Goal: Task Accomplishment & Management: Complete application form

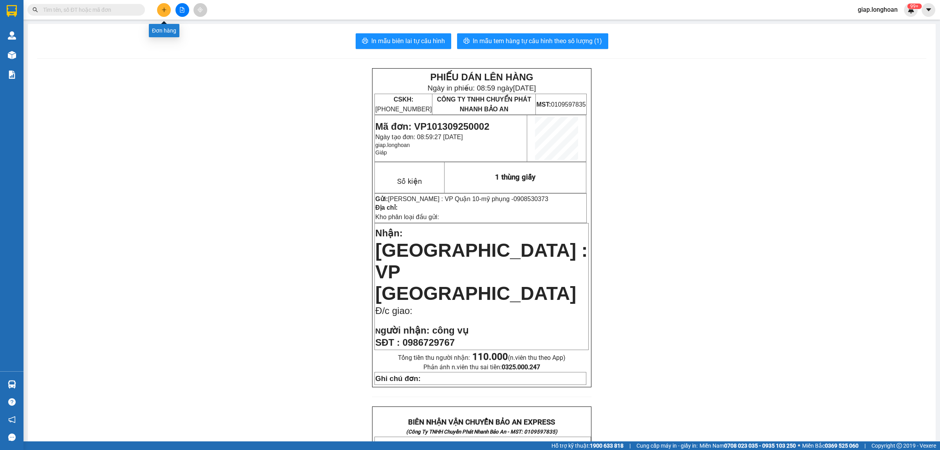
click at [163, 11] on icon "plus" at bounding box center [163, 9] width 5 height 5
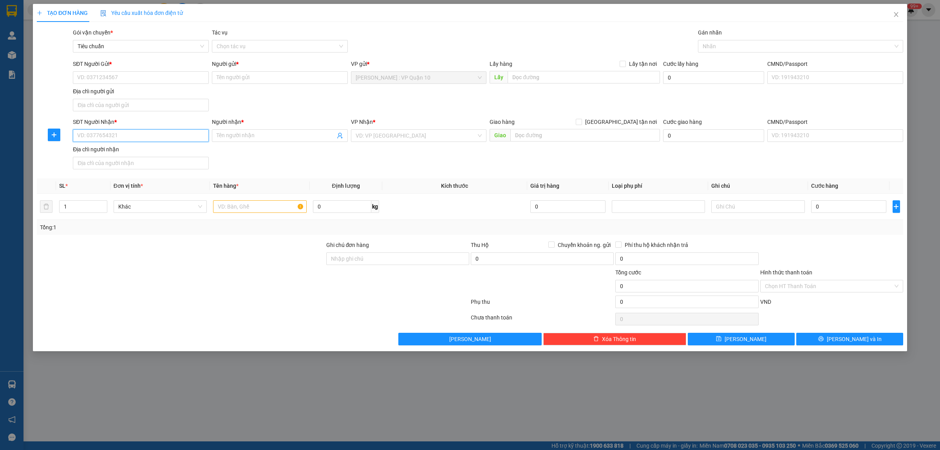
click at [91, 136] on input "SĐT Người Nhận *" at bounding box center [141, 135] width 136 height 13
type input "09434511567"
click at [230, 137] on input "Người nhận *" at bounding box center [276, 135] width 119 height 9
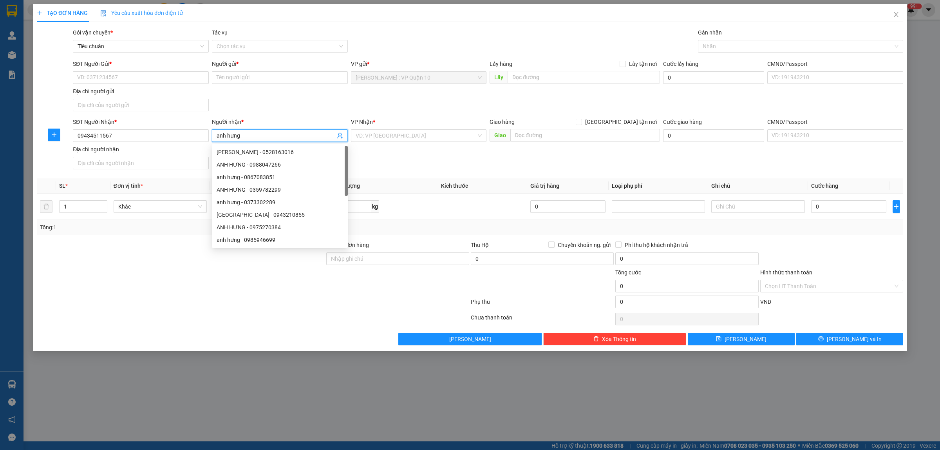
type input "anh hưng"
click at [430, 127] on div "VP Nhận *" at bounding box center [419, 124] width 136 height 12
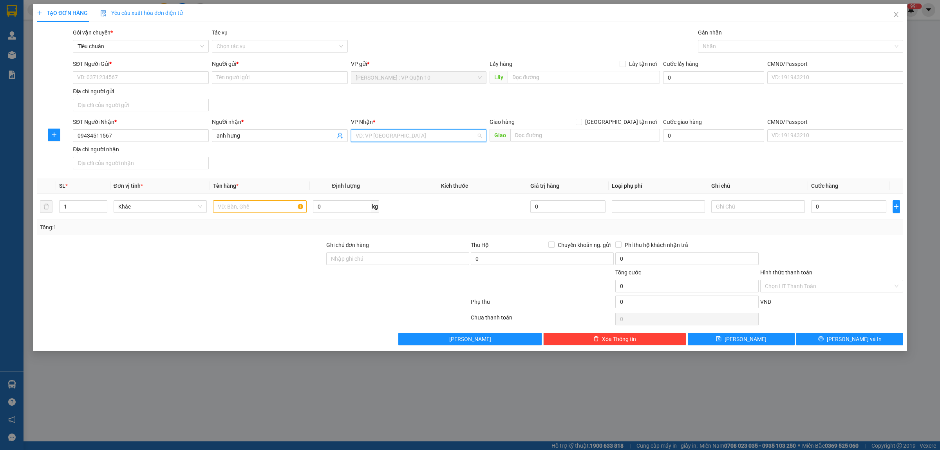
click at [415, 138] on input "search" at bounding box center [416, 136] width 121 height 12
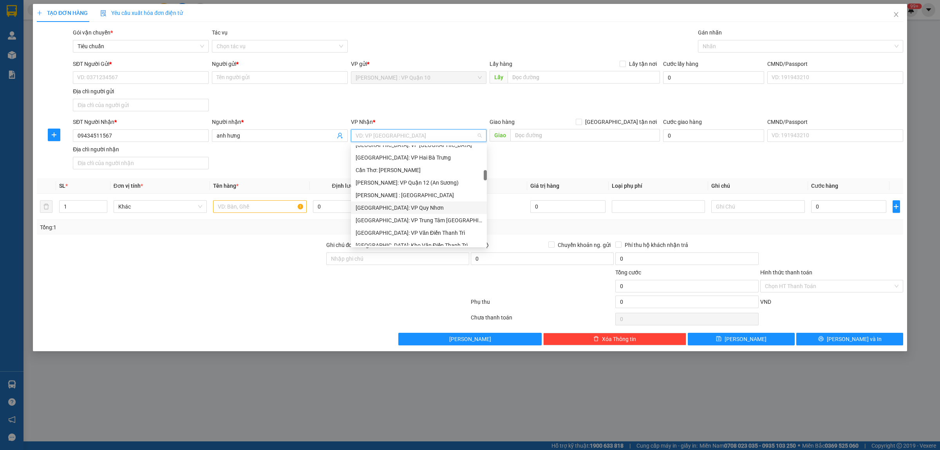
scroll to position [294, 0]
click at [420, 197] on div "[GEOGRAPHIC_DATA]: Kho Văn Điển Thanh Trì" at bounding box center [419, 196] width 127 height 9
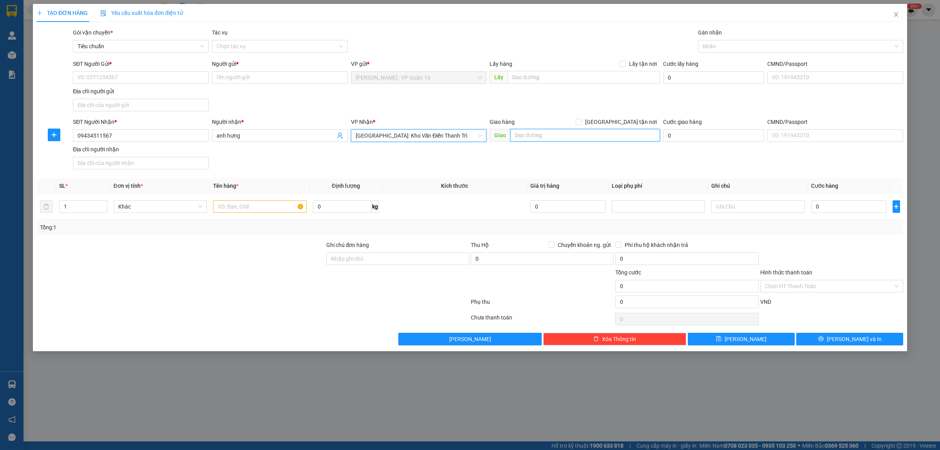
click at [547, 134] on input "text" at bounding box center [586, 135] width 150 height 13
type input "hưng yên - đường d1 - kcn yên mỹ 2 - tt yên mỹ - hưng yên"
click at [581, 122] on input "[GEOGRAPHIC_DATA] tận nơi" at bounding box center [578, 121] width 5 height 5
checkbox input "true"
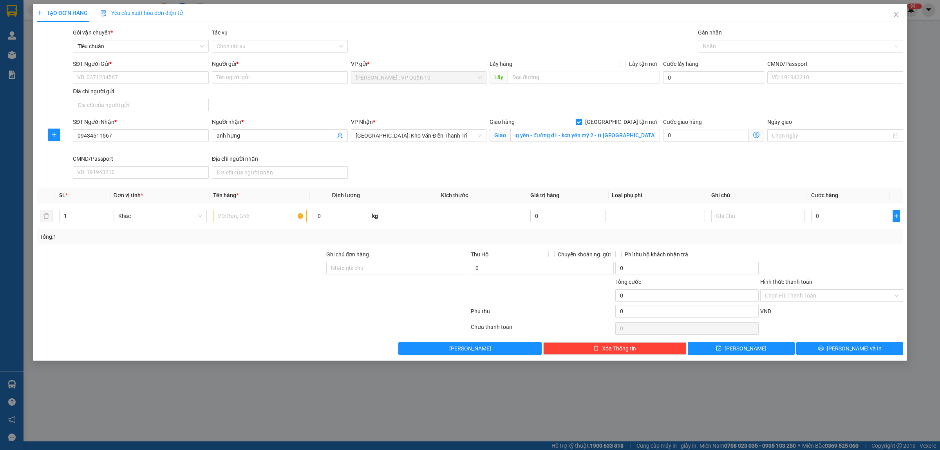
scroll to position [0, 0]
click at [731, 49] on div at bounding box center [797, 46] width 194 height 9
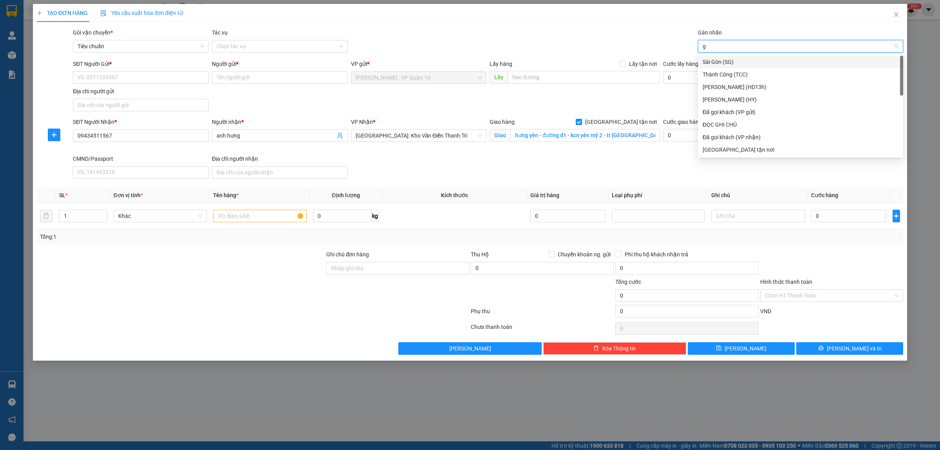
type input "gi"
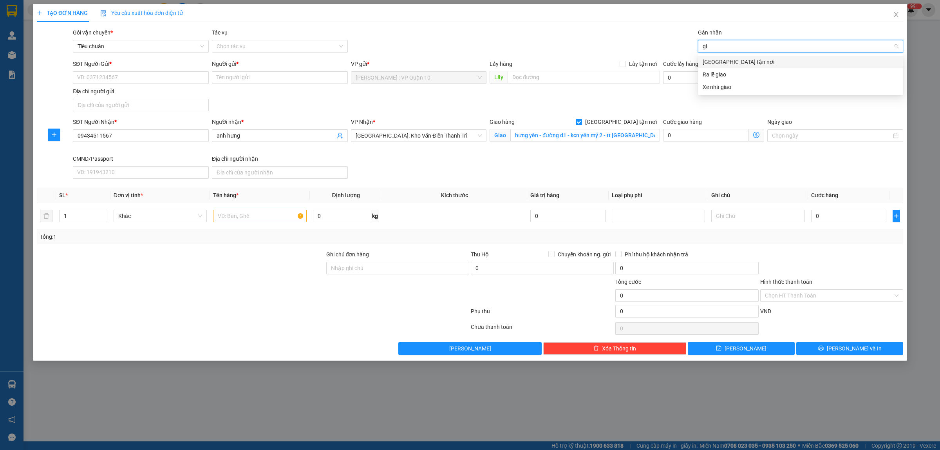
click at [723, 63] on div "[GEOGRAPHIC_DATA] tận nơi" at bounding box center [801, 62] width 196 height 9
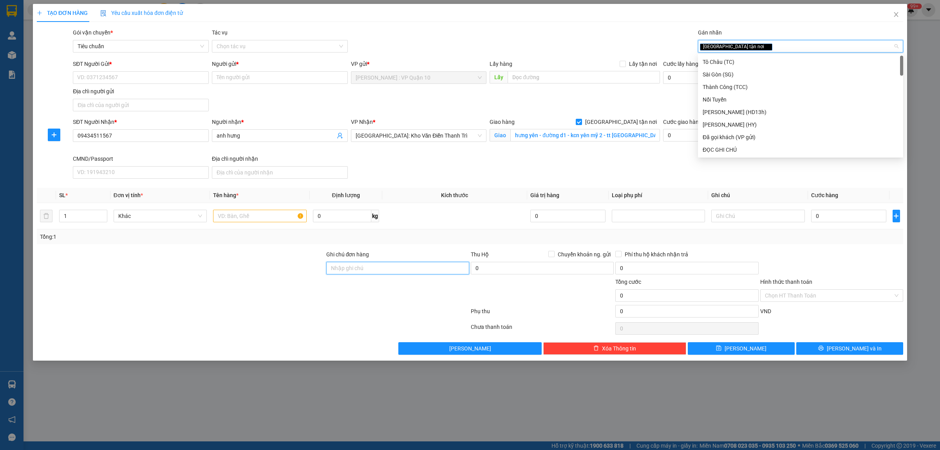
click at [378, 272] on input "Ghi chú đơn hàng" at bounding box center [397, 268] width 143 height 13
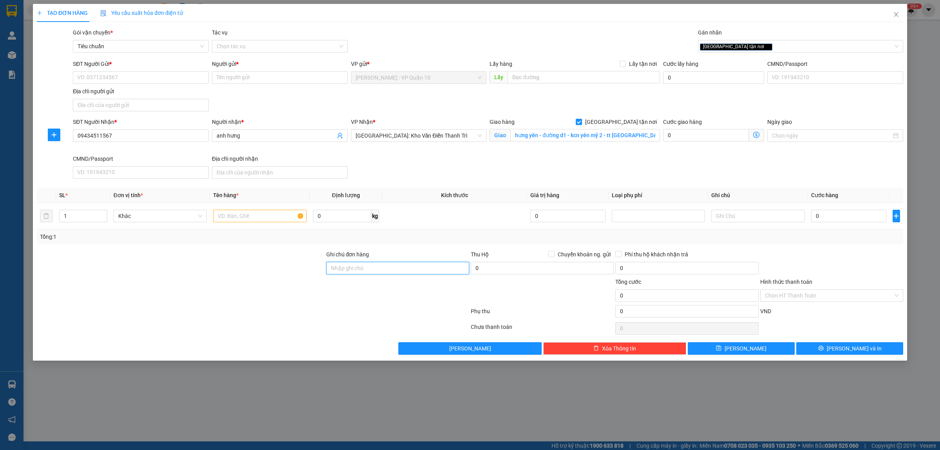
type input "hàng k bao bể vỡ hư hỏng"
click at [77, 215] on input "1" at bounding box center [83, 216] width 47 height 12
type input "11"
click at [236, 214] on input "text" at bounding box center [259, 216] width 93 height 13
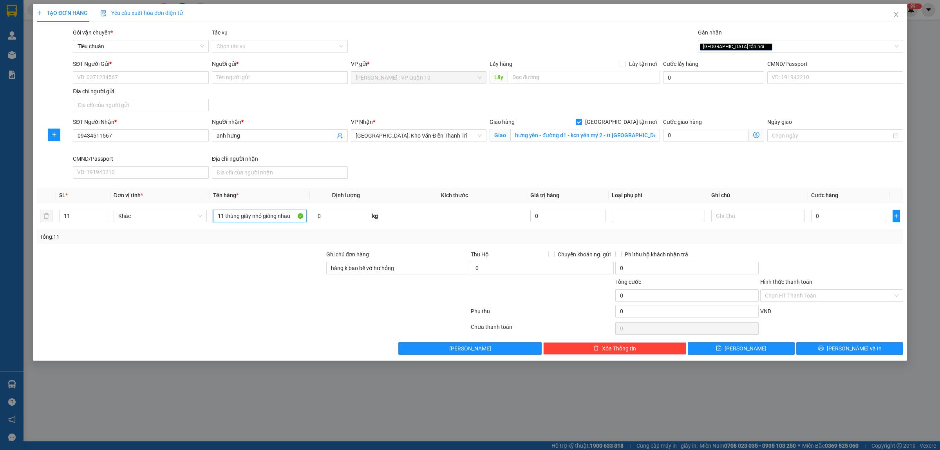
type input "11 thùng giấy nhỏ giống nhau"
click at [208, 322] on div at bounding box center [253, 328] width 434 height 16
click at [120, 79] on input "SĐT Người Gửi *" at bounding box center [141, 77] width 136 height 13
type input "0968850276"
click at [273, 79] on input "Người gửi *" at bounding box center [280, 77] width 136 height 13
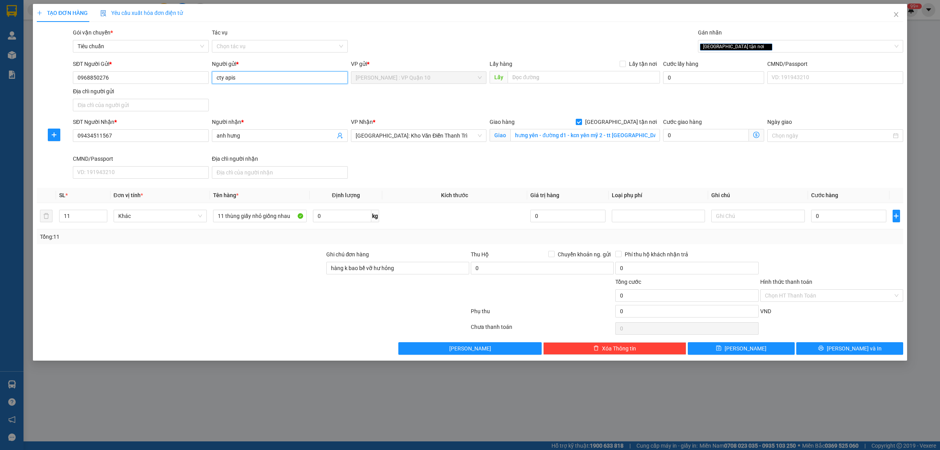
type input "cty apis"
click at [248, 312] on div at bounding box center [253, 313] width 434 height 16
click at [849, 257] on div at bounding box center [832, 263] width 145 height 27
drag, startPoint x: 845, startPoint y: 224, endPoint x: 836, endPoint y: 212, distance: 14.8
click at [845, 223] on div "0" at bounding box center [848, 216] width 75 height 16
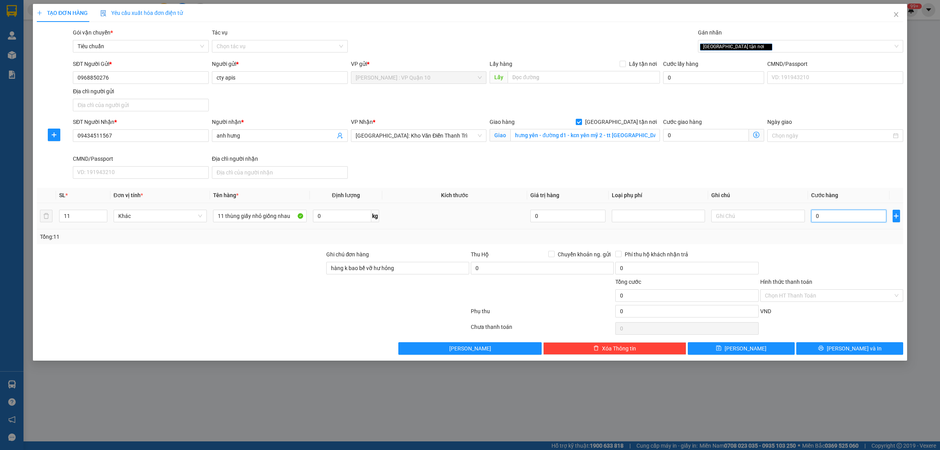
click at [836, 212] on input "0" at bounding box center [848, 216] width 75 height 13
type input "7"
type input "70"
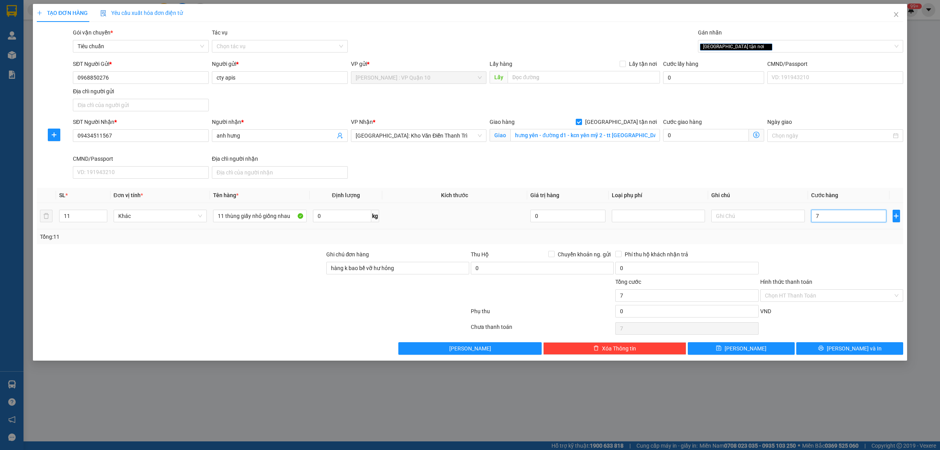
type input "70"
type input "700"
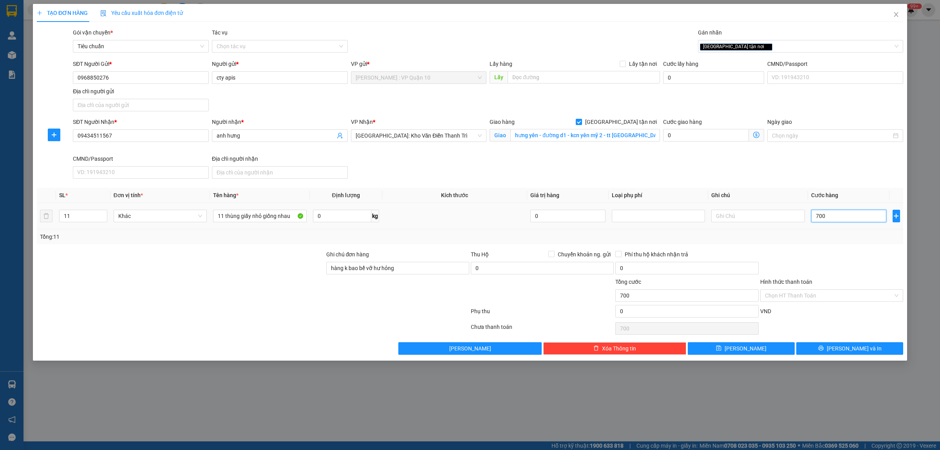
type input "7.000"
type input "70.000"
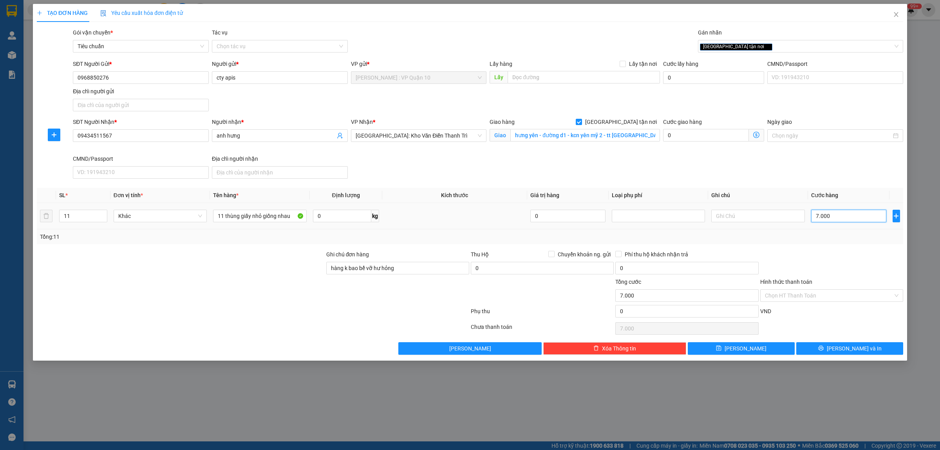
type input "70.000"
type input "700.000"
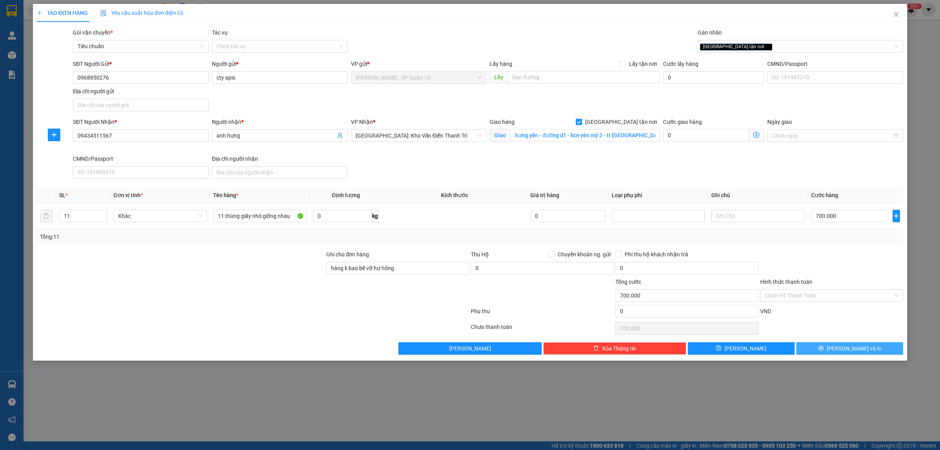
click at [862, 350] on span "[PERSON_NAME] và In" at bounding box center [854, 348] width 55 height 9
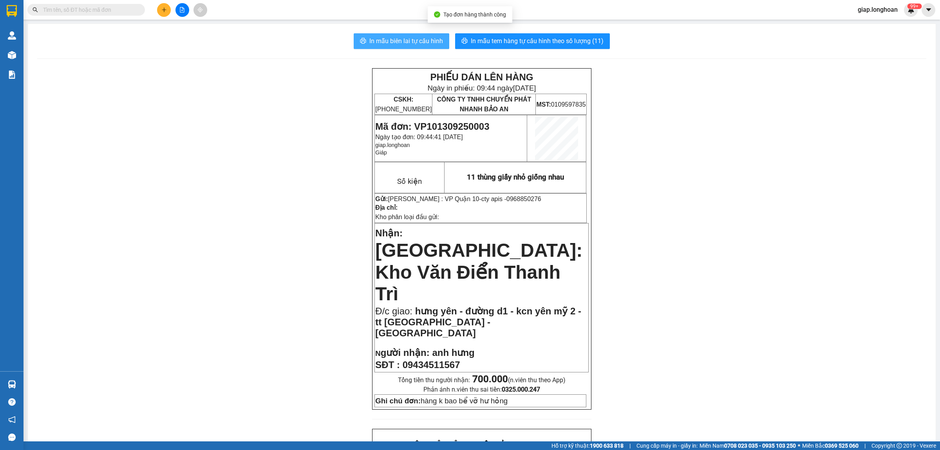
click at [406, 38] on span "In mẫu biên lai tự cấu hình" at bounding box center [406, 41] width 74 height 10
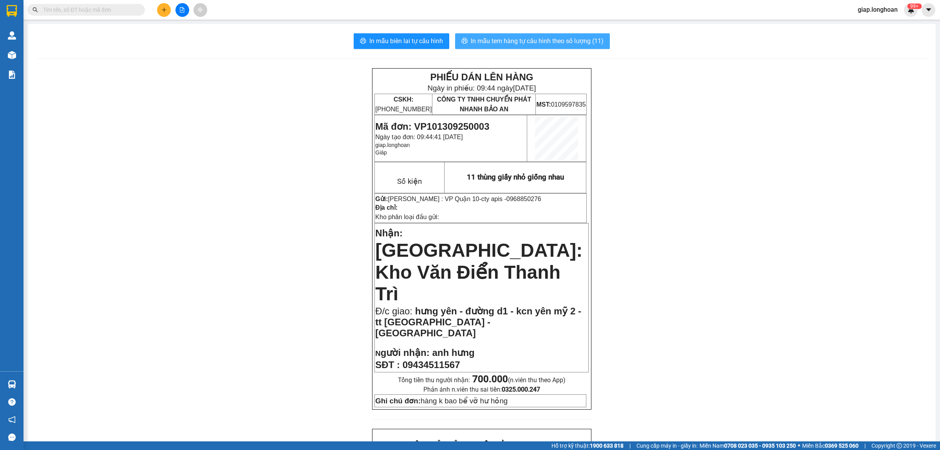
drag, startPoint x: 648, startPoint y: 167, endPoint x: 572, endPoint y: 47, distance: 141.6
click at [649, 159] on div "PHIẾU DÁN LÊN HÀNG Ngày in phiếu: 09:44 ngày 13-09-2025 CSKH: 1900.06.88.33 CÔN…" at bounding box center [481, 443] width 889 height 751
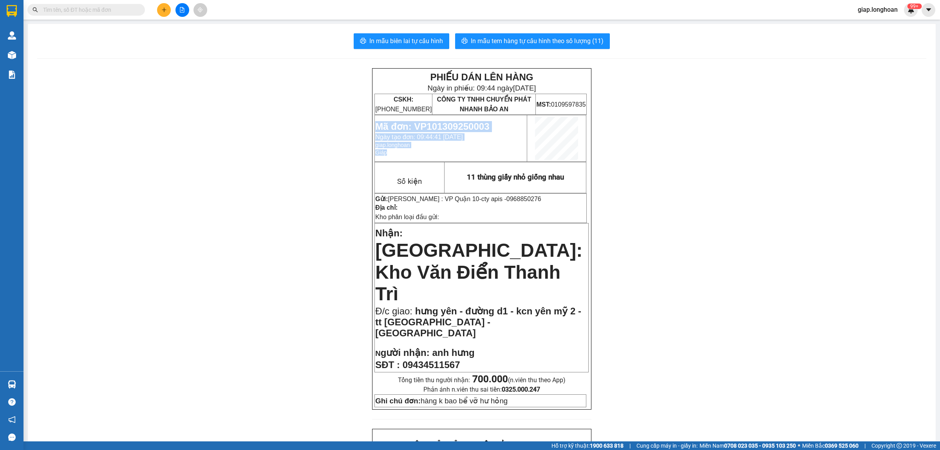
click at [773, 172] on div "PHIẾU DÁN LÊN HÀNG Ngày in phiếu: 09:44 ngày 13-09-2025 CSKH: 1900.06.88.33 CÔN…" at bounding box center [481, 443] width 889 height 751
click at [603, 146] on div "PHIẾU DÁN LÊN HÀNG Ngày in phiếu: 09:44 ngày 13-09-2025 CSKH: 1900.06.88.33 CÔN…" at bounding box center [481, 443] width 889 height 751
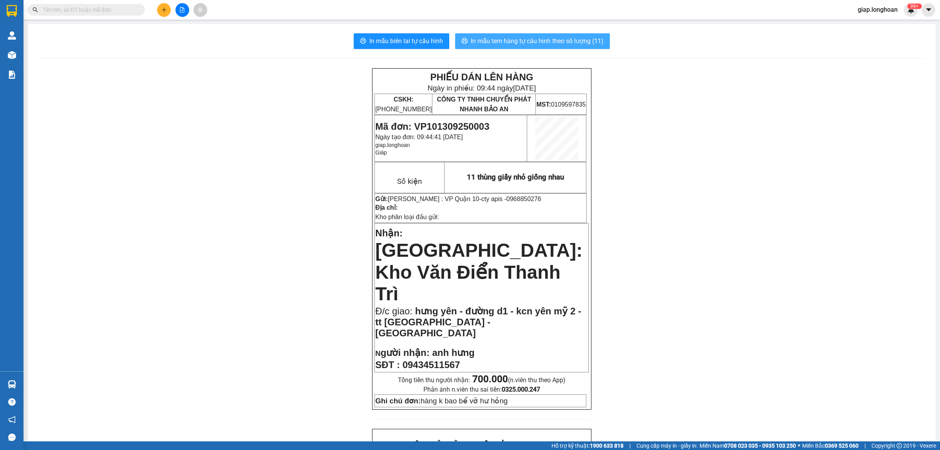
click at [523, 42] on span "In mẫu tem hàng tự cấu hình theo số lượng (11)" at bounding box center [537, 41] width 133 height 10
click at [739, 291] on div "PHIẾU DÁN LÊN HÀNG Ngày in phiếu: 09:45 ngày 13-09-2025 CSKH: 1900.06.88.33 CÔN…" at bounding box center [481, 443] width 889 height 751
click at [159, 8] on button at bounding box center [164, 10] width 14 height 14
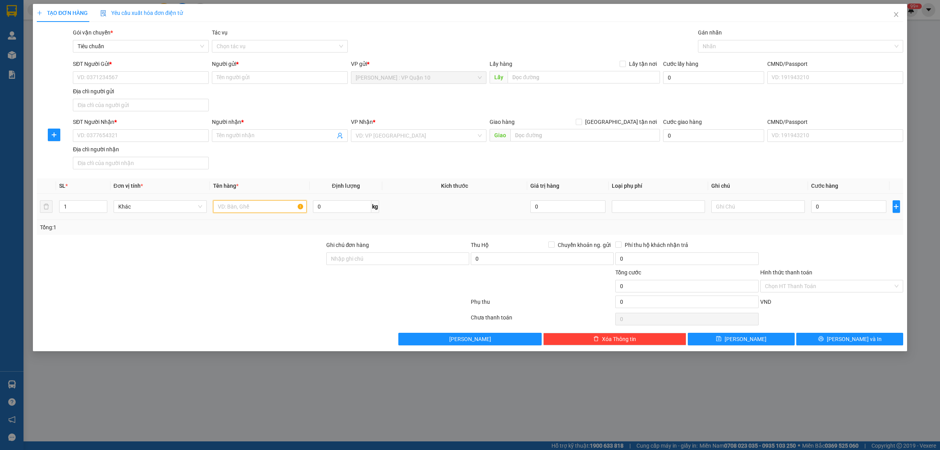
drag, startPoint x: 240, startPoint y: 210, endPoint x: 237, endPoint y: 202, distance: 8.4
click at [240, 208] on input "text" at bounding box center [259, 206] width 93 height 13
type input "1 thùng giấy"
drag, startPoint x: 372, startPoint y: 255, endPoint x: 382, endPoint y: 266, distance: 14.1
click at [372, 255] on input "Ghi chú đơn hàng" at bounding box center [397, 258] width 143 height 13
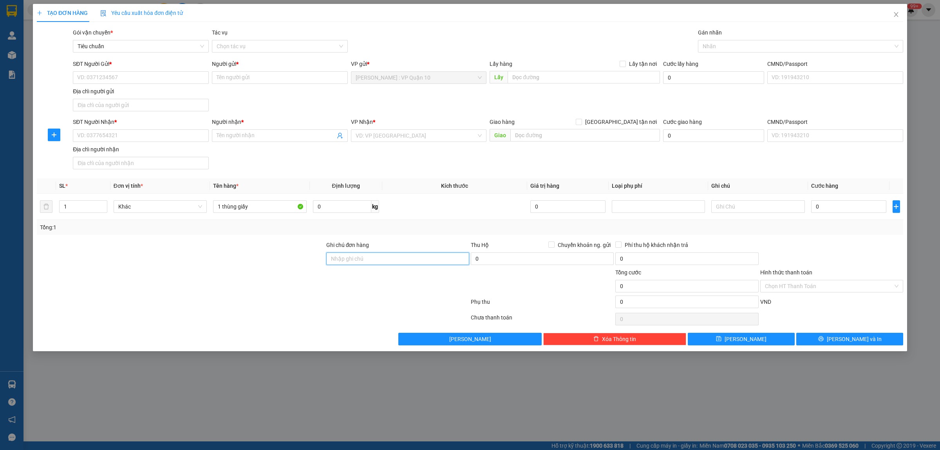
type input "hàng k bao bể vỡ hư hỏng"
click at [150, 132] on input "SĐT Người Nhận *" at bounding box center [141, 135] width 136 height 13
type input "0397013279"
click at [113, 152] on div "0397013279 - kiều anh" at bounding box center [141, 152] width 127 height 9
type input "[PERSON_NAME]"
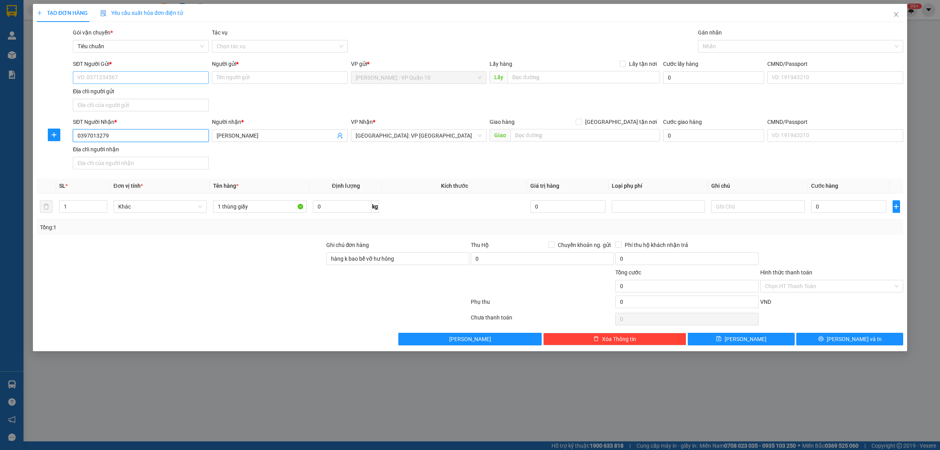
type input "0397013279"
click at [151, 78] on input "SĐT Người Gửi *" at bounding box center [141, 77] width 136 height 13
click at [127, 91] on div "0908530373 - mỹ phụng" at bounding box center [141, 93] width 127 height 9
type input "0908530373"
type input "mỹ phụng"
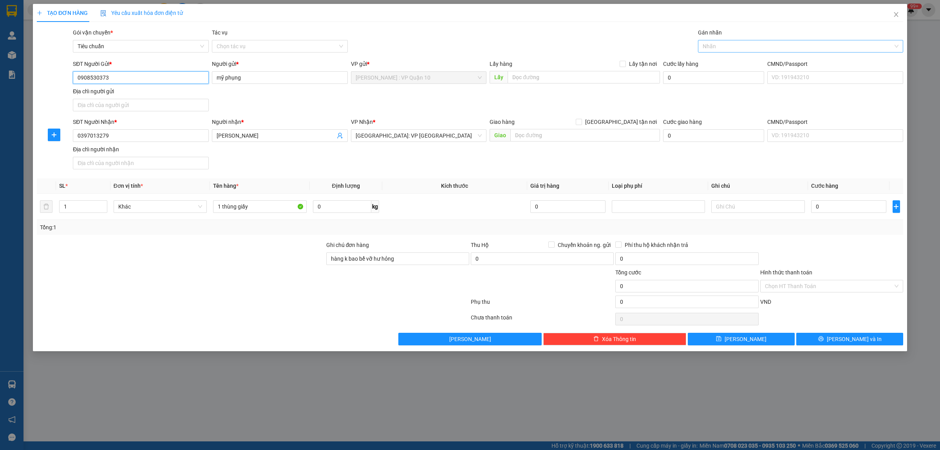
click at [706, 46] on div at bounding box center [797, 46] width 194 height 9
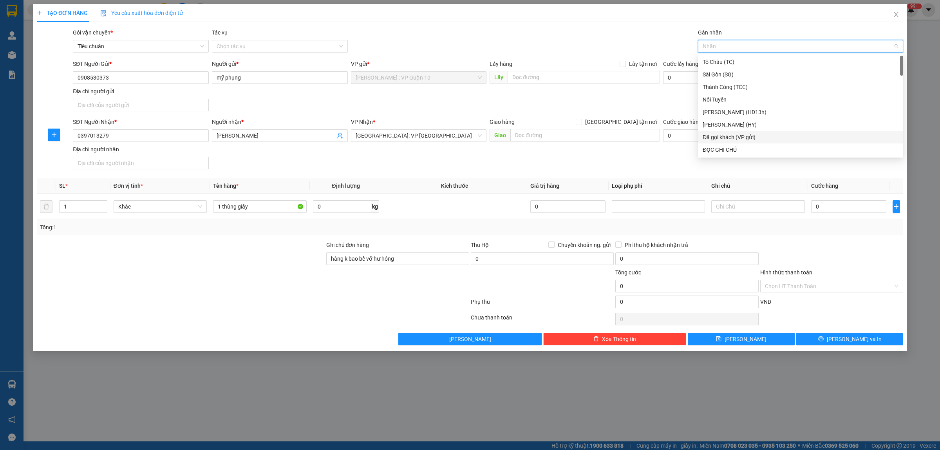
click at [742, 133] on div "Đã gọi khách (VP gửi)" at bounding box center [801, 137] width 196 height 9
click at [340, 319] on div at bounding box center [253, 319] width 434 height 16
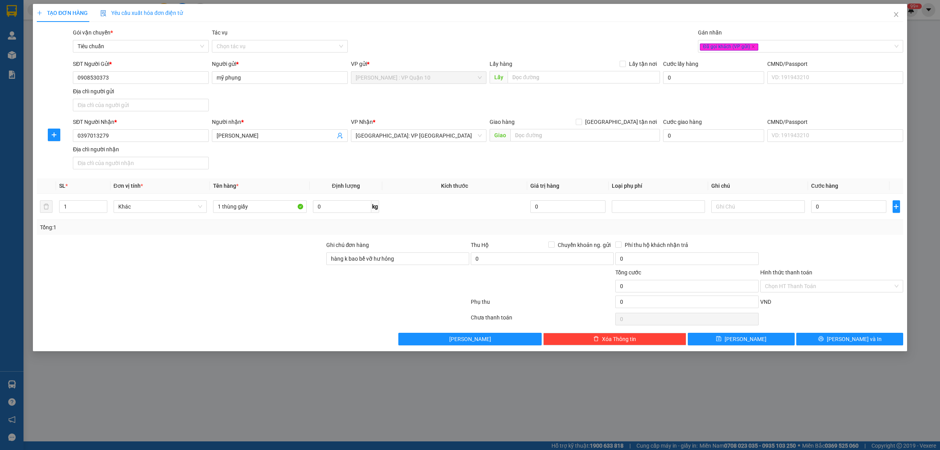
click at [843, 232] on div "Tổng: 1" at bounding box center [470, 227] width 867 height 15
click at [835, 208] on input "0" at bounding box center [848, 206] width 75 height 13
type input "10"
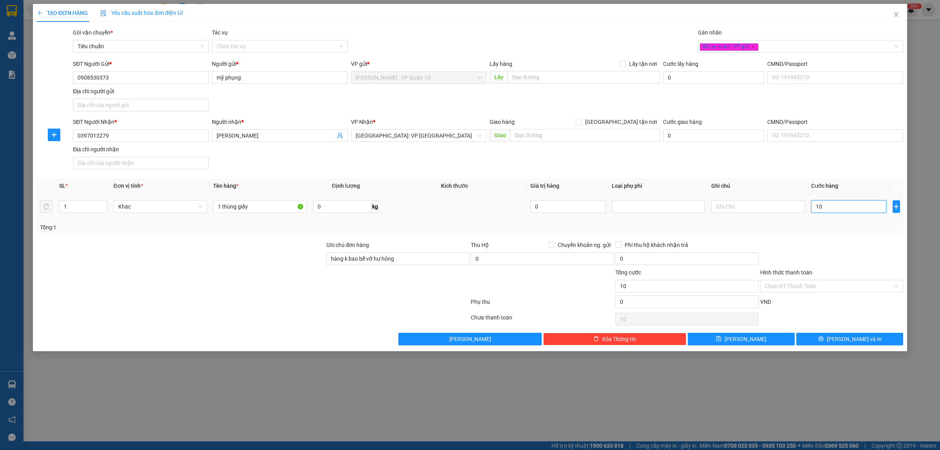
type input "160"
type input "1.600"
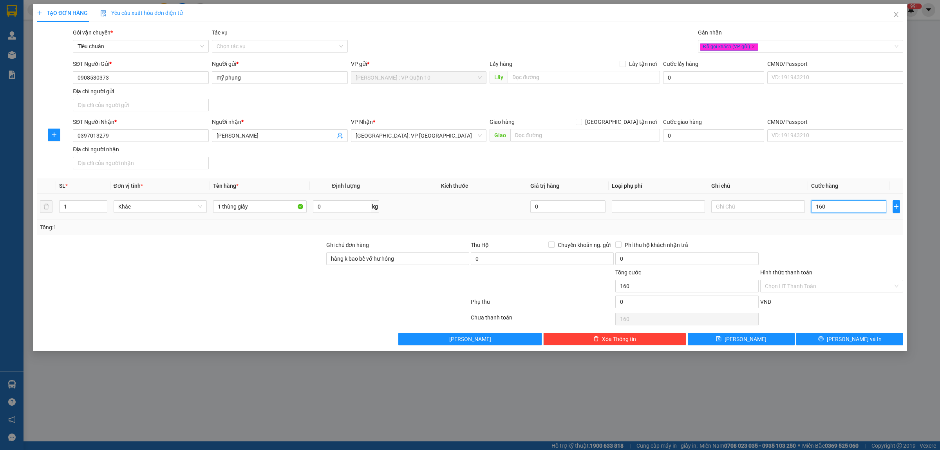
type input "1.600"
type input "16.000"
type input "160.000"
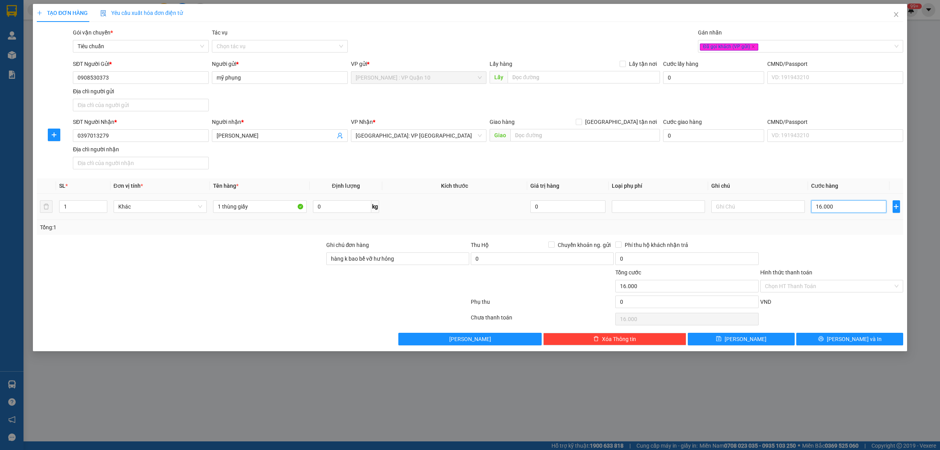
type input "160.000"
click at [849, 339] on span "[PERSON_NAME] và In" at bounding box center [854, 339] width 55 height 9
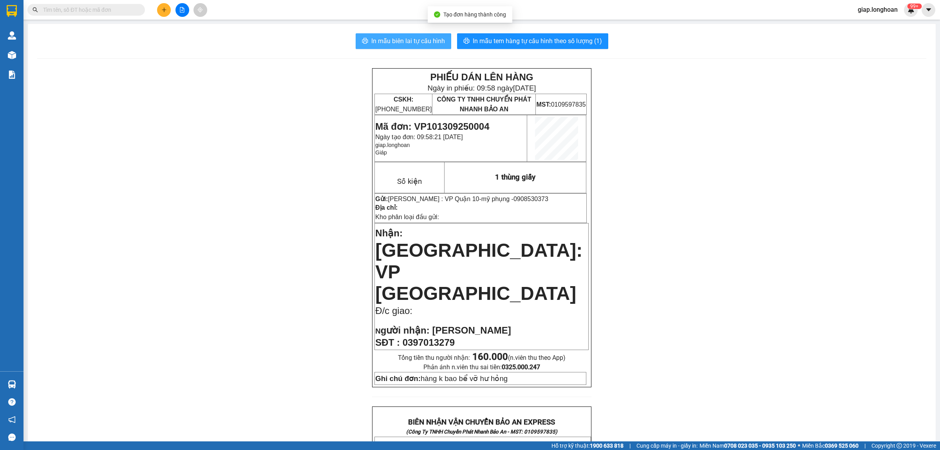
click at [402, 38] on span "In mẫu biên lai tự cấu hình" at bounding box center [408, 41] width 74 height 10
click at [520, 36] on span "In mẫu tem hàng tự cấu hình theo số lượng (1)" at bounding box center [537, 41] width 129 height 10
click at [741, 308] on div "PHIẾU DÁN LÊN HÀNG Ngày in phiếu: 09:59 ngày 13-09-2025 CSKH: 1900.06.88.33 CÔN…" at bounding box center [481, 424] width 889 height 712
click at [163, 11] on icon "plus" at bounding box center [163, 9] width 5 height 5
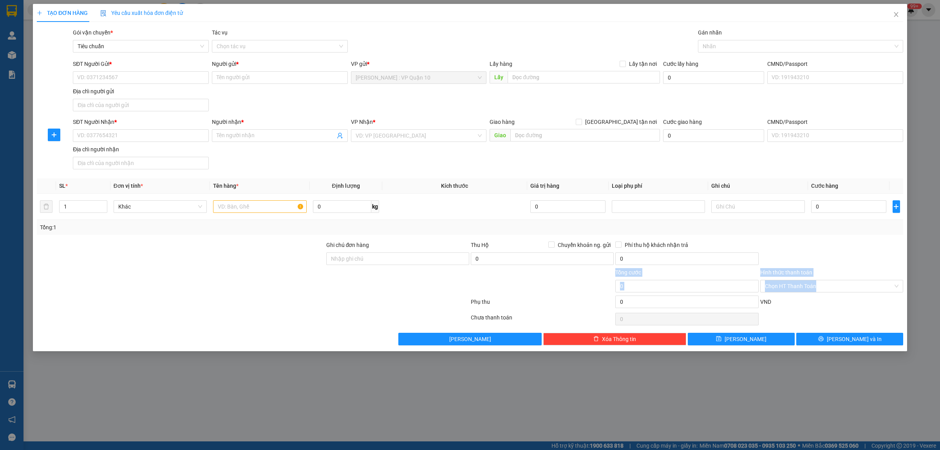
click at [232, 296] on form "Ghi chú đơn hàng Thu Hộ Chuyển khoản ng. gửi 0 Phí thu hộ khách nhận trả 0 Tổng…" at bounding box center [470, 276] width 867 height 71
click at [229, 298] on div at bounding box center [253, 303] width 434 height 16
click at [228, 299] on div at bounding box center [253, 303] width 434 height 16
click at [247, 210] on input "text" at bounding box center [259, 206] width 93 height 13
type input "1 quận dây cáp bọc be"
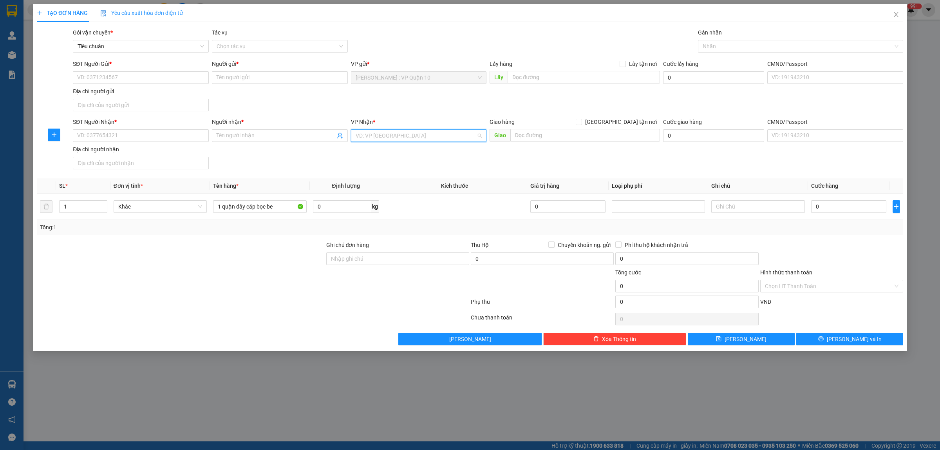
click at [400, 136] on input "search" at bounding box center [416, 136] width 121 height 12
type input "quảng bình"
click at [375, 148] on div "[GEOGRAPHIC_DATA]" at bounding box center [419, 151] width 127 height 9
click at [258, 263] on div at bounding box center [181, 254] width 290 height 27
drag, startPoint x: 364, startPoint y: 260, endPoint x: 371, endPoint y: 268, distance: 11.1
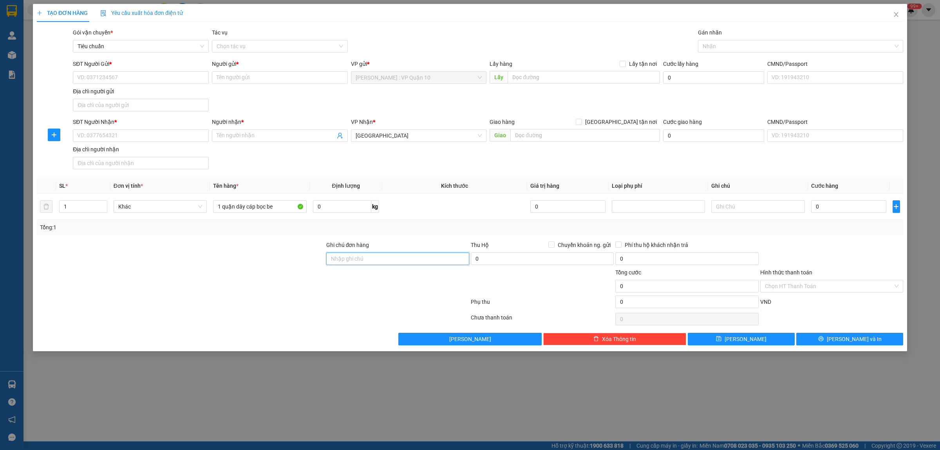
click at [365, 261] on input "Ghi chú đơn hàng" at bounding box center [397, 258] width 143 height 13
type input "hàng k bao bể vỡ hư hỏng"
click at [299, 302] on div at bounding box center [253, 303] width 434 height 16
click at [541, 133] on input "text" at bounding box center [586, 135] width 150 height 13
paste input "TP Quảng Bình: Đường tránh TP Đồng Hới giao với đường Hà Huy Tập"
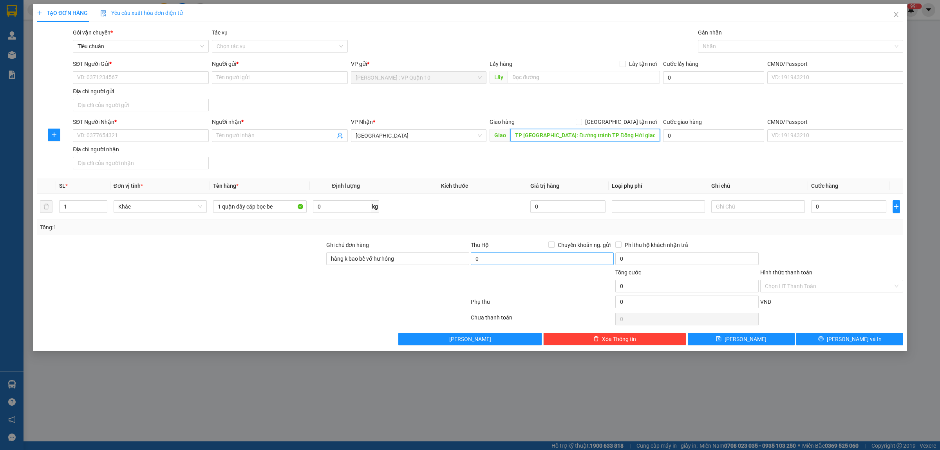
scroll to position [0, 34]
type input "TP Quảng Bình: Đường tránh TP Đồng Hới giao với đường Hà Huy Tập"
click at [566, 169] on div "SĐT Người Nhận * VD: 0377654321 Người nhận * Tên người nhận VP Nhận * Quảng Bìn…" at bounding box center [488, 145] width 834 height 55
click at [113, 132] on input "SĐT Người Nhận *" at bounding box center [141, 135] width 136 height 13
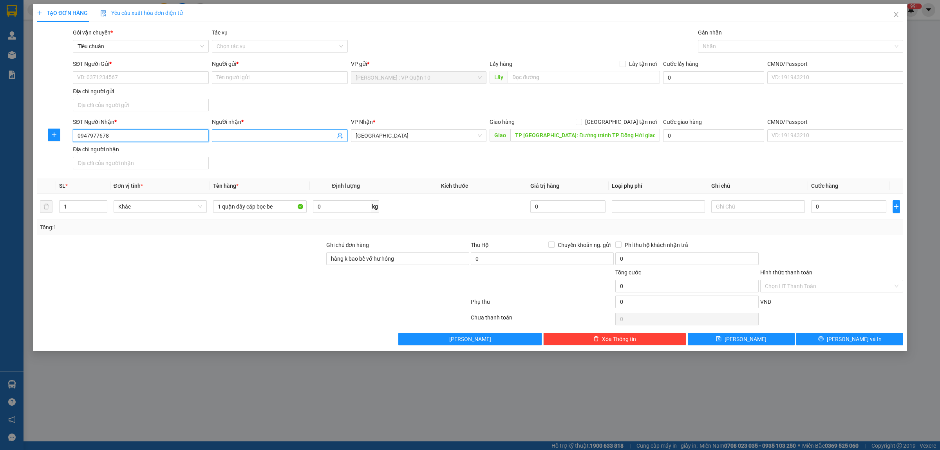
type input "0947977678"
click at [238, 138] on input "Người nhận *" at bounding box center [276, 135] width 119 height 9
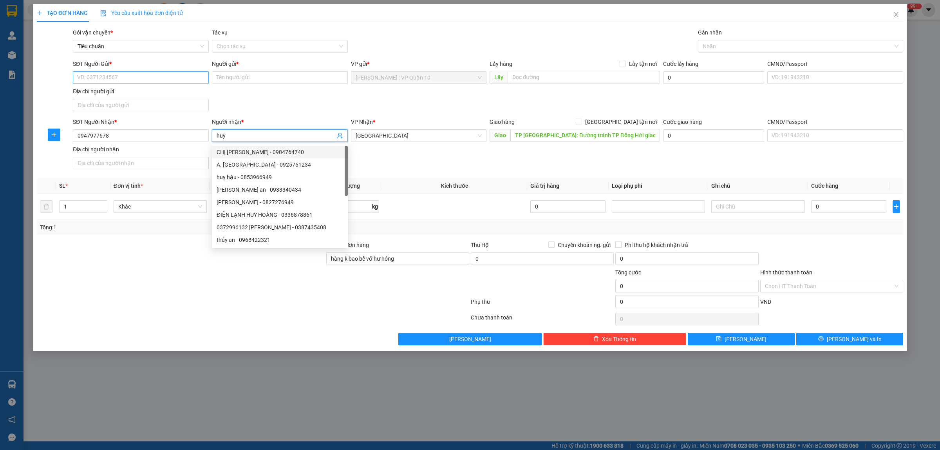
type input "huy"
click at [132, 81] on input "SĐT Người Gửi *" at bounding box center [141, 77] width 136 height 13
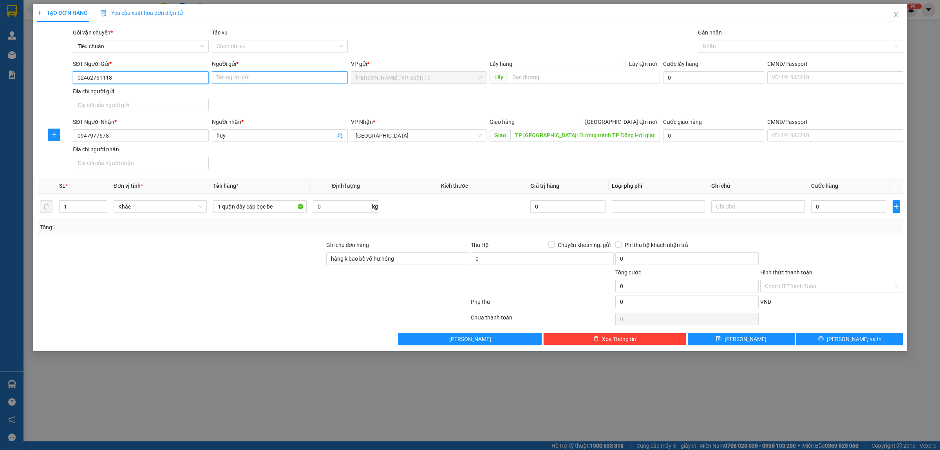
type input "02462761118"
click at [225, 83] on input "Người gửi *" at bounding box center [280, 77] width 136 height 13
type input "cty viễn thông an bình"
click at [282, 302] on div at bounding box center [253, 303] width 434 height 16
type input "10"
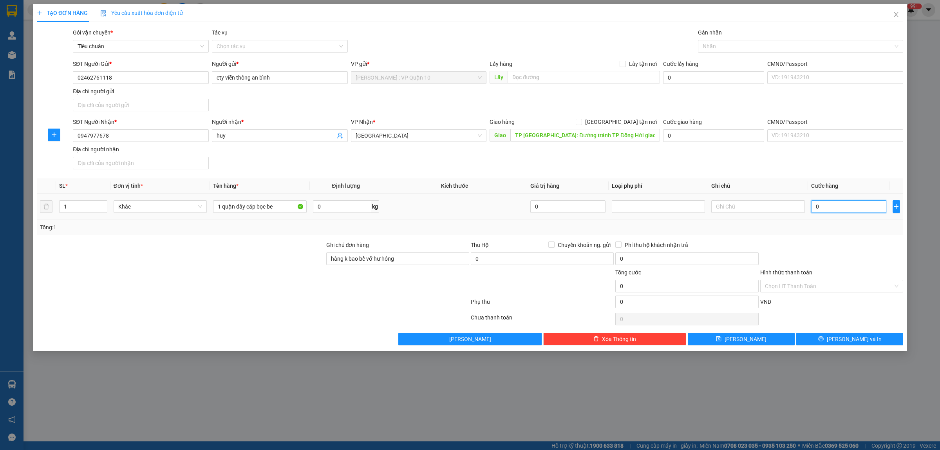
type input "10"
type input "150"
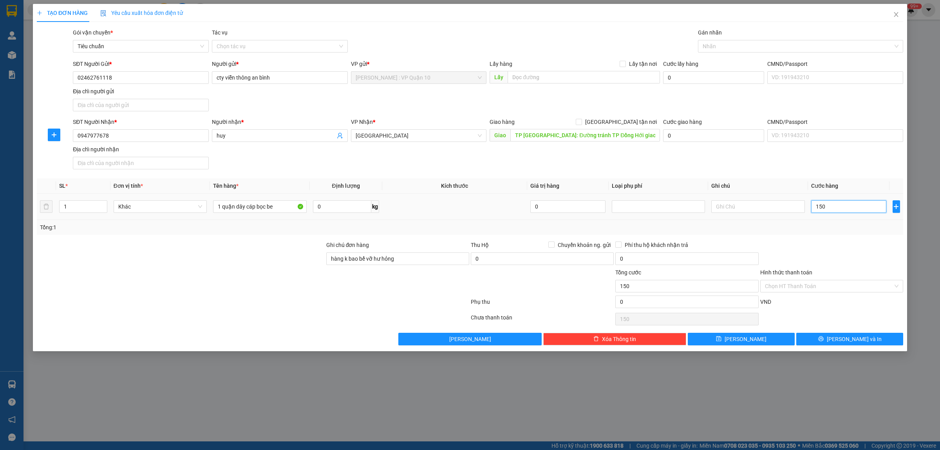
type input "1.500"
type input "15.000"
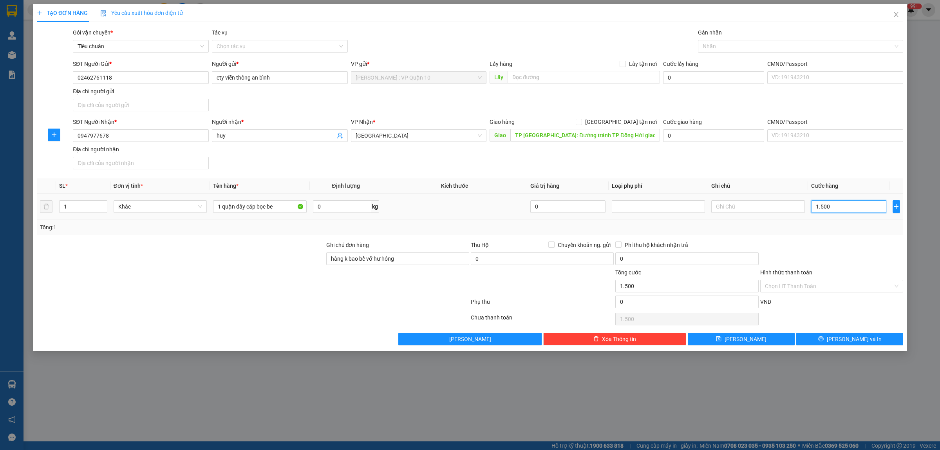
type input "15.000"
type input "150.000"
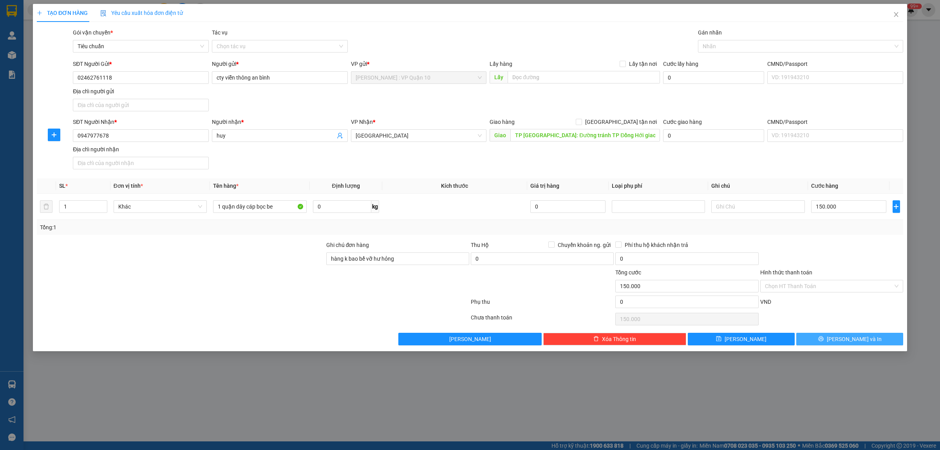
click at [844, 338] on span "[PERSON_NAME] và In" at bounding box center [854, 339] width 55 height 9
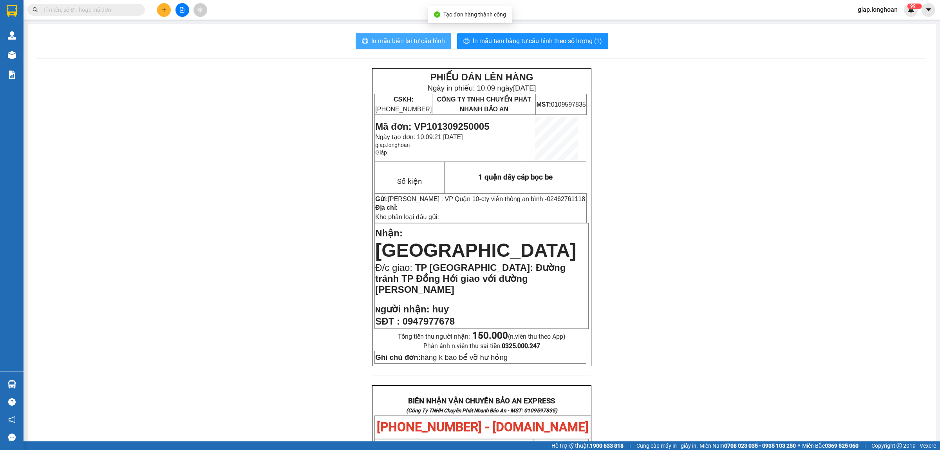
click at [404, 38] on span "In mẫu biên lai tự cấu hình" at bounding box center [408, 41] width 74 height 10
click at [693, 261] on div "PHIẾU DÁN LÊN HÀNG Ngày in phiếu: 10:09 ngày 13-09-2025 CSKH: 1900.06.88.33 CÔN…" at bounding box center [481, 411] width 889 height 686
click at [532, 37] on span "In mẫu tem hàng tự cấu hình theo số lượng (1)" at bounding box center [537, 41] width 129 height 10
click at [166, 10] on icon "plus" at bounding box center [163, 9] width 5 height 5
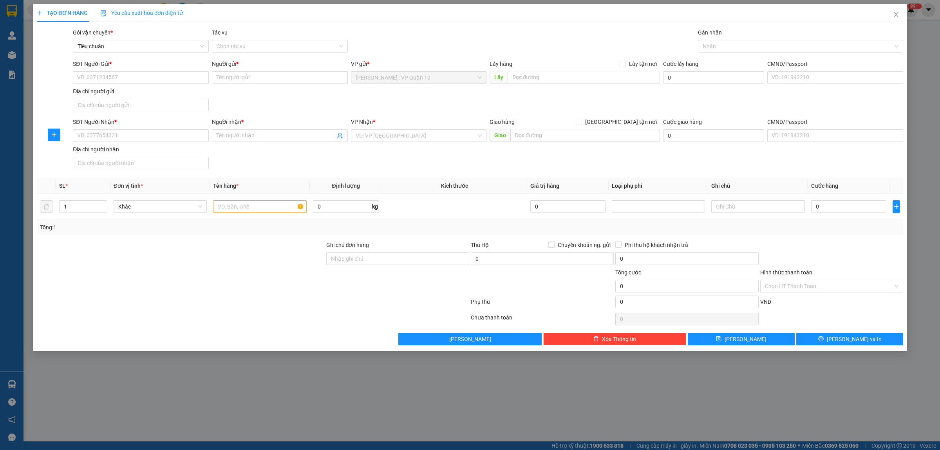
click at [222, 234] on div "Tổng: 1" at bounding box center [470, 227] width 867 height 15
click at [78, 206] on input "1" at bounding box center [83, 207] width 47 height 12
type input "3"
click at [168, 279] on div at bounding box center [181, 281] width 290 height 27
click at [122, 136] on input "SĐT Người Nhận *" at bounding box center [141, 135] width 136 height 13
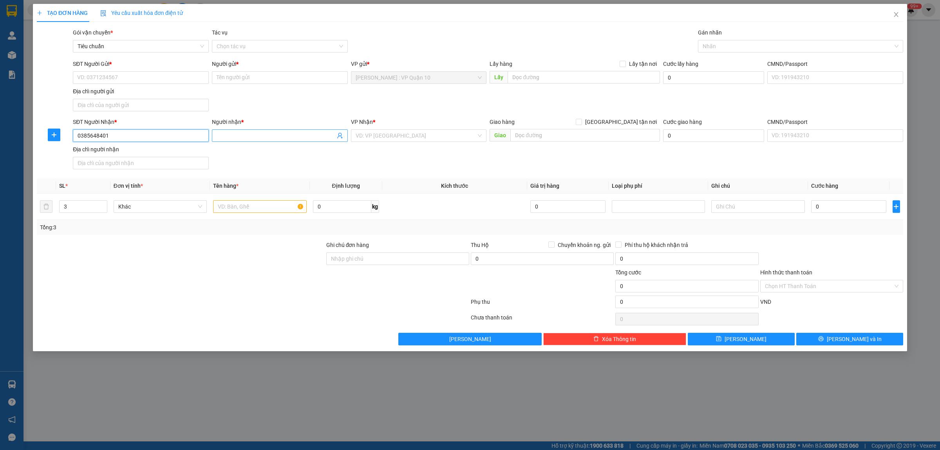
type input "0385648401"
click at [264, 139] on input "Người nhận *" at bounding box center [276, 135] width 119 height 9
type input "d"
type input "[PERSON_NAME]"
click at [147, 75] on input "SĐT Người Gửi *" at bounding box center [141, 77] width 136 height 13
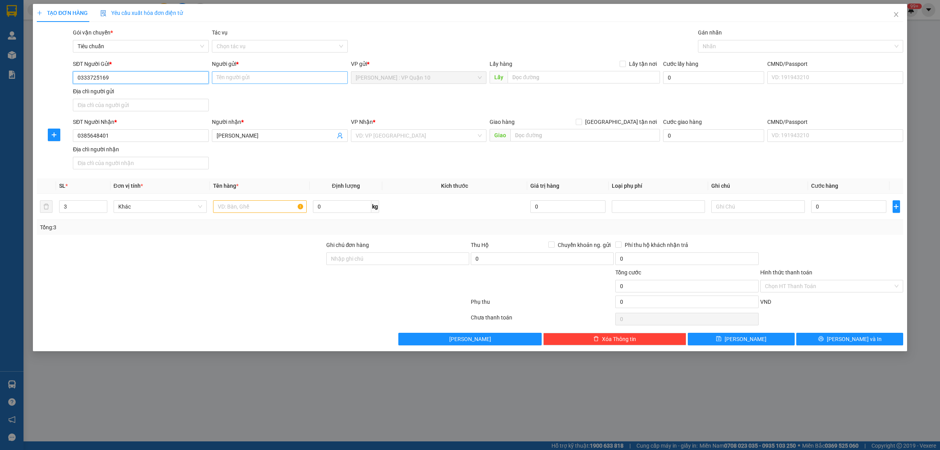
type input "0333725169"
click at [249, 76] on input "Người gửi *" at bounding box center [280, 77] width 136 height 13
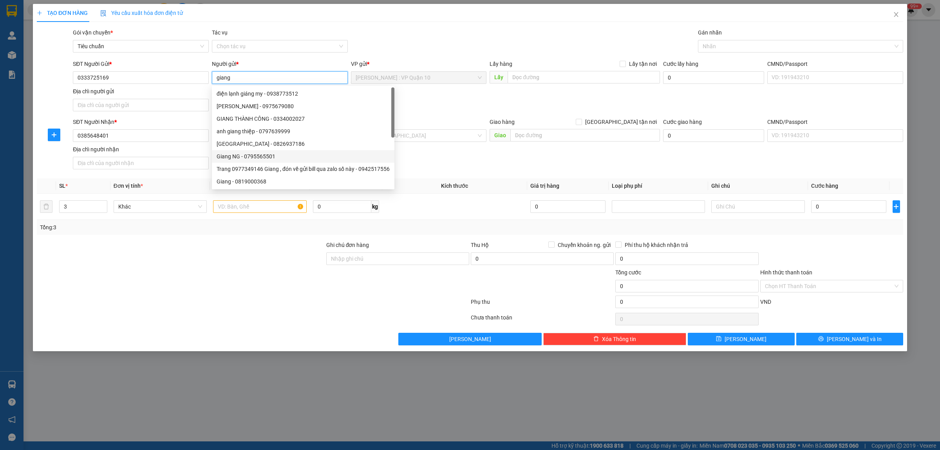
type input "giang"
click at [200, 249] on div at bounding box center [181, 254] width 290 height 27
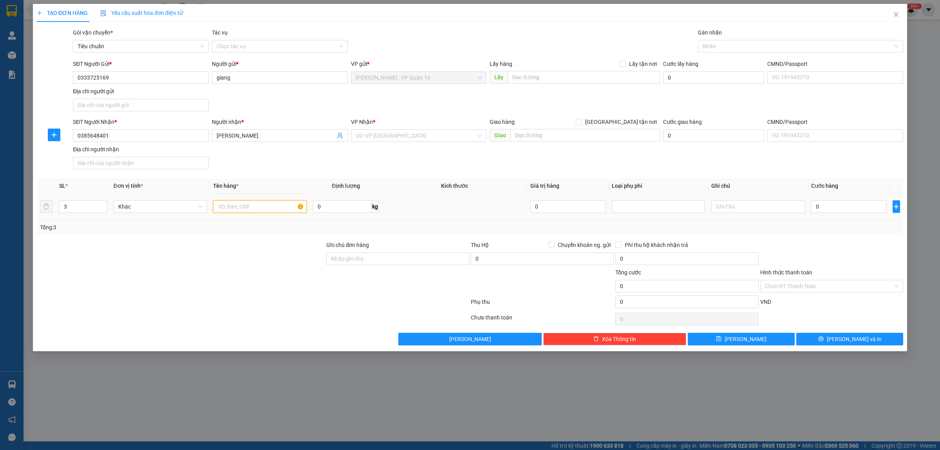
click at [228, 208] on input "text" at bounding box center [259, 206] width 93 height 13
type input "1 bao tải xanh và 2 thùng giấy"
click at [338, 253] on input "Ghi chú đơn hàng" at bounding box center [397, 258] width 143 height 13
type input "hàng k bao bể vỡ hư hỏng"
click at [394, 134] on input "search" at bounding box center [416, 136] width 121 height 12
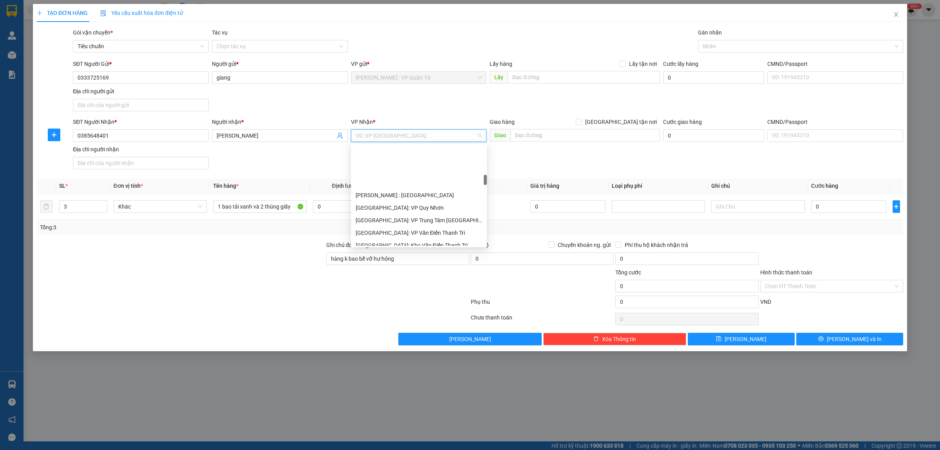
scroll to position [294, 0]
click at [417, 198] on div "[GEOGRAPHIC_DATA]: Kho Văn Điển Thanh Trì" at bounding box center [419, 196] width 127 height 9
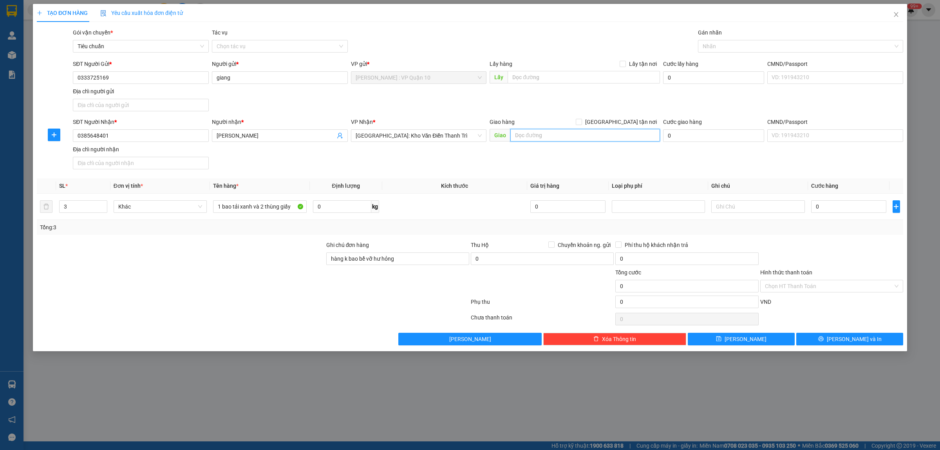
click at [556, 137] on input "text" at bounding box center [586, 135] width 150 height 13
type input "ct1-2 kđt mễ trì hạ - mế trì - nam từ liêm - hà nội"
click at [581, 121] on input "[GEOGRAPHIC_DATA] tận nơi" at bounding box center [578, 121] width 5 height 5
checkbox input "true"
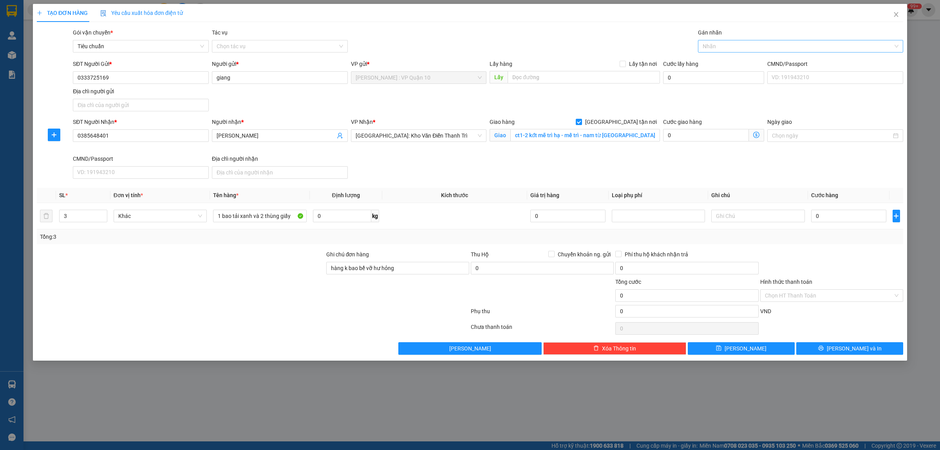
click at [722, 47] on div at bounding box center [797, 46] width 194 height 9
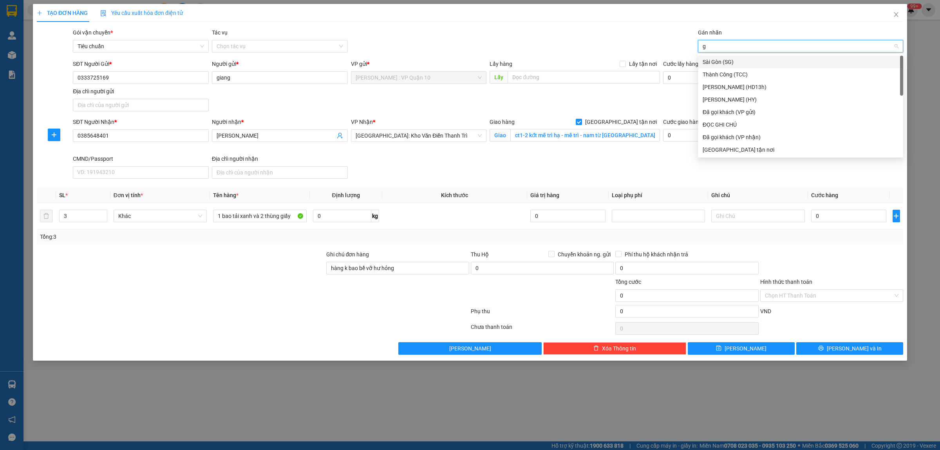
type input "gi"
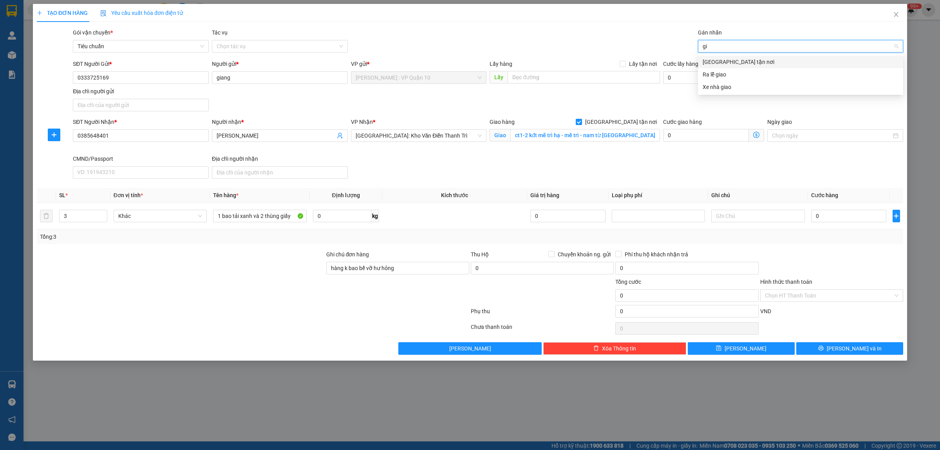
click at [724, 59] on div "[GEOGRAPHIC_DATA] tận nơi" at bounding box center [801, 62] width 196 height 9
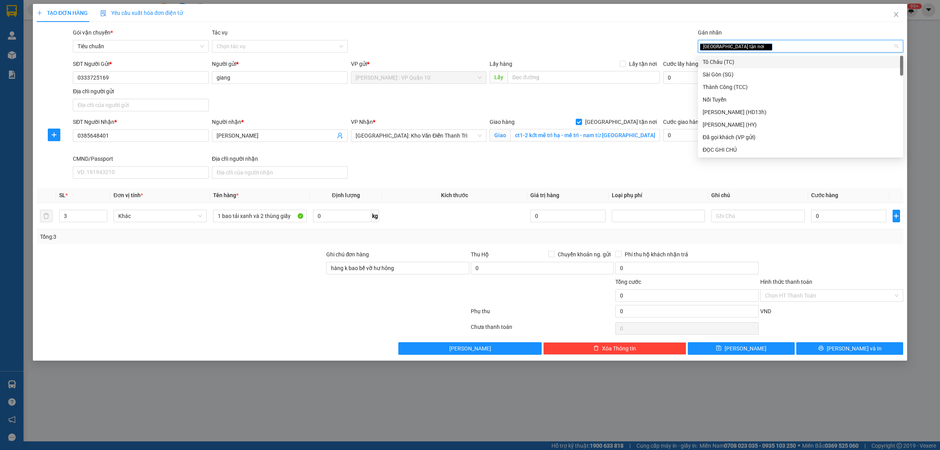
click at [620, 39] on div "Gói vận chuyển * Tiêu chuẩn Tác vụ Chọn tác vụ Gán nhãn Giao tận nơi" at bounding box center [488, 41] width 834 height 27
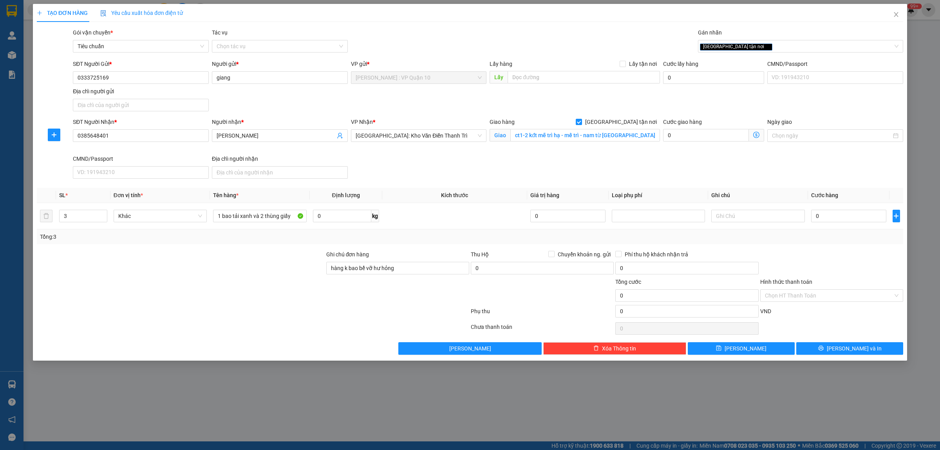
click at [240, 316] on div at bounding box center [253, 313] width 434 height 16
click at [849, 217] on input "0" at bounding box center [848, 216] width 75 height 13
type input "60"
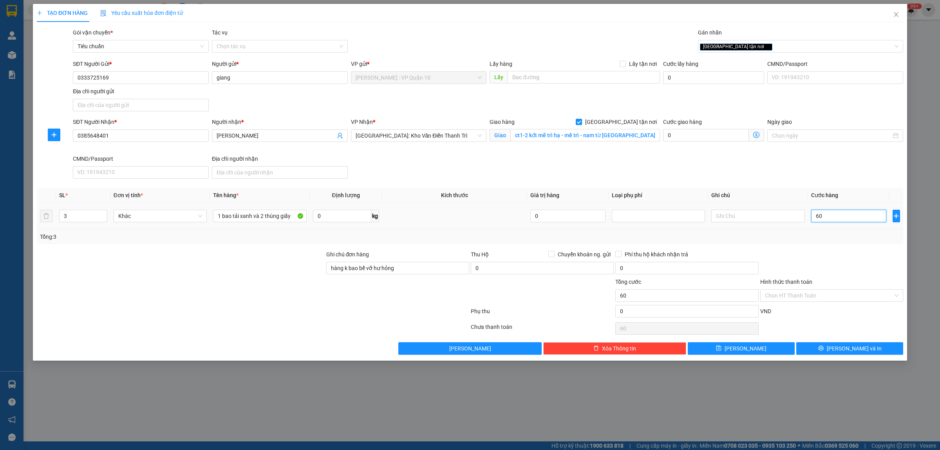
type input "650"
type input "6.500"
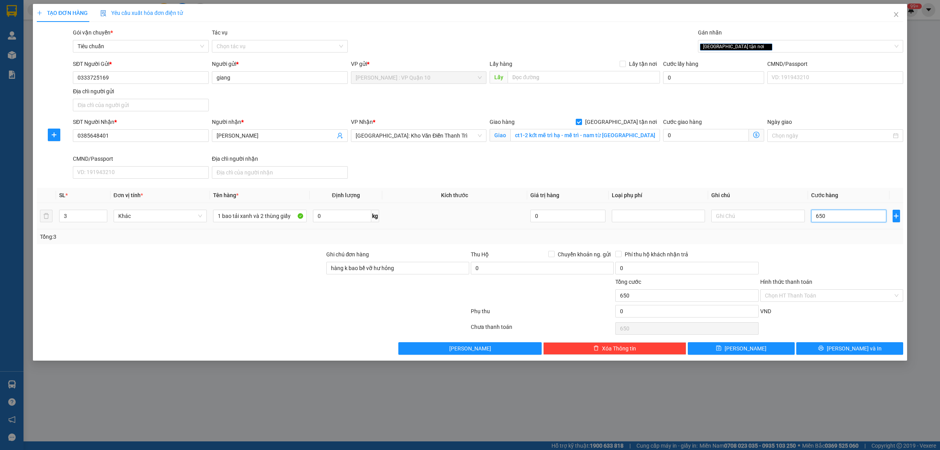
type input "6.500"
type input "650"
type input "65"
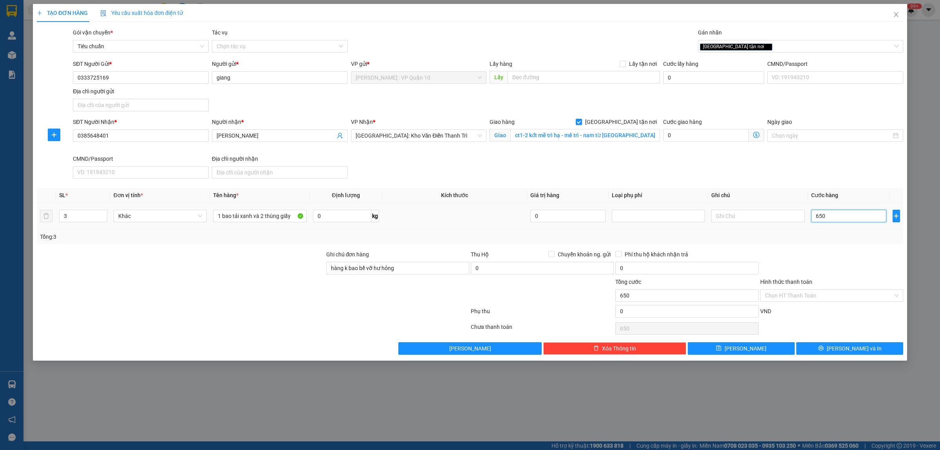
type input "65"
type input "6"
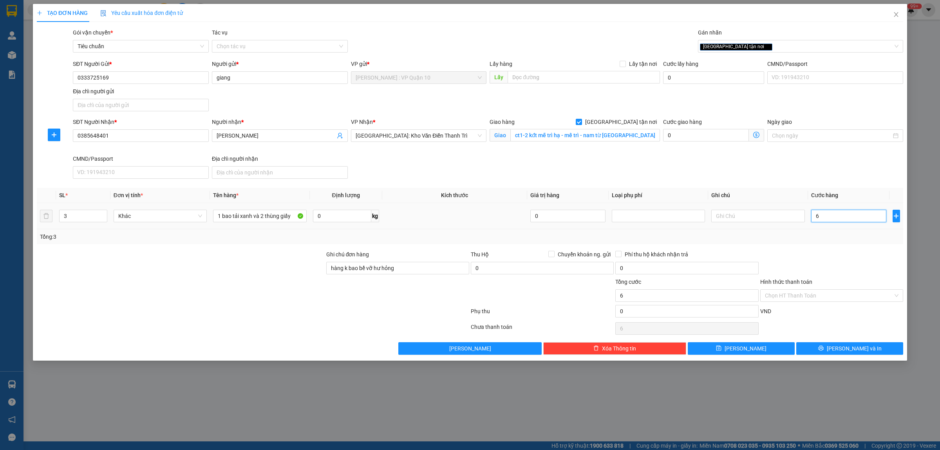
type input "68"
type input "680"
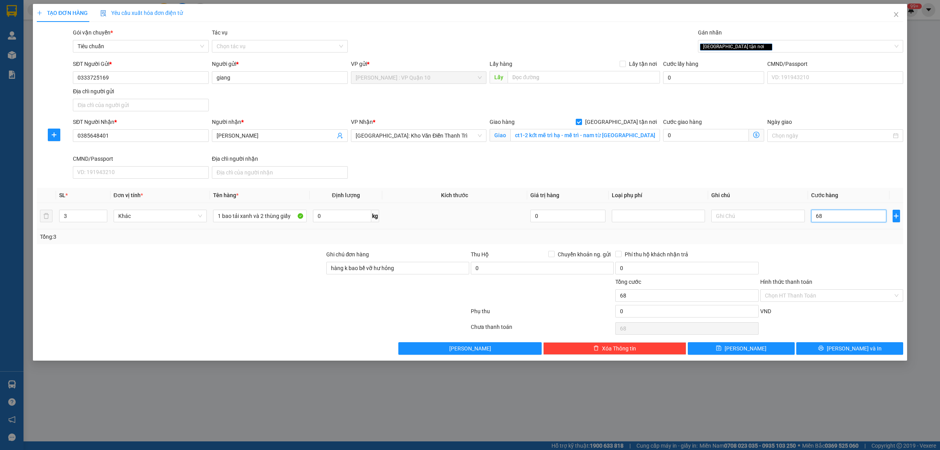
type input "680"
type input "6.800"
type input "68.000"
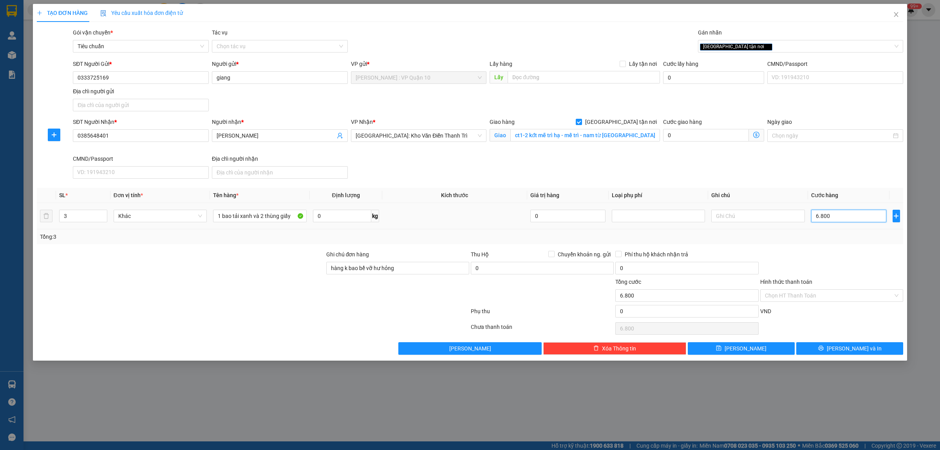
type input "68.000"
type input "680.000"
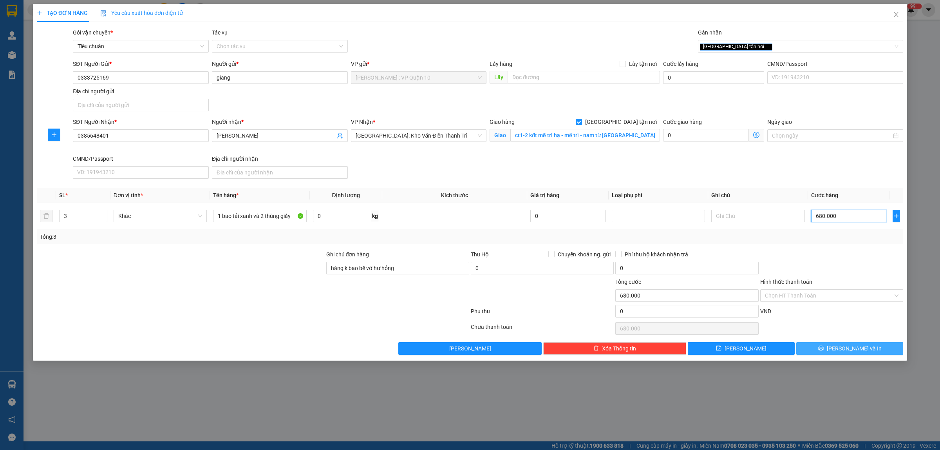
type input "680.000"
click at [844, 350] on span "[PERSON_NAME] và In" at bounding box center [854, 348] width 55 height 9
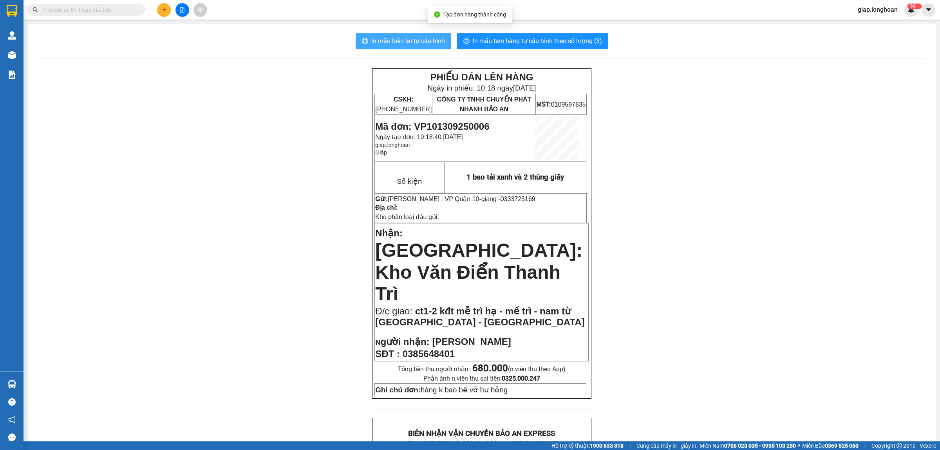
click at [407, 40] on span "In mẫu biên lai tự cấu hình" at bounding box center [408, 41] width 74 height 10
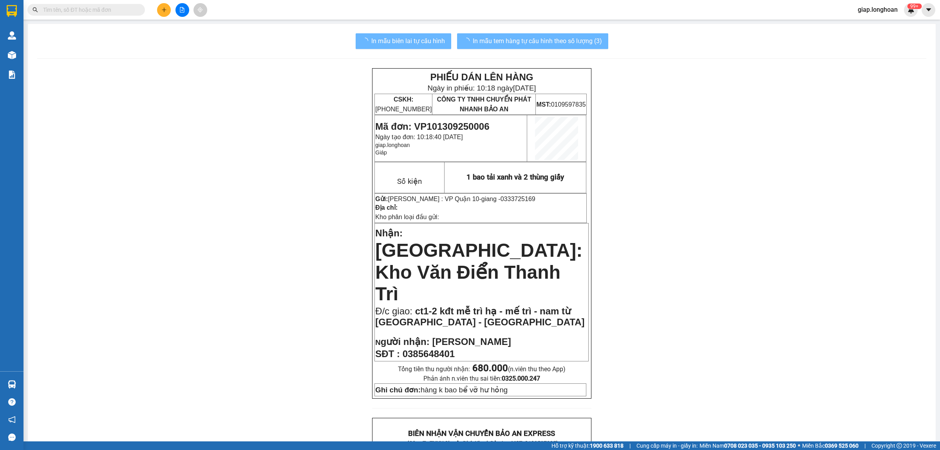
click at [712, 186] on div "PHIẾU DÁN LÊN HÀNG Ngày in phiếu: 10:18 ngày 13-09-2025 CSKH: 1900.06.88.33 CÔN…" at bounding box center [481, 438] width 889 height 741
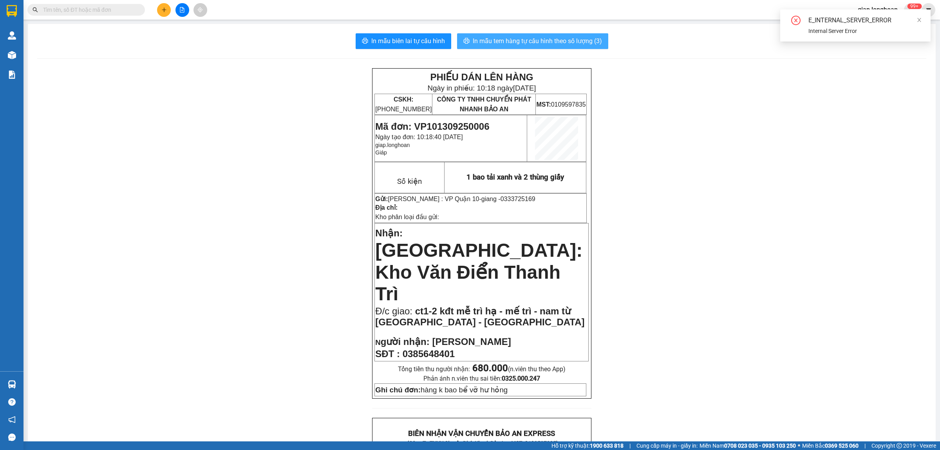
click at [545, 42] on span "In mẫu tem hàng tự cấu hình theo số lượng (3)" at bounding box center [537, 41] width 129 height 10
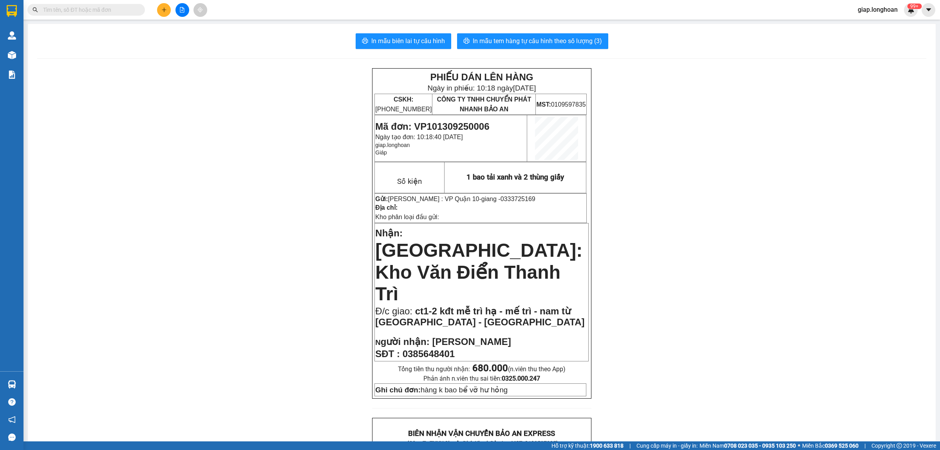
click at [126, 279] on div "PHIẾU DÁN LÊN HÀNG Ngày in phiếu: 10:18 ngày 13-09-2025 CSKH: 1900.06.88.33 CÔN…" at bounding box center [481, 438] width 889 height 741
click at [156, 297] on div "PHIẾU DÁN LÊN HÀNG Ngày in phiếu: 10:18 ngày 13-09-2025 CSKH: 1900.06.88.33 CÔN…" at bounding box center [481, 438] width 889 height 741
click at [164, 10] on icon "plus" at bounding box center [164, 9] width 4 height 0
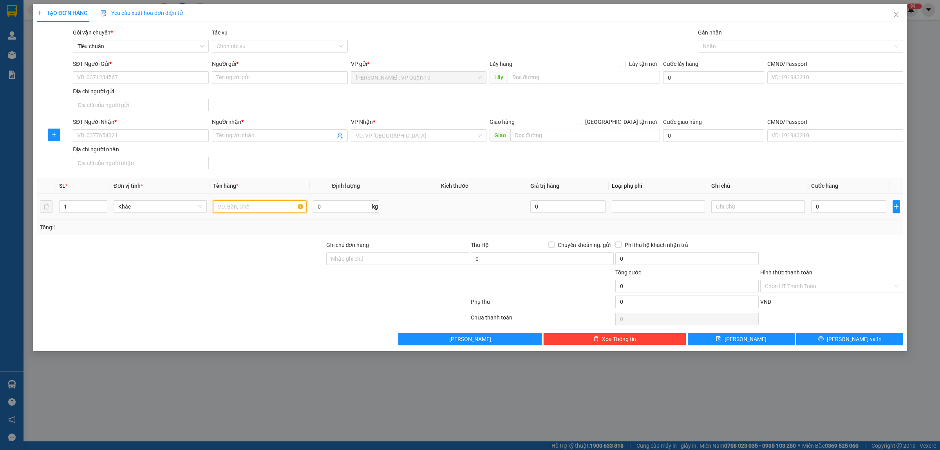
click at [235, 206] on input "text" at bounding box center [259, 206] width 93 height 13
type input "1 bao tải xanh đen"
click at [243, 275] on div at bounding box center [181, 281] width 290 height 27
click at [391, 138] on input "search" at bounding box center [416, 136] width 121 height 12
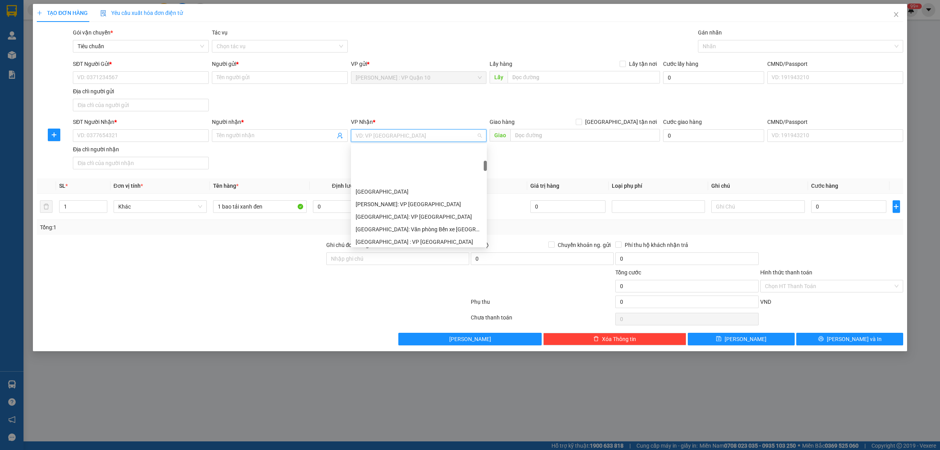
scroll to position [147, 0]
click at [427, 180] on div "[GEOGRAPHIC_DATA]: Văn phòng Bến xe [GEOGRAPHIC_DATA]" at bounding box center [419, 180] width 127 height 9
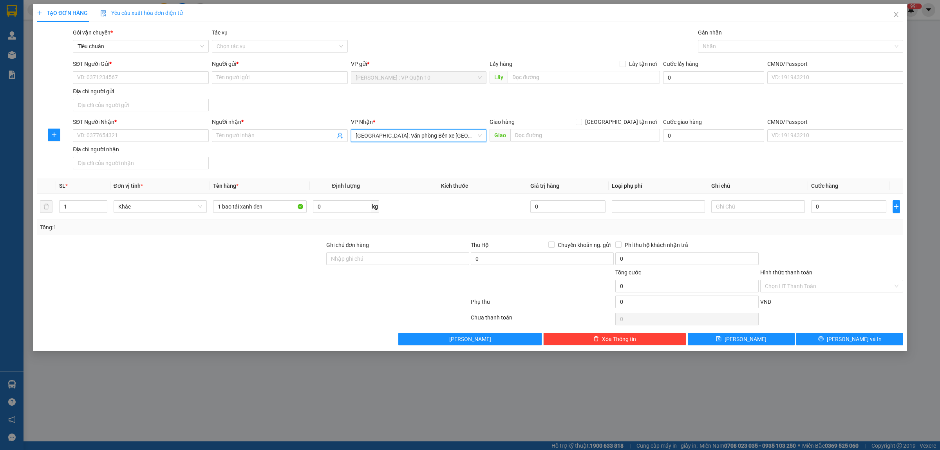
click at [217, 281] on div at bounding box center [181, 281] width 290 height 27
drag, startPoint x: 91, startPoint y: 136, endPoint x: 100, endPoint y: 135, distance: 8.6
click at [96, 136] on input "SĐT Người Nhận *" at bounding box center [141, 135] width 136 height 13
type input "0934218328"
click at [102, 154] on div "0934218328 - chị phương" at bounding box center [141, 152] width 127 height 9
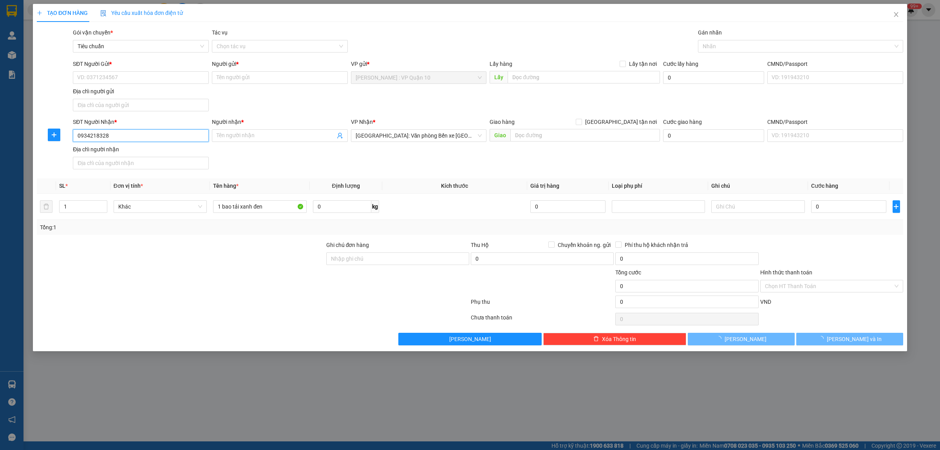
type input "chị [PERSON_NAME]"
checkbox input "true"
type input "XƯỞNG MAY TIÊN HƯNG, TÂN THẮNG, VĨNH QUANG, TIÊN LÃNG, HẢI PHÒNG"
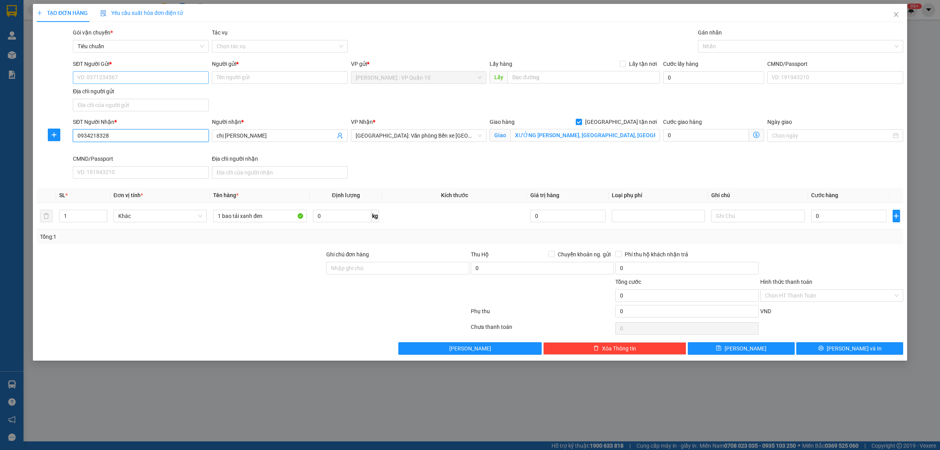
type input "0934218328"
click at [124, 75] on input "SĐT Người Gửi *" at bounding box center [141, 77] width 136 height 13
click at [122, 91] on div "0777146586 - anh khoa" at bounding box center [141, 93] width 127 height 9
type input "0777146586"
type input "anh khoa"
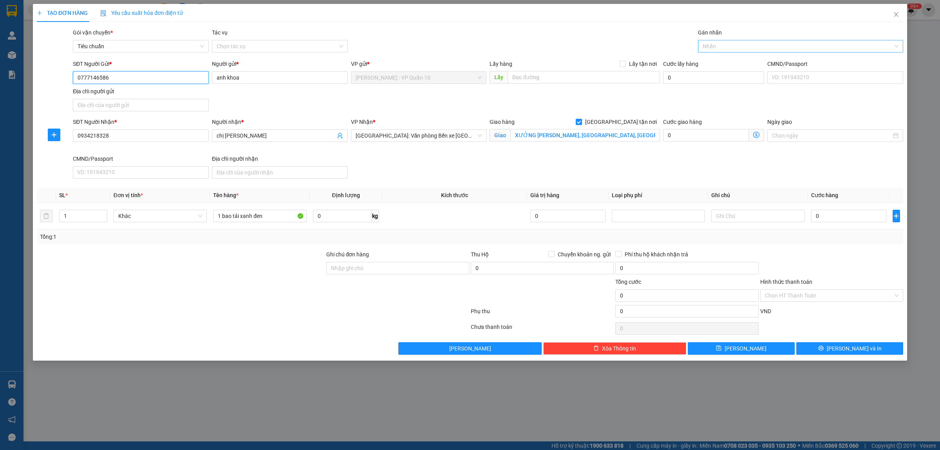
click at [725, 44] on div at bounding box center [797, 46] width 194 height 9
type input "0777146586"
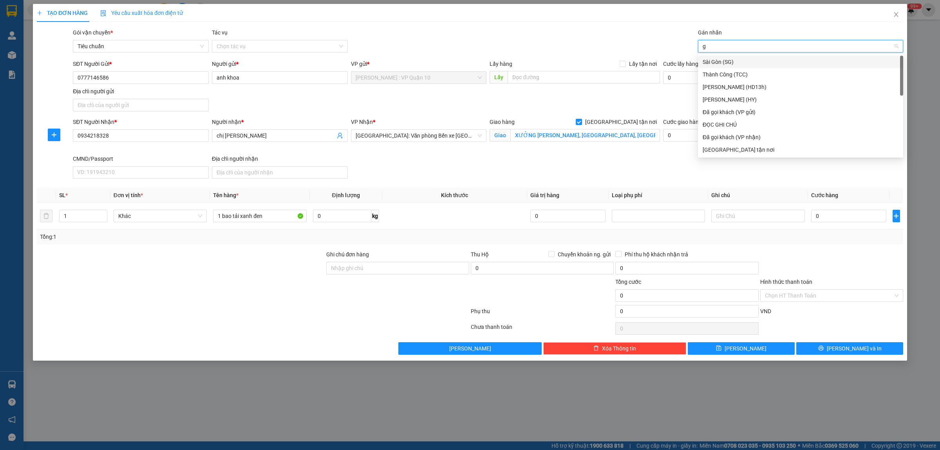
type input "gi"
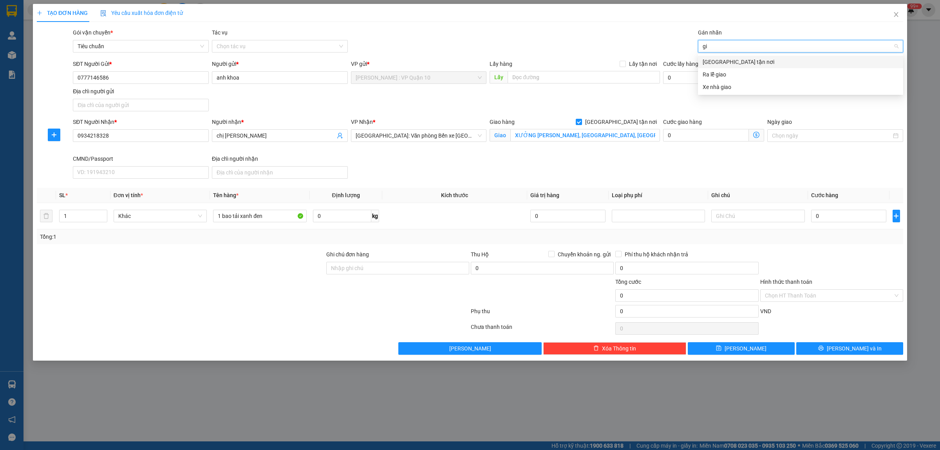
click at [728, 61] on div "[GEOGRAPHIC_DATA] tận nơi" at bounding box center [801, 62] width 196 height 9
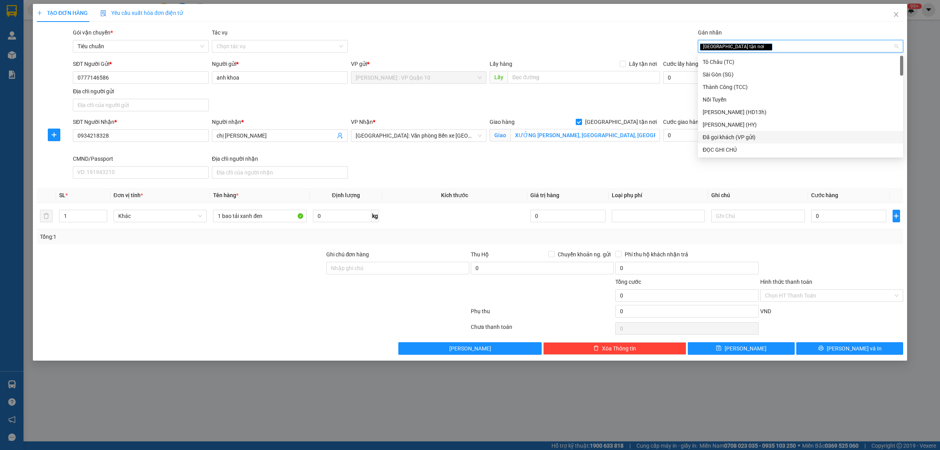
click at [743, 135] on div "Đã gọi khách (VP gửi)" at bounding box center [801, 137] width 196 height 9
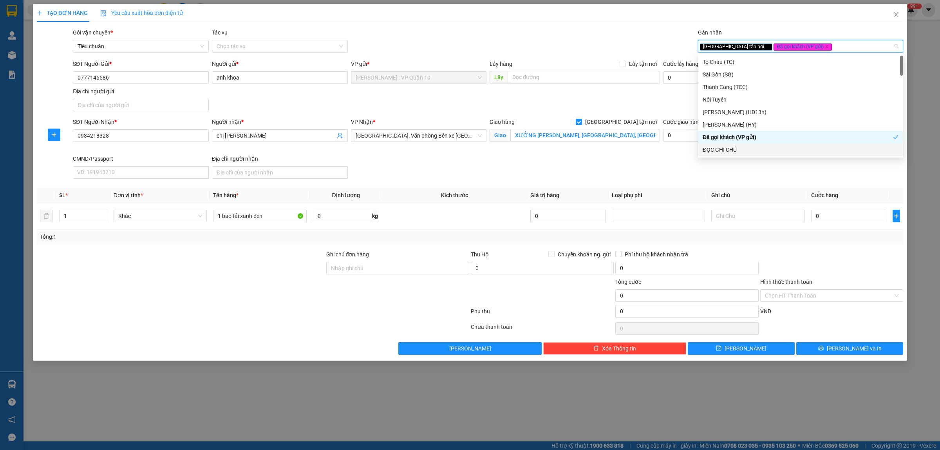
click at [202, 311] on div at bounding box center [253, 313] width 434 height 16
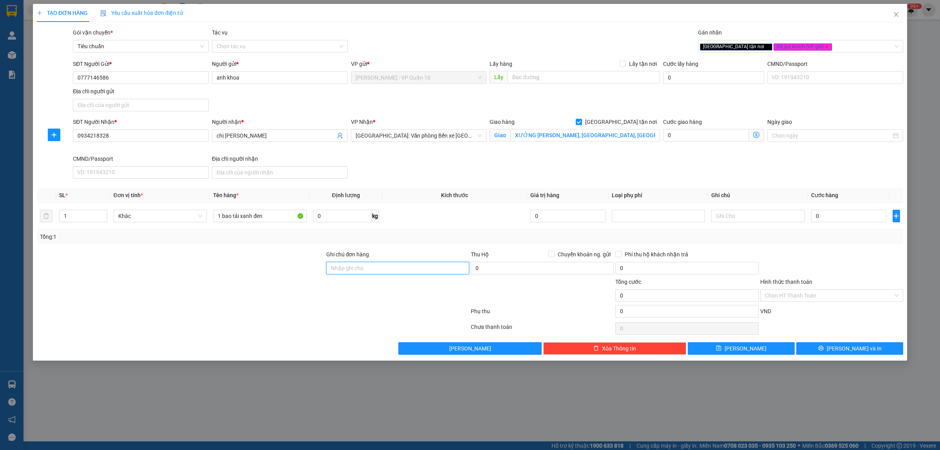
click at [345, 267] on input "Ghi chú đơn hàng" at bounding box center [397, 268] width 143 height 13
type input "hàng k bao bể vỡ hư hỏng"
click at [190, 284] on div at bounding box center [181, 290] width 290 height 27
click at [597, 138] on input "XƯỞNG MAY TIÊN HƯNG, TÂN THẮNG, VĨNH QUANG, TIÊN LÃNG, HẢI PHÒNG" at bounding box center [586, 135] width 150 height 13
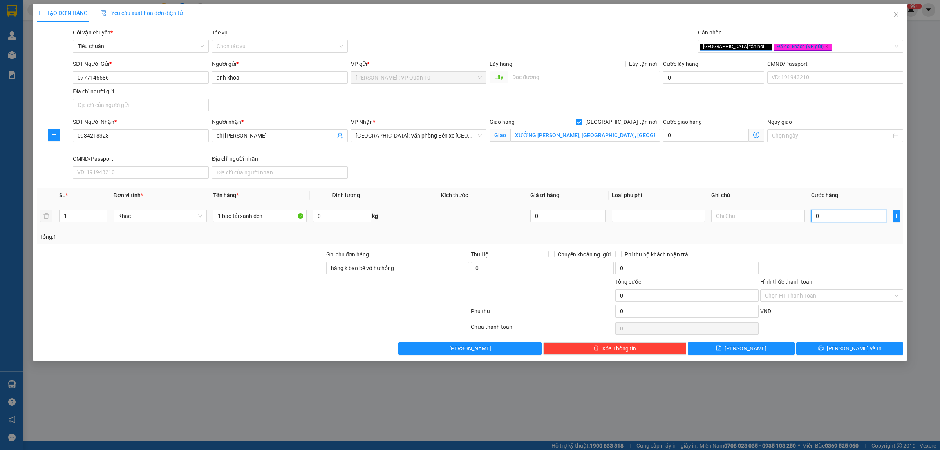
click at [853, 213] on input "0" at bounding box center [848, 216] width 75 height 13
type input "30"
type input "350"
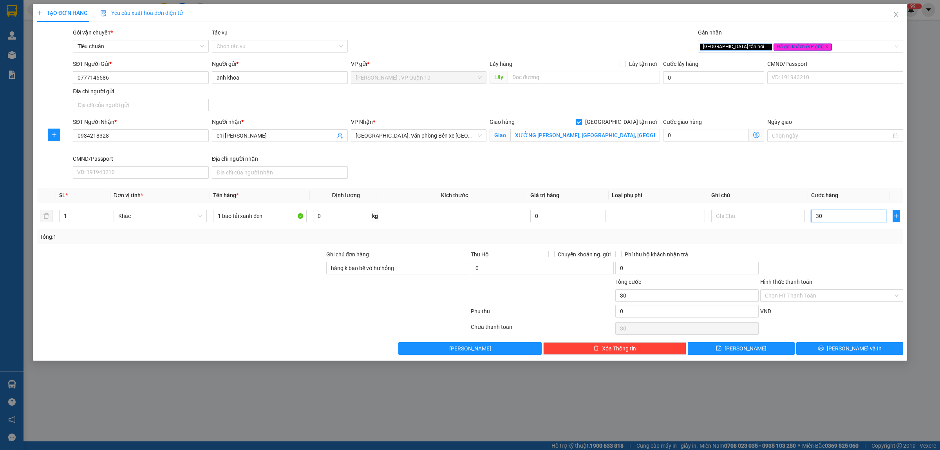
type input "350"
type input "3.500"
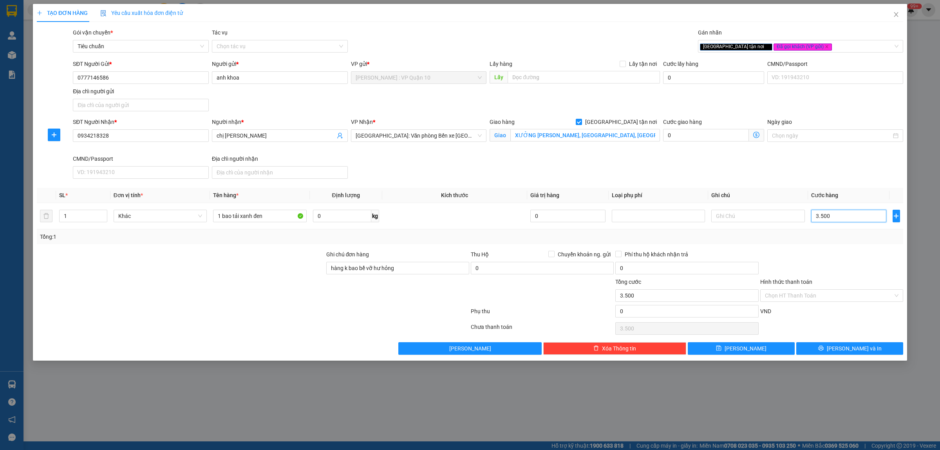
type input "35.000"
type input "350.000"
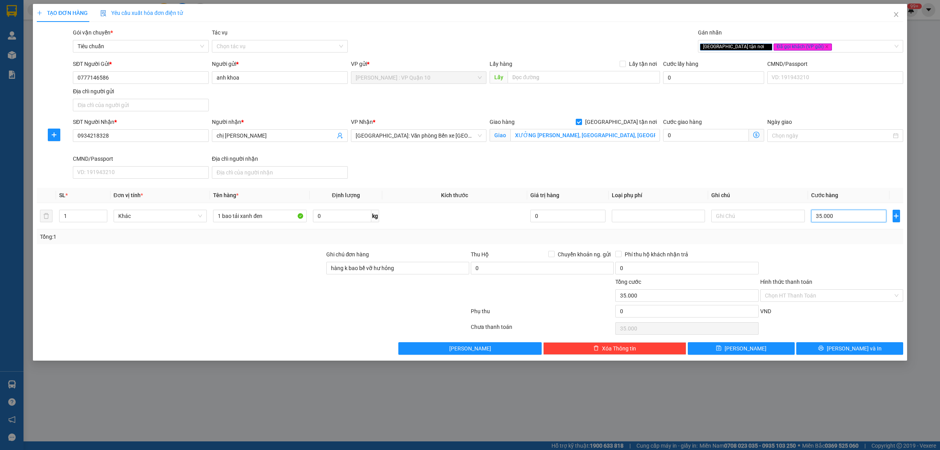
type input "350.000"
click at [853, 349] on span "[PERSON_NAME] và In" at bounding box center [854, 348] width 55 height 9
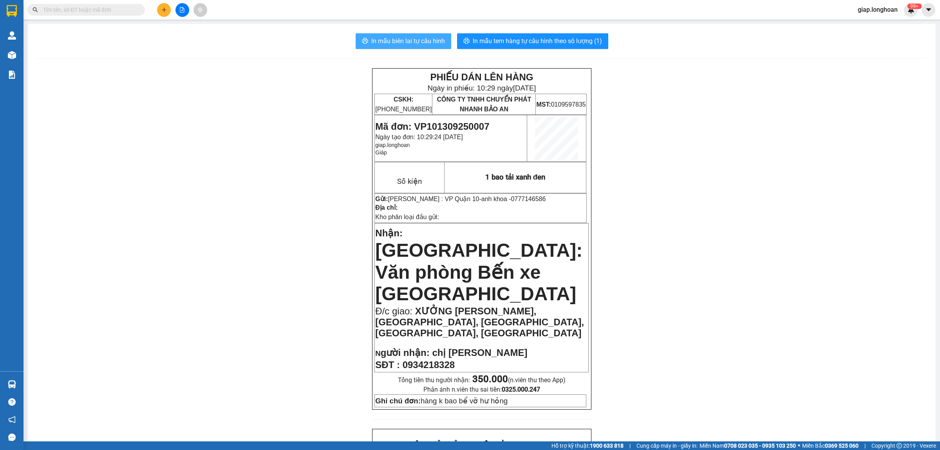
click at [397, 42] on span "In mẫu biên lai tự cấu hình" at bounding box center [408, 41] width 74 height 10
click at [506, 38] on span "In mẫu tem hàng tự cấu hình theo số lượng (1)" at bounding box center [537, 41] width 129 height 10
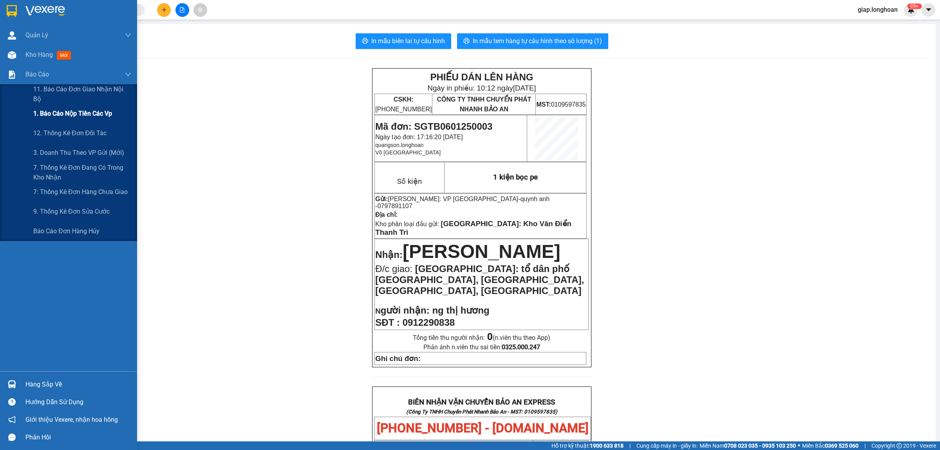
click at [85, 107] on div "1. Báo cáo nộp tiền các vp" at bounding box center [82, 114] width 98 height 20
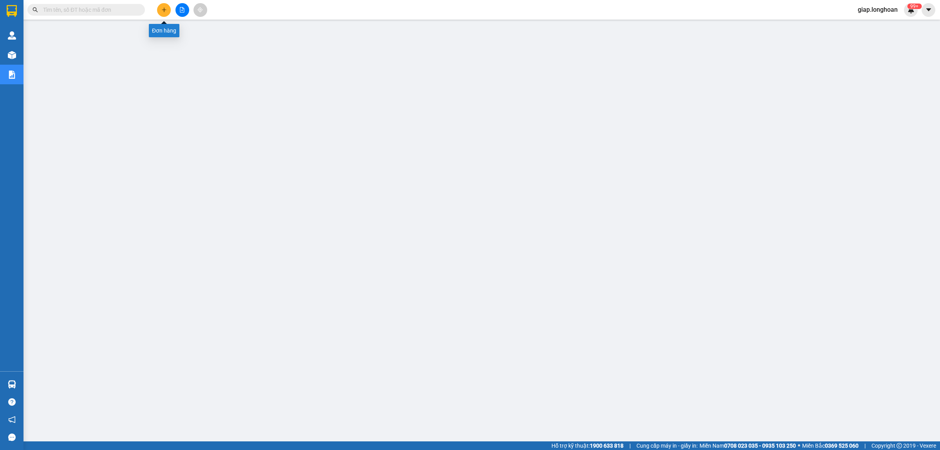
click at [164, 12] on icon "plus" at bounding box center [164, 9] width 0 height 4
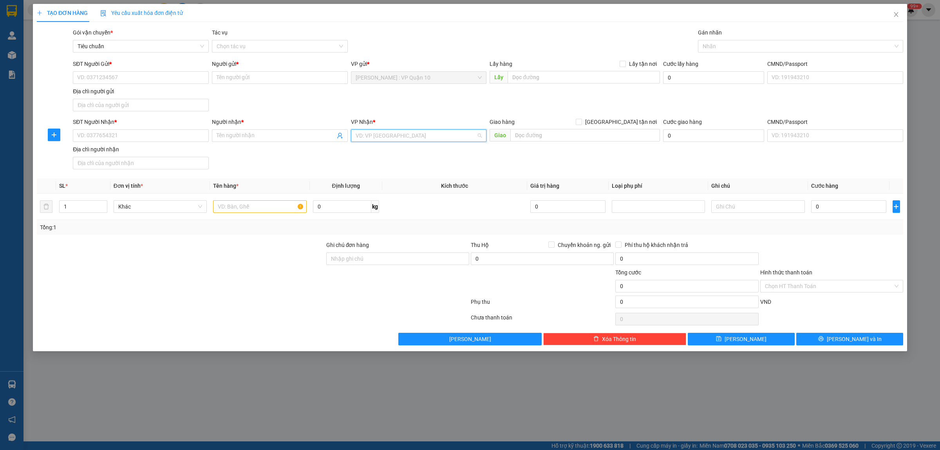
click at [396, 141] on input "search" at bounding box center [416, 136] width 121 height 12
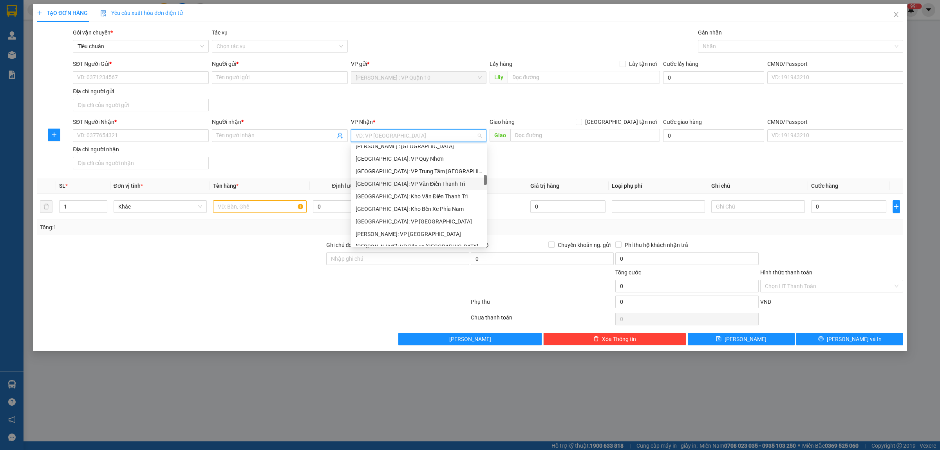
scroll to position [147, 0]
click at [445, 183] on div "[GEOGRAPHIC_DATA]: Văn phòng Bến xe [GEOGRAPHIC_DATA]" at bounding box center [419, 180] width 127 height 9
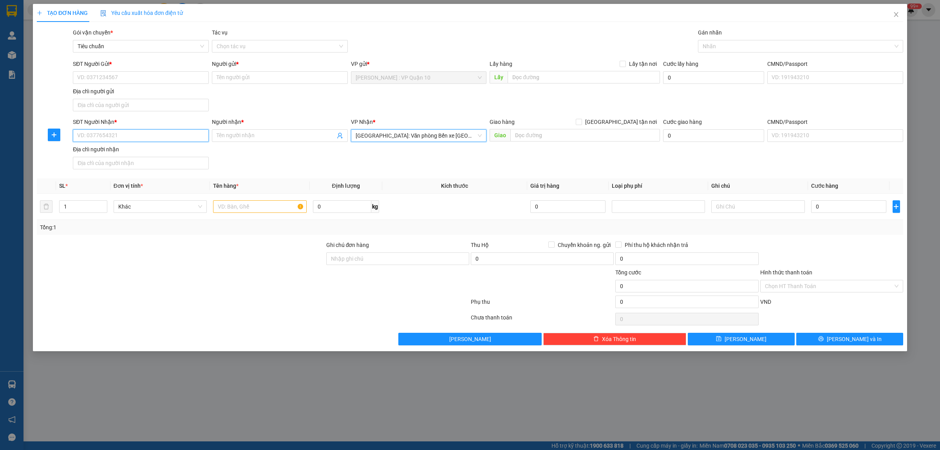
click at [86, 135] on input "SĐT Người Nhận *" at bounding box center [141, 135] width 136 height 13
type input "0913301415"
click at [263, 138] on input "Người nhận *" at bounding box center [276, 135] width 119 height 9
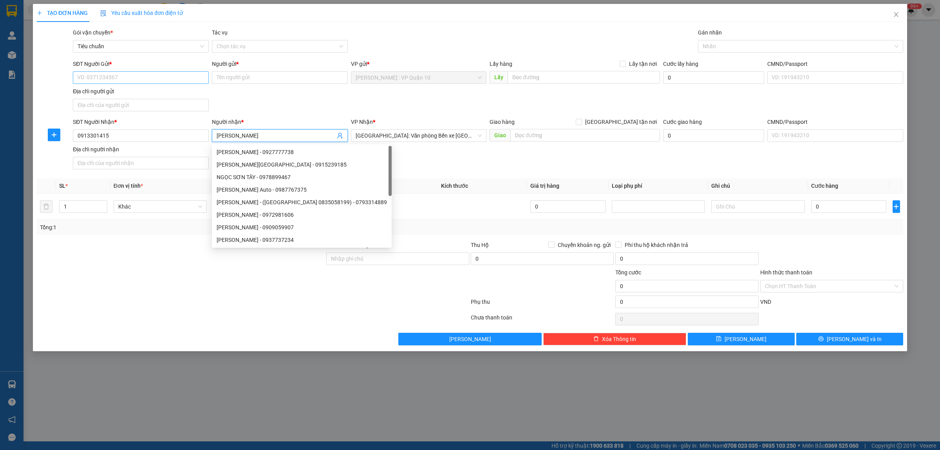
type input "ngọc sơn"
click at [130, 79] on input "SĐT Người Gửi *" at bounding box center [141, 77] width 136 height 13
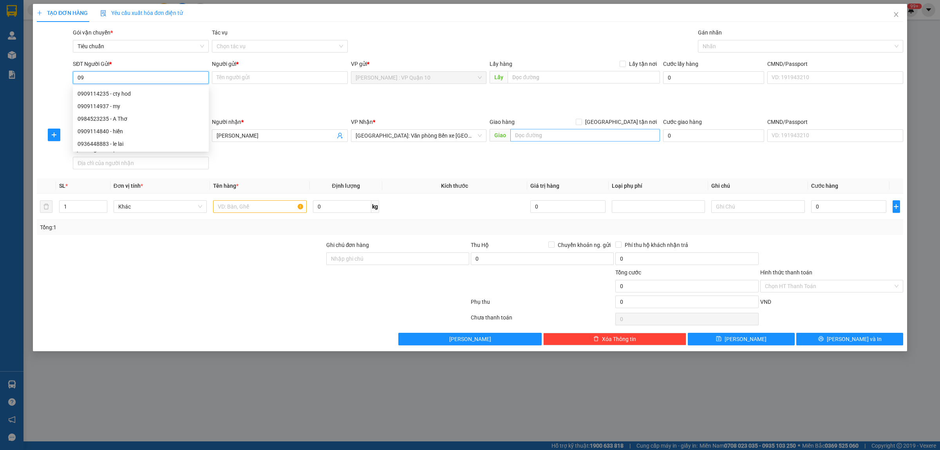
type input "0"
drag, startPoint x: 109, startPoint y: 105, endPoint x: 116, endPoint y: 111, distance: 8.9
click at [109, 106] on div "0901140674 - A Sang" at bounding box center [141, 106] width 127 height 9
type input "0901140674"
type input "A Sang"
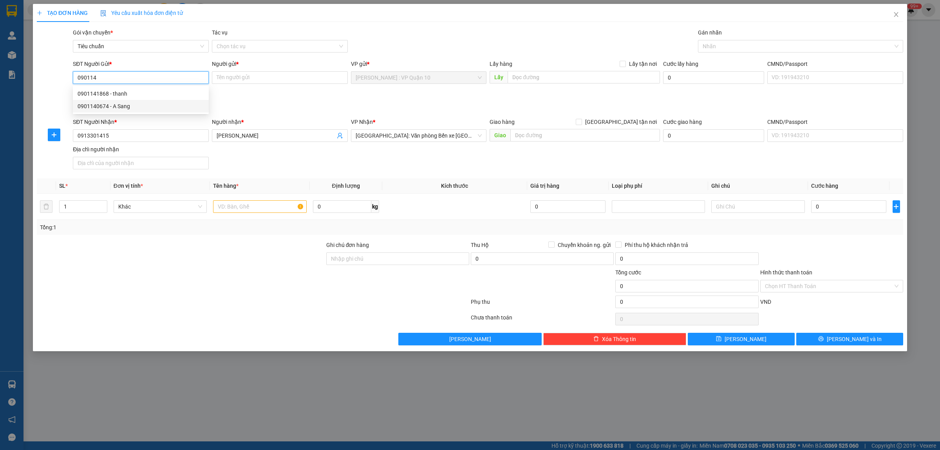
checkbox input "true"
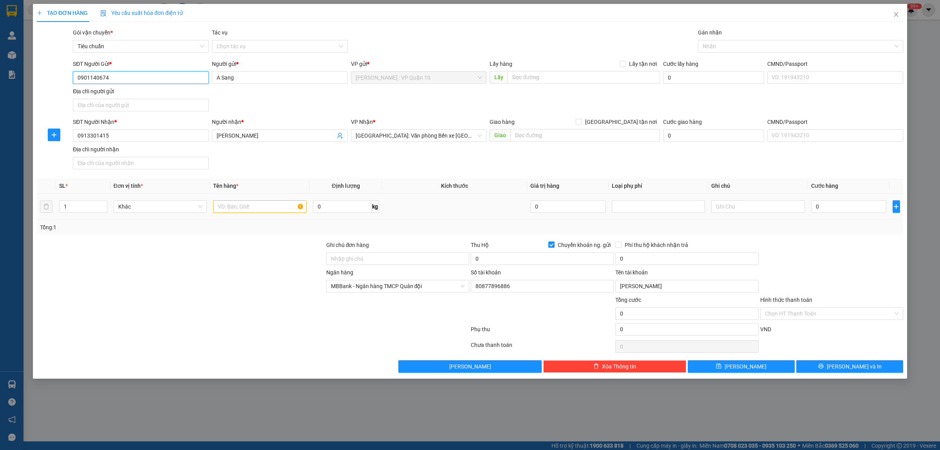
type input "0901140674"
click at [259, 208] on input "text" at bounding box center [259, 206] width 93 height 13
click at [714, 46] on div at bounding box center [797, 46] width 194 height 9
type input "1 thùng giấy to ( sứ )"
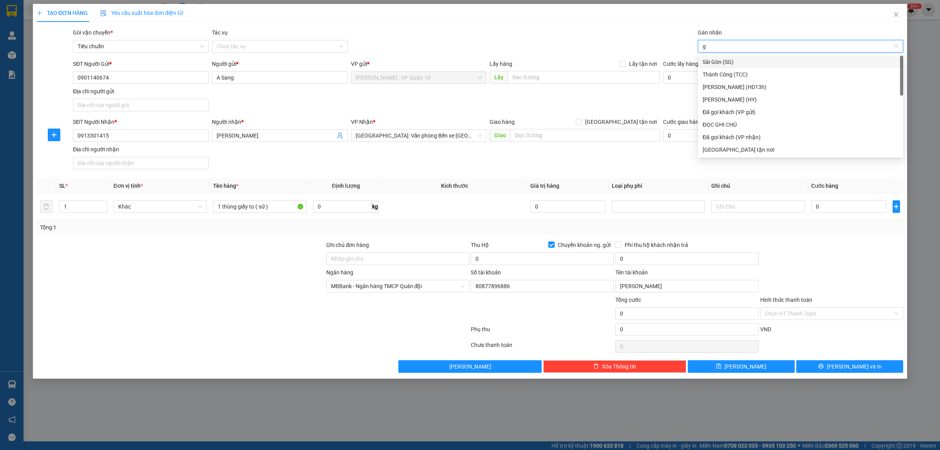
type input "gi"
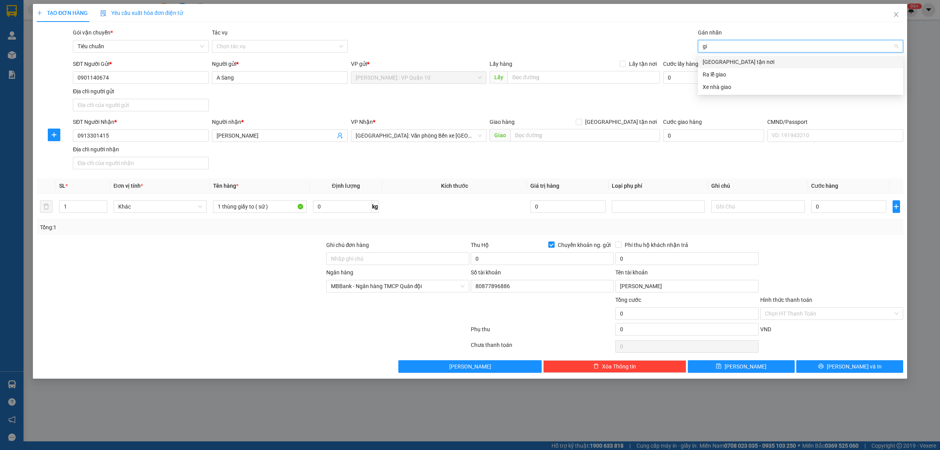
click at [722, 63] on div "[GEOGRAPHIC_DATA] tận nơi" at bounding box center [801, 62] width 196 height 9
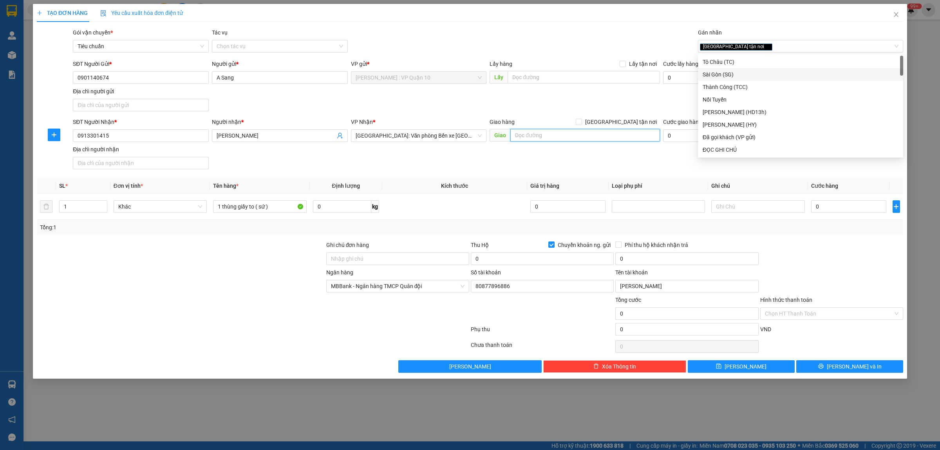
click at [541, 136] on input "text" at bounding box center [586, 135] width 150 height 13
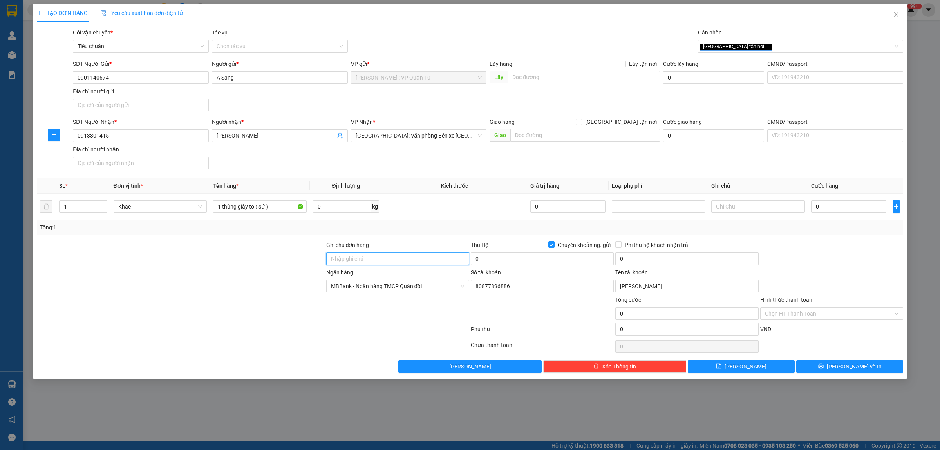
drag, startPoint x: 373, startPoint y: 257, endPoint x: 381, endPoint y: 263, distance: 9.7
click at [373, 257] on input "Ghi chú đơn hàng" at bounding box center [397, 258] width 143 height 13
type input "hàng k bao bể vỡ hư hỏng"
click at [523, 134] on input "text" at bounding box center [586, 135] width 150 height 13
type input "58 chợ hàng - p, lên chân - hải phòng"
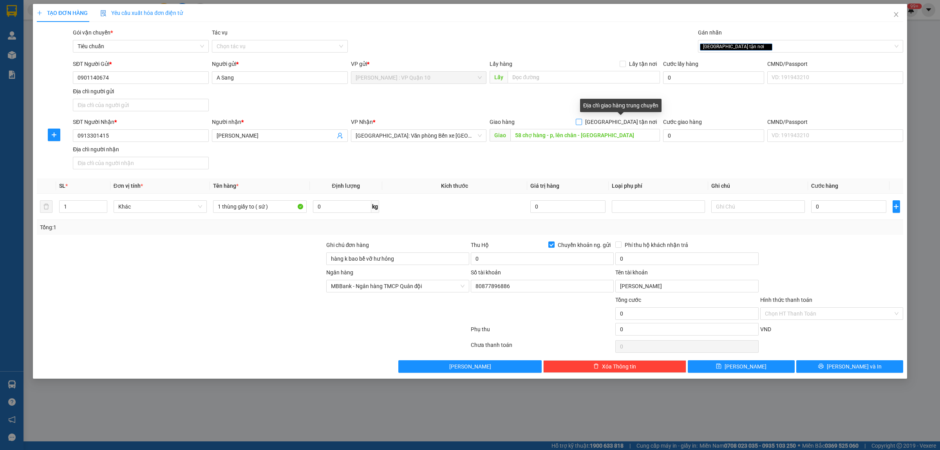
click at [581, 121] on input "[GEOGRAPHIC_DATA] tận nơi" at bounding box center [578, 121] width 5 height 5
checkbox input "true"
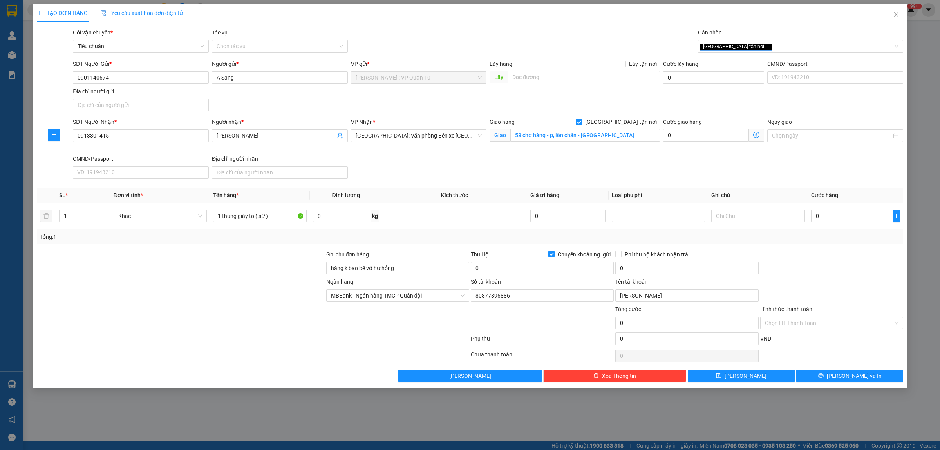
click at [574, 27] on div "TẠO ĐƠN HÀNG Yêu cầu xuất hóa đơn điện tử Transit Pickup Surcharge Ids Transit …" at bounding box center [470, 193] width 867 height 378
click at [226, 316] on div at bounding box center [181, 318] width 290 height 27
click at [829, 212] on input "0" at bounding box center [848, 216] width 75 height 13
type input "40"
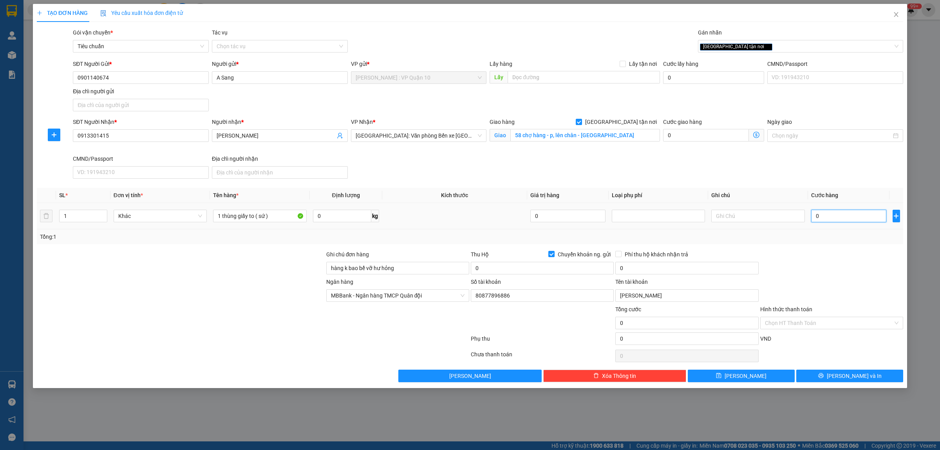
type input "40"
type input "440"
type input "4.400"
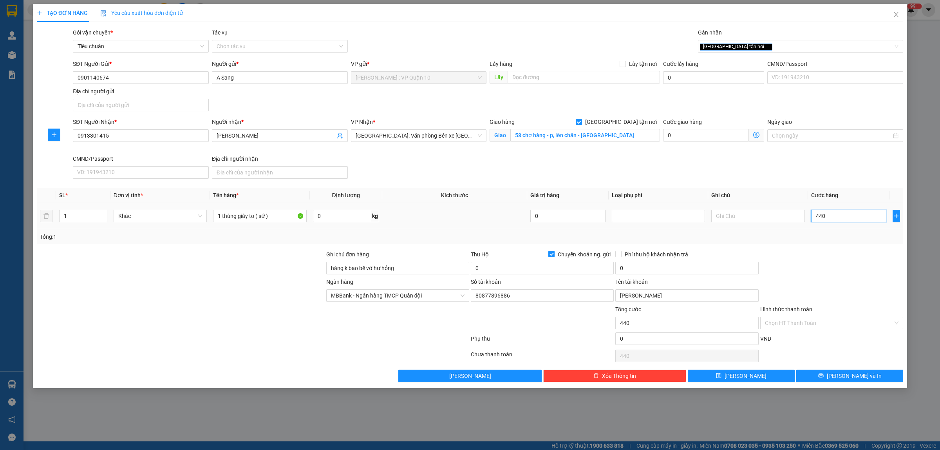
type input "4.400"
type input "44.000"
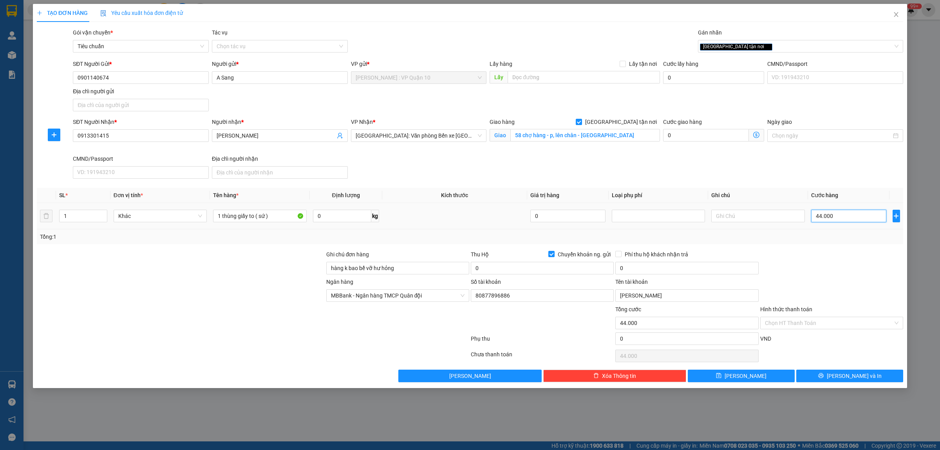
type input "440.000"
click at [826, 379] on button "Lưu và In" at bounding box center [850, 375] width 107 height 13
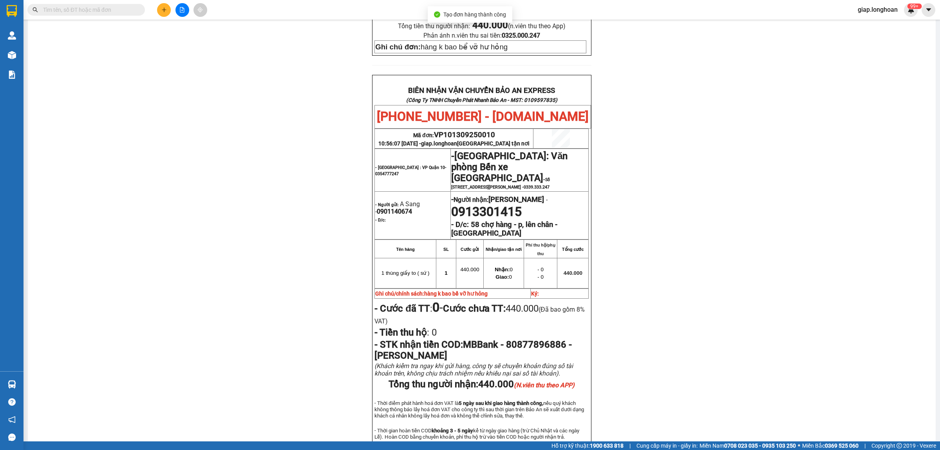
scroll to position [392, 0]
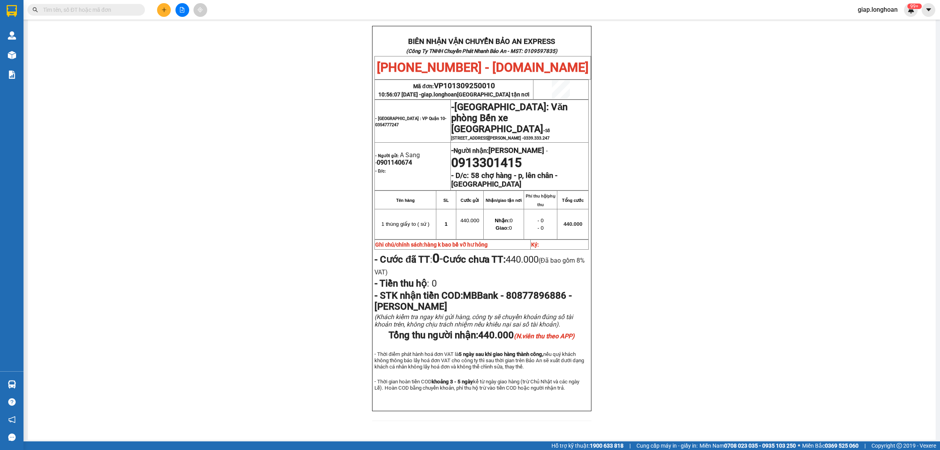
click at [202, 227] on div "PHIẾU DÁN LÊN HÀNG Ngày in phiếu: 10:56 ngày 13-09-2025 CSKH: 1900.06.88.33 CÔN…" at bounding box center [481, 53] width 889 height 754
click at [165, 12] on icon "plus" at bounding box center [163, 9] width 5 height 5
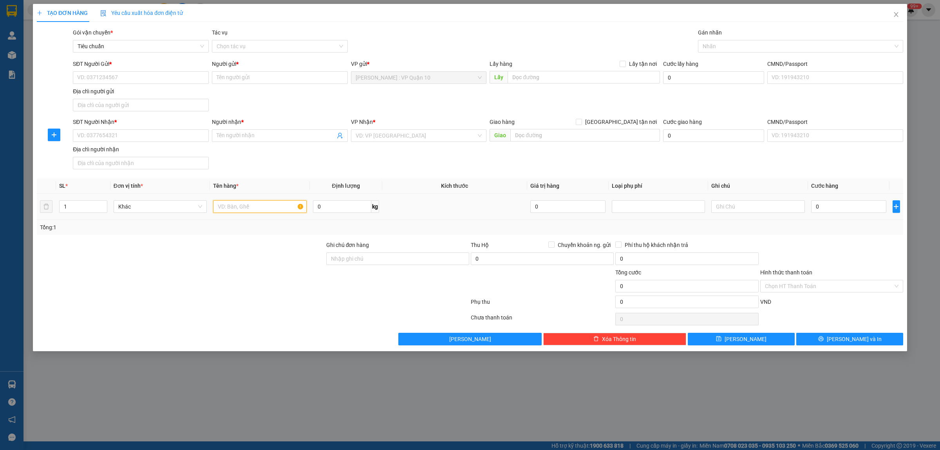
click at [240, 210] on input "text" at bounding box center [259, 206] width 93 height 13
type input "1"
click at [82, 209] on input "1" at bounding box center [83, 207] width 47 height 12
type input "2"
type input "3"
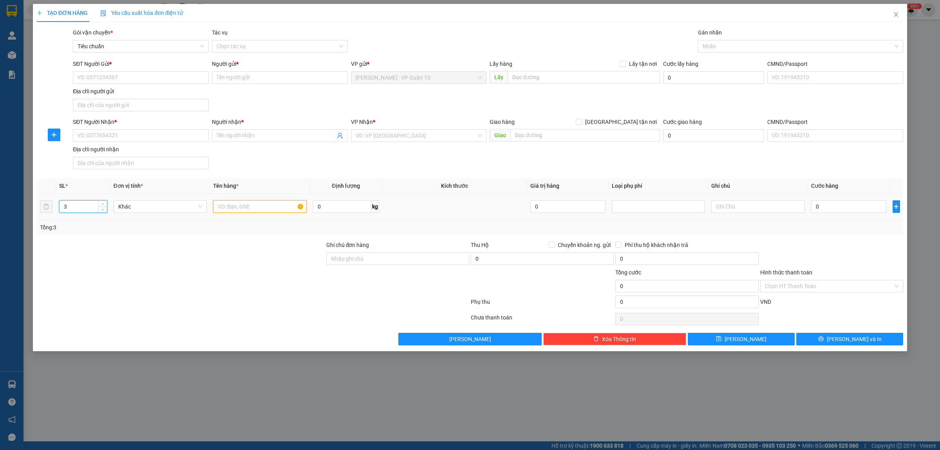
click at [218, 213] on input "text" at bounding box center [259, 206] width 93 height 13
type input "2 thùng giấy"
click at [74, 208] on input "3" at bounding box center [83, 207] width 47 height 12
type input "2"
drag, startPoint x: 139, startPoint y: 269, endPoint x: 166, endPoint y: 216, distance: 59.2
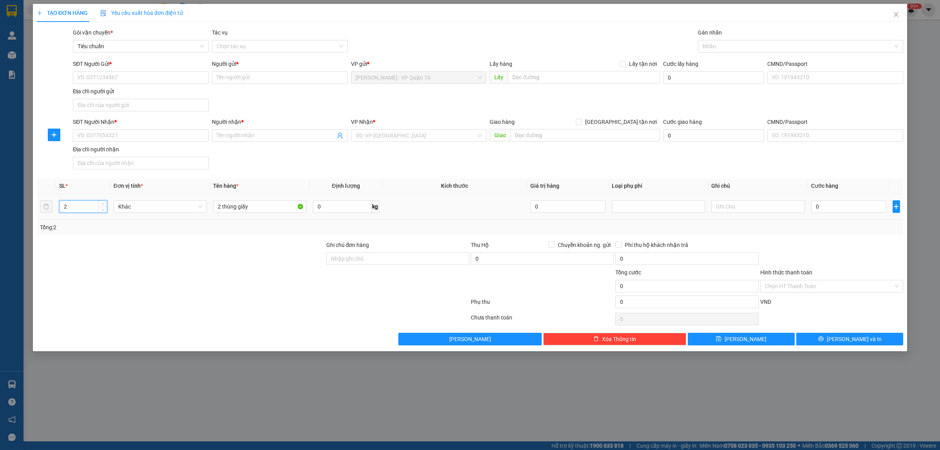
click at [139, 269] on div at bounding box center [181, 281] width 290 height 27
click at [145, 138] on input "SĐT Người Nhận *" at bounding box center [141, 135] width 136 height 13
type input "0986245556"
drag, startPoint x: 245, startPoint y: 141, endPoint x: 240, endPoint y: 134, distance: 8.9
click at [246, 141] on span at bounding box center [280, 135] width 136 height 13
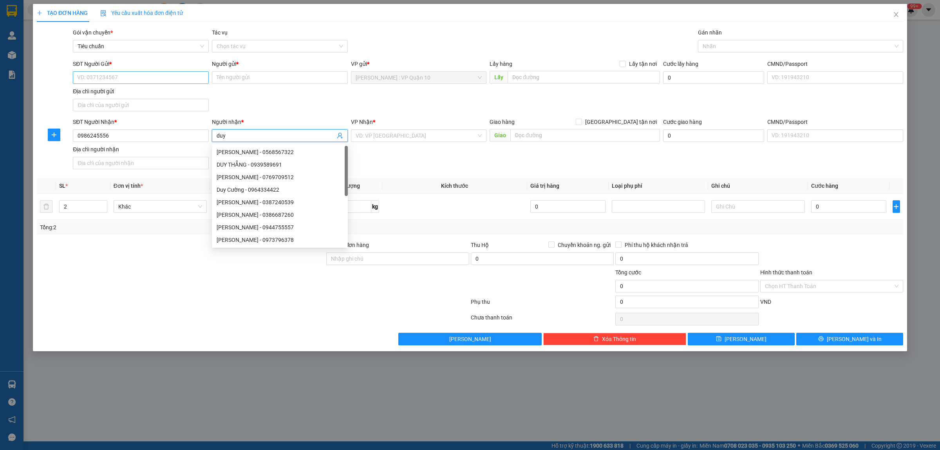
type input "duy"
click at [138, 78] on input "SĐT Người Gửi *" at bounding box center [141, 77] width 136 height 13
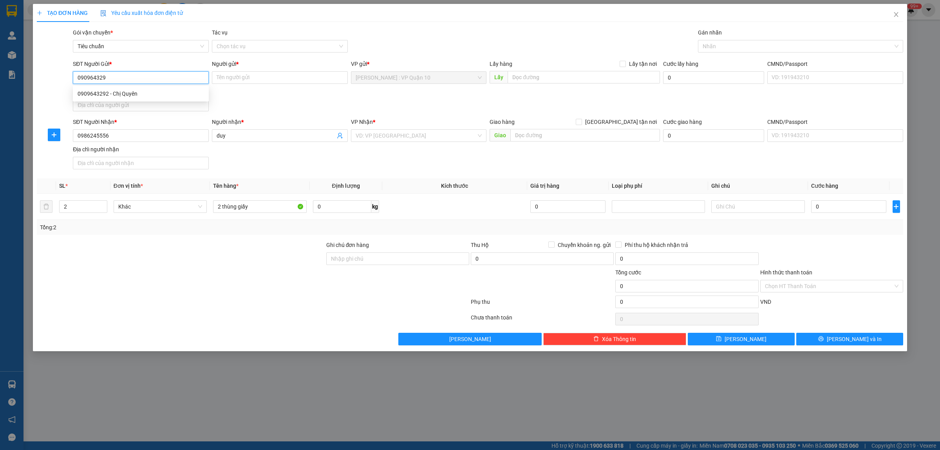
type input "0909643292"
click at [125, 94] on div "0909643292 - Chị Quyên" at bounding box center [141, 93] width 127 height 9
type input "Chị Quyên"
type input "0909643292"
click at [385, 139] on input "search" at bounding box center [416, 136] width 121 height 12
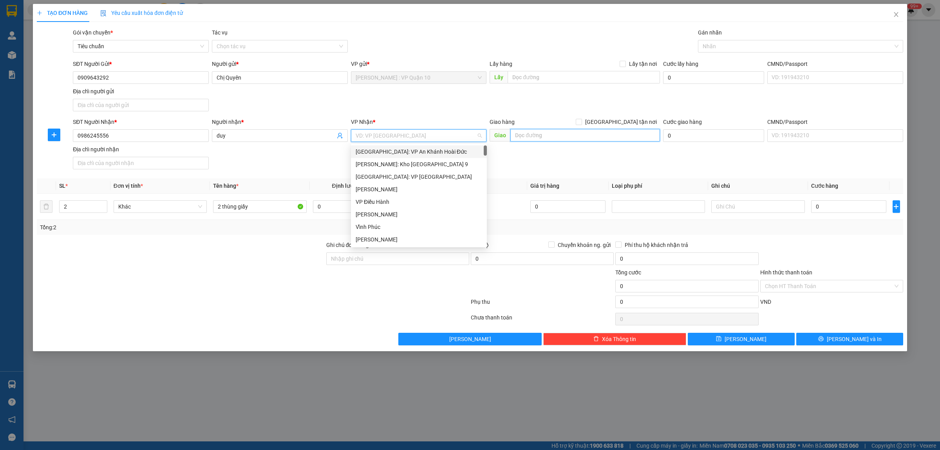
click at [538, 134] on input "text" at bounding box center [586, 135] width 150 height 13
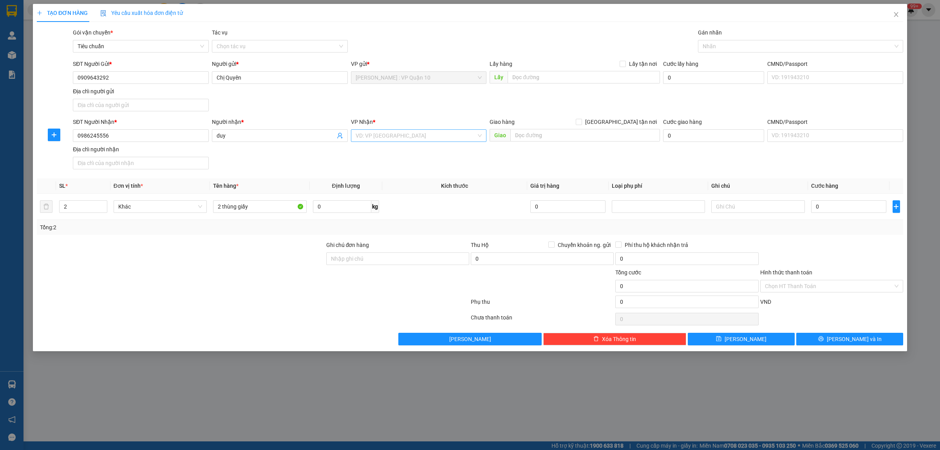
click at [380, 137] on input "search" at bounding box center [416, 136] width 121 height 12
type input "bình định"
click at [375, 165] on div "[GEOGRAPHIC_DATA]" at bounding box center [419, 164] width 127 height 9
click at [530, 138] on input "text" at bounding box center [586, 135] width 150 height 13
paste input "TT Ngô Mây giao dọc QL 1A"
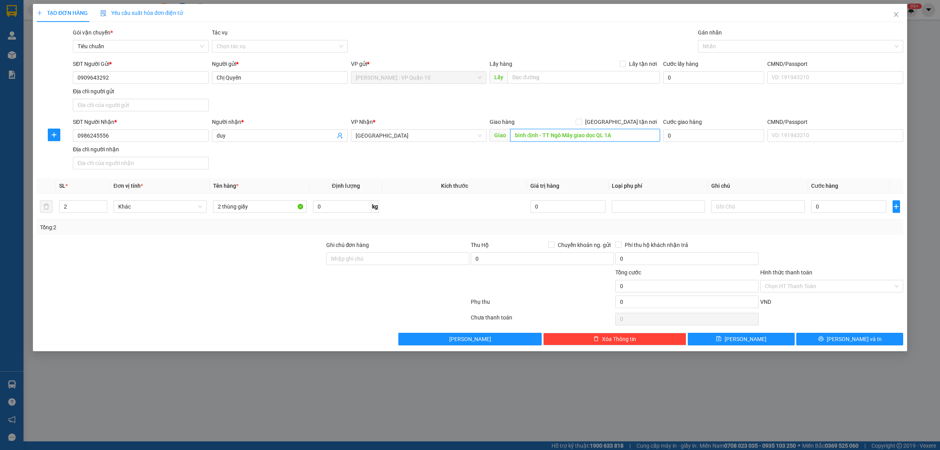
type input "bình định - TT Ngô Mây giao dọc QL 1A"
click at [572, 166] on div "SĐT Người Nhận * 0986245556 Người nhận * duy VP Nhận * Bình Định Giao hàng Giao…" at bounding box center [488, 145] width 834 height 55
click at [324, 310] on div at bounding box center [253, 303] width 434 height 16
click at [371, 259] on input "Ghi chú đơn hàng" at bounding box center [397, 258] width 143 height 13
type input "hàng k bao bể vỡ hư hỏng"
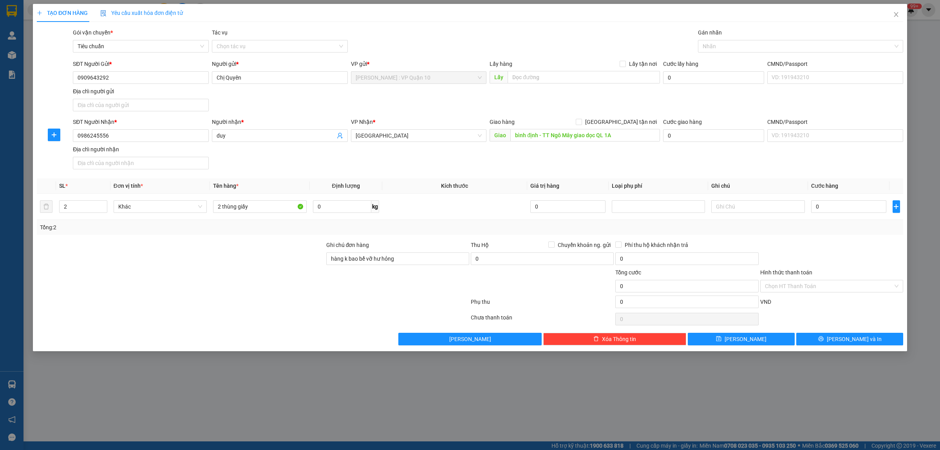
click at [339, 316] on div at bounding box center [253, 319] width 434 height 16
click at [404, 420] on div "TẠO ĐƠN HÀNG Yêu cầu xuất hóa đơn điện tử Transit Pickup Surcharge Ids Transit …" at bounding box center [470, 225] width 940 height 450
click at [77, 204] on input "2" at bounding box center [83, 207] width 47 height 12
type input "3"
click at [258, 210] on input "2 thùng giấy" at bounding box center [259, 206] width 93 height 13
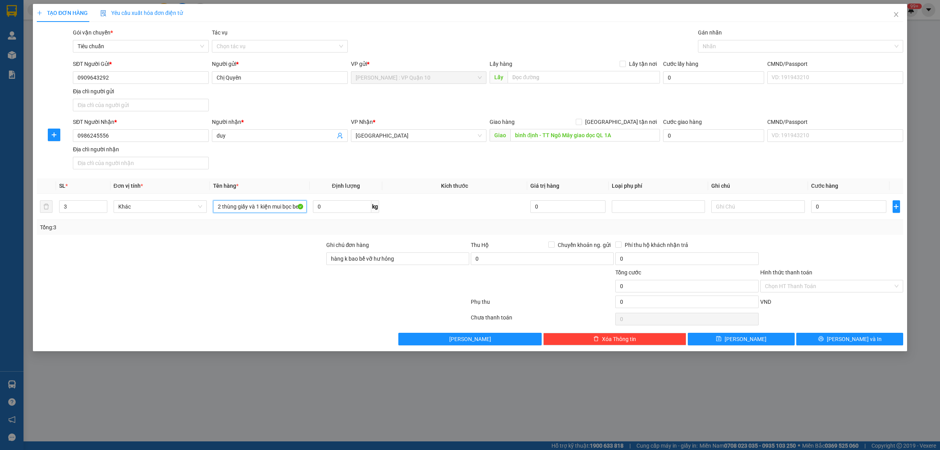
type input "2 thùng giấy và 1 kiện mui bọc be"
click at [849, 214] on div "0" at bounding box center [848, 207] width 75 height 16
click at [850, 212] on input "0" at bounding box center [848, 206] width 75 height 13
type input "10"
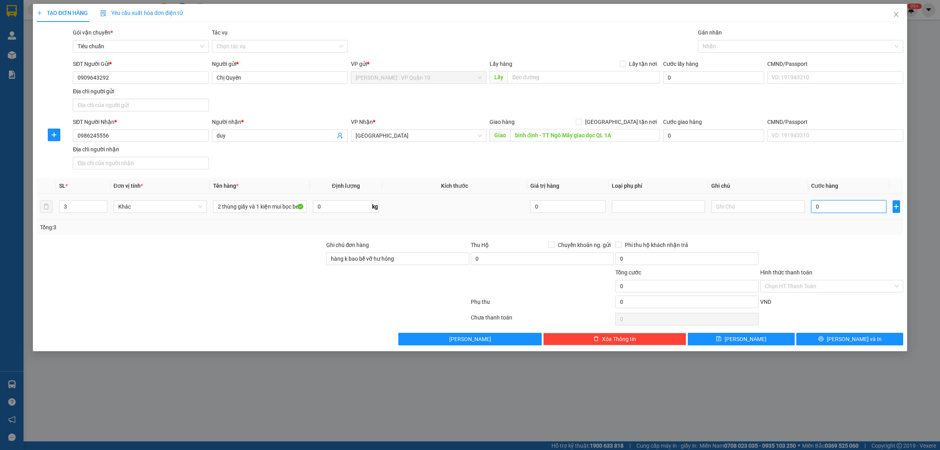
type input "10"
type input "150"
type input "1.500"
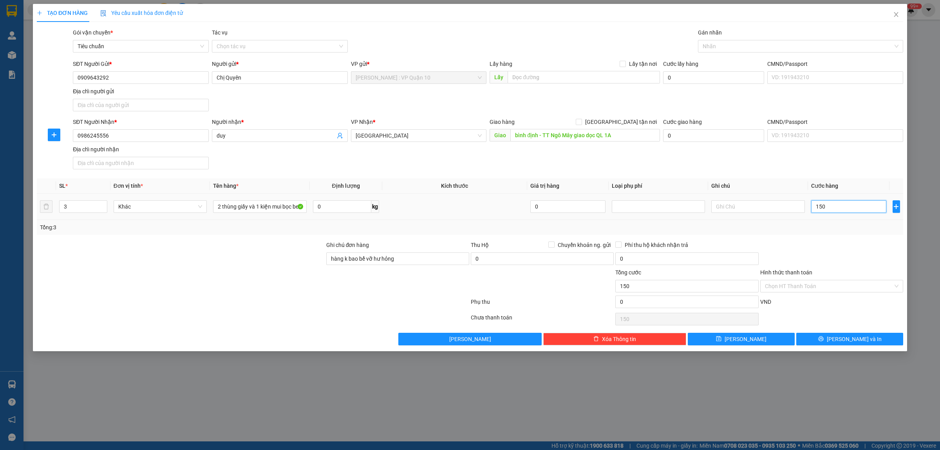
type input "1.500"
type input "15.000"
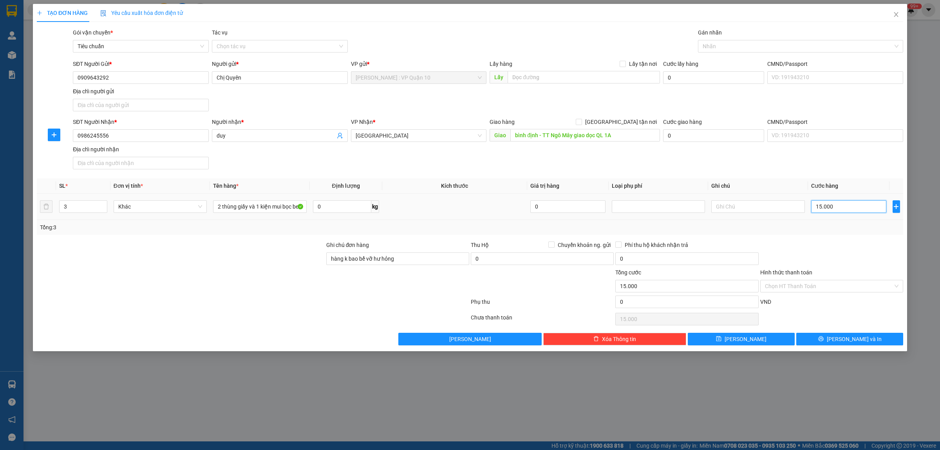
type input "150.000"
drag, startPoint x: 79, startPoint y: 207, endPoint x: 75, endPoint y: 206, distance: 4.4
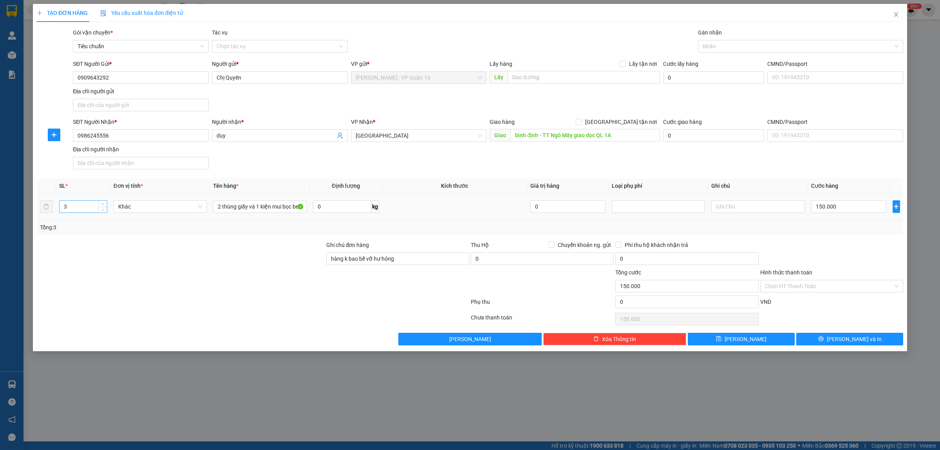
click at [78, 207] on input "3" at bounding box center [83, 207] width 47 height 12
type input "2"
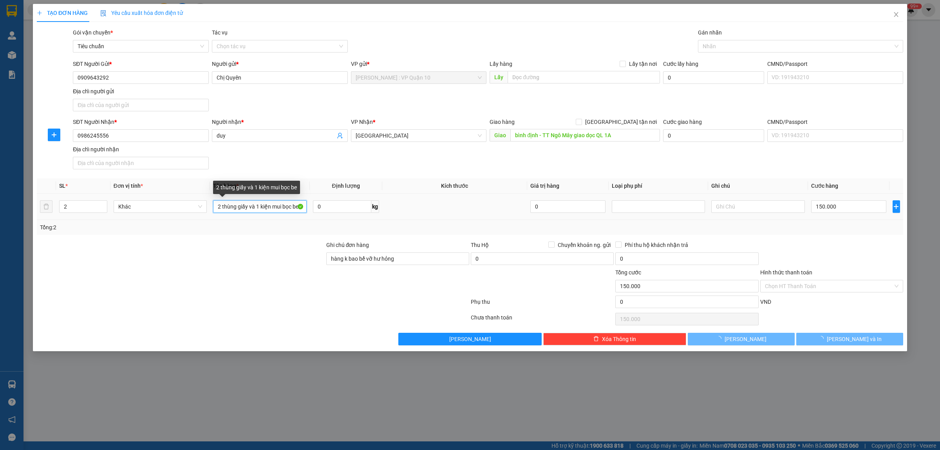
click at [220, 206] on input "2 thùng giấy và 1 kiện mui bọc be" at bounding box center [259, 206] width 93 height 13
type input "0"
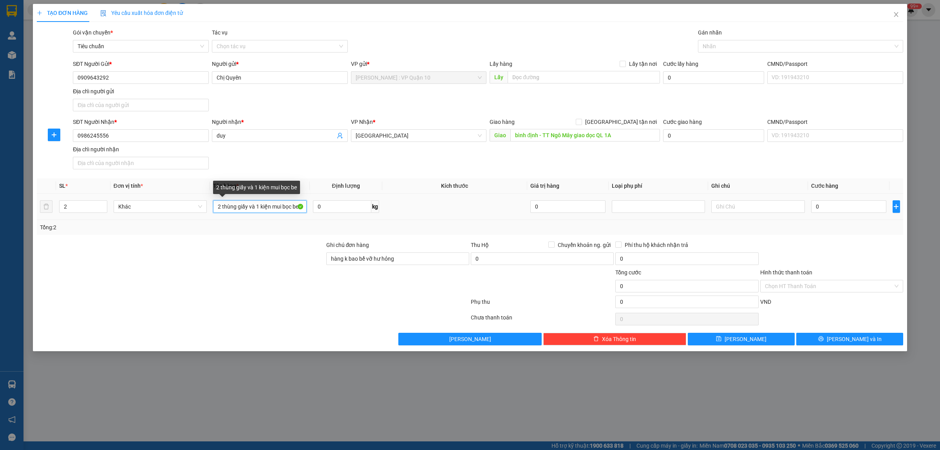
click at [281, 203] on input "2 thùng giấy và 1 kiện mui bọc be" at bounding box center [259, 206] width 93 height 13
click at [270, 255] on div at bounding box center [181, 254] width 290 height 27
click at [266, 208] on input "2 thùng giấy và" at bounding box center [259, 206] width 93 height 13
type input "2 thùng giấy"
click at [242, 263] on div at bounding box center [181, 254] width 290 height 27
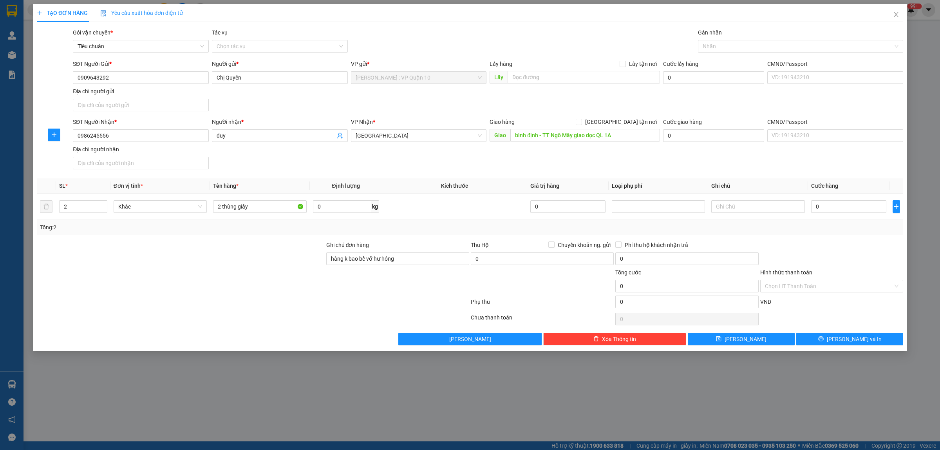
click at [243, 300] on div at bounding box center [253, 303] width 434 height 16
click at [843, 211] on input "0" at bounding box center [848, 206] width 75 height 13
type input "10"
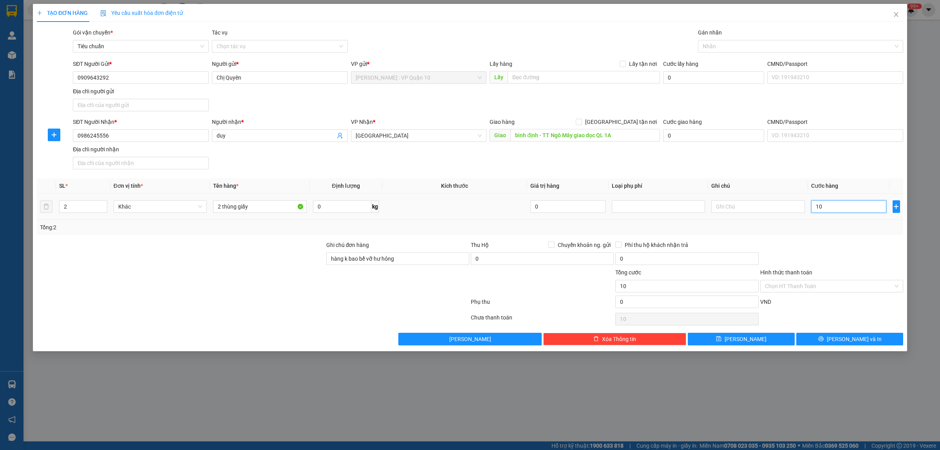
type input "160"
type input "1.600"
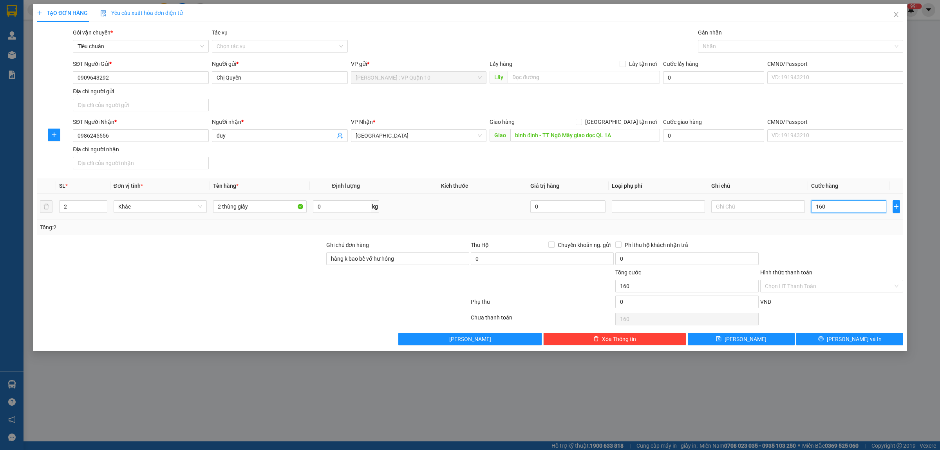
type input "1.600"
type input "16.000"
type input "160.000"
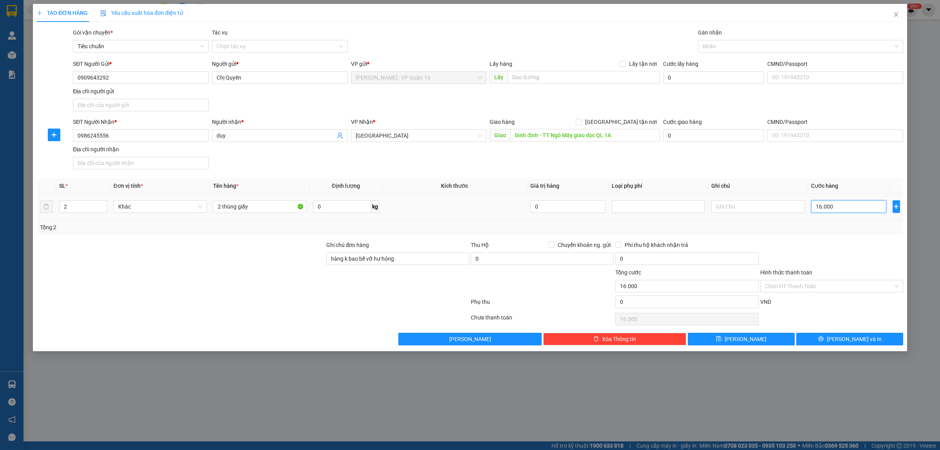
type input "160.000"
click at [551, 246] on input "Chuyển khoản ng. gửi" at bounding box center [551, 243] width 5 height 5
checkbox input "true"
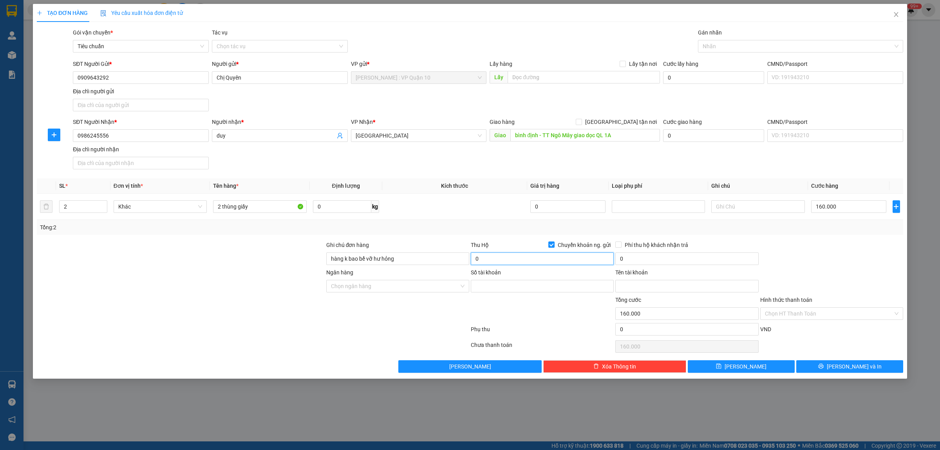
click at [528, 261] on input "0" at bounding box center [542, 258] width 143 height 13
type input "10.440.000"
click at [507, 339] on div "Phụ thu" at bounding box center [542, 332] width 145 height 14
click at [509, 289] on input "Số tài khoản" at bounding box center [542, 286] width 143 height 13
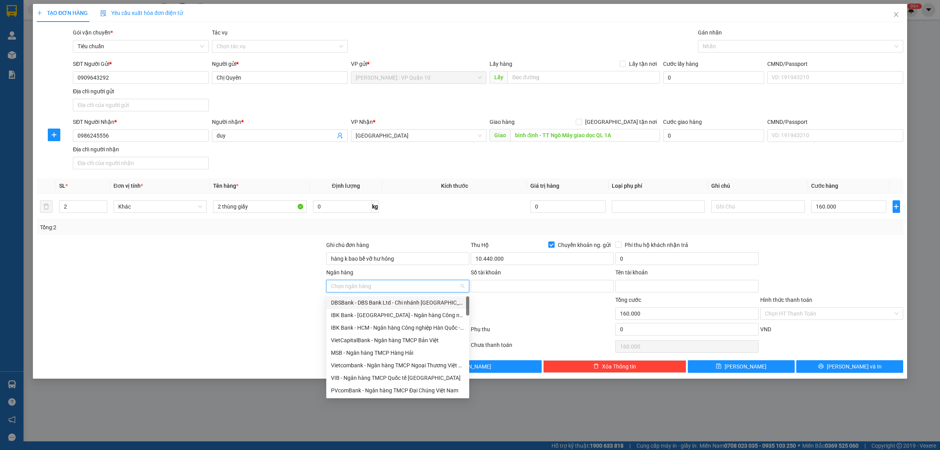
click at [378, 289] on input "Ngân hàng" at bounding box center [395, 286] width 128 height 12
drag, startPoint x: 355, startPoint y: 366, endPoint x: 373, endPoint y: 354, distance: 21.8
click at [355, 365] on div "Vietcombank - Ngân hàng TMCP Ngoại Thương Việt Nam" at bounding box center [398, 365] width 134 height 9
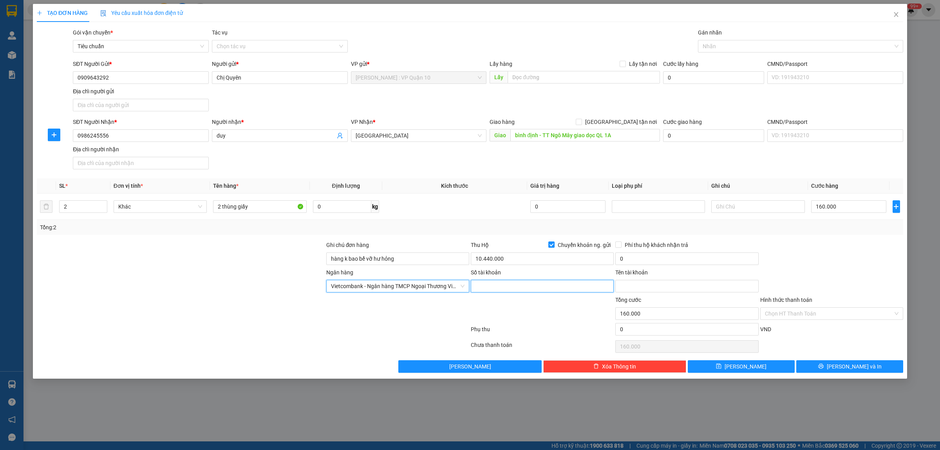
click at [536, 286] on input "Số tài khoản" at bounding box center [542, 286] width 143 height 13
type input "3938307370"
click at [627, 286] on input "Tên tài khoản" at bounding box center [687, 286] width 143 height 13
type input "lâm quang hiếu"
click at [846, 259] on div at bounding box center [832, 254] width 145 height 27
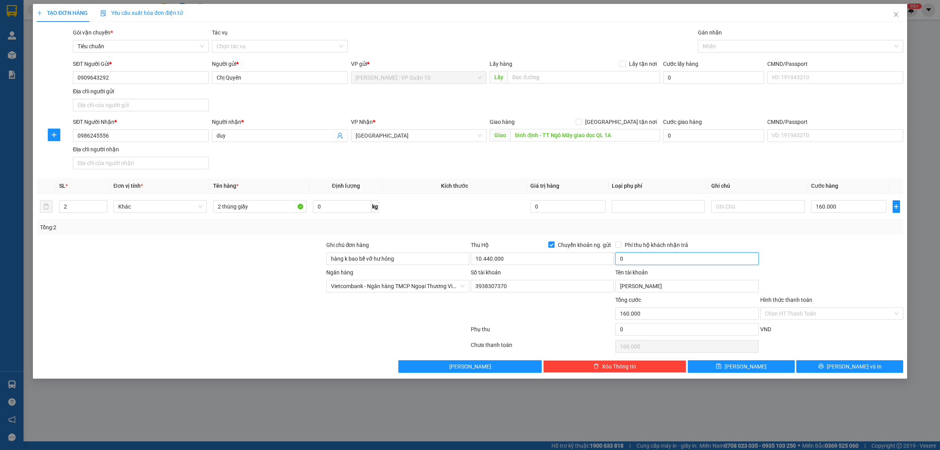
click at [645, 262] on input "0" at bounding box center [687, 258] width 143 height 13
type input "30.000"
click at [820, 272] on div "Ngân hàng Vietcombank - Ngân hàng TMCP Ngoại Thương Việt Nam Số tài khoản 39…" at bounding box center [470, 281] width 868 height 27
click at [618, 244] on input "Phí thu hộ khách nhận trả" at bounding box center [618, 243] width 5 height 5
checkbox input "true"
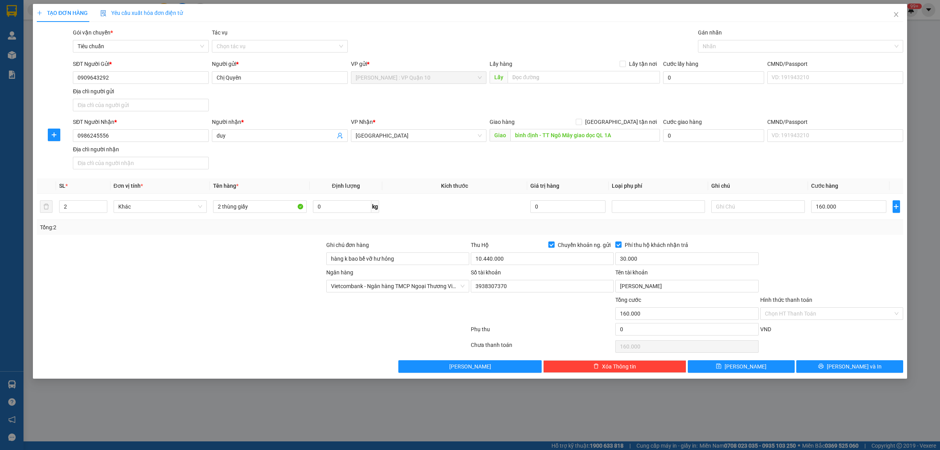
click at [811, 257] on div at bounding box center [832, 254] width 145 height 27
click at [845, 370] on span "[PERSON_NAME] và In" at bounding box center [854, 366] width 55 height 9
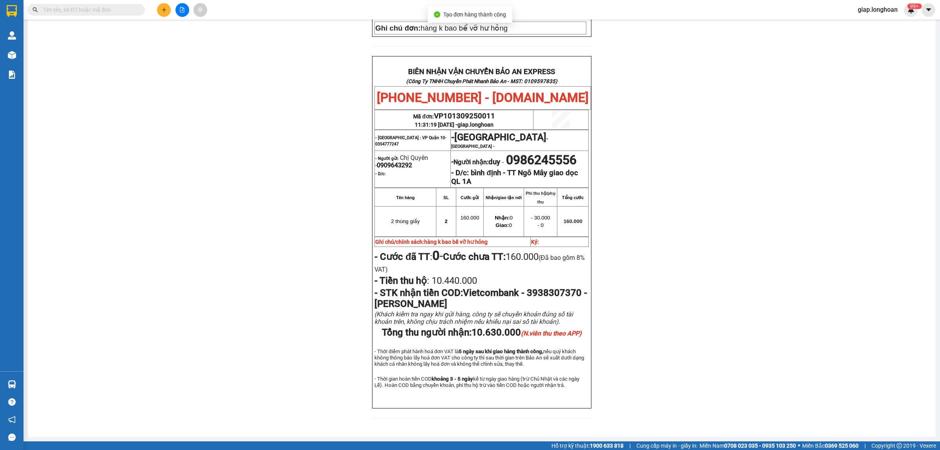
scroll to position [343, 0]
click at [704, 217] on div "PHIẾU DÁN LÊN HÀNG Ngày in phiếu: 11:31 ngày 13-09-2025 CSKH: 1900.06.88.33 CÔN…" at bounding box center [481, 88] width 889 height 677
click at [222, 107] on div "PHIẾU DÁN LÊN HÀNG Ngày in phiếu: 11:31 ngày 13-09-2025 CSKH: 1900.06.88.33 CÔN…" at bounding box center [481, 88] width 889 height 677
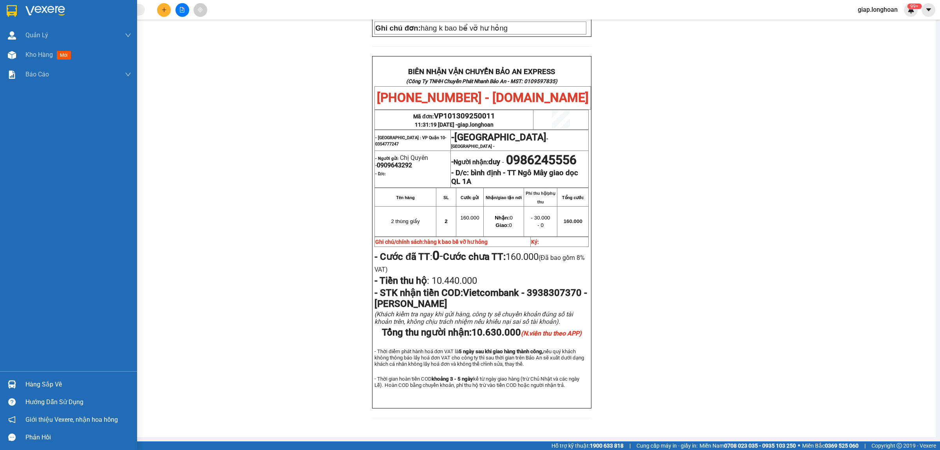
click at [50, 8] on img at bounding box center [45, 11] width 40 height 12
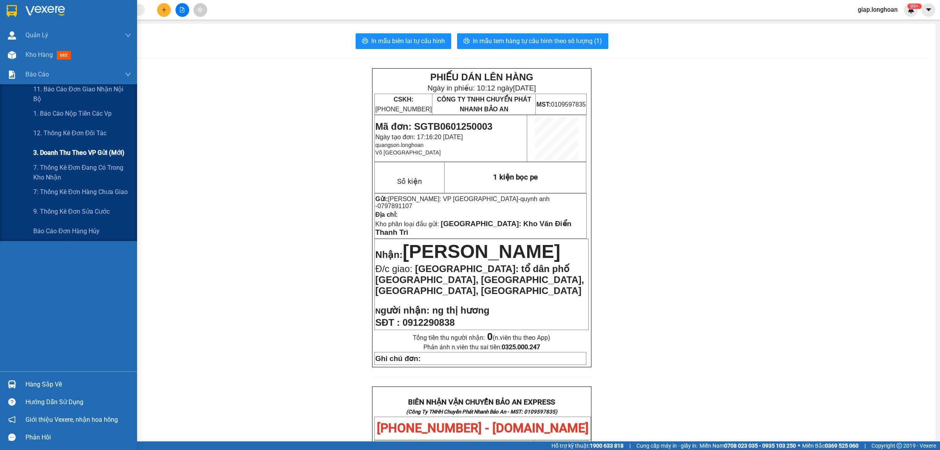
click at [83, 155] on span "3. Doanh Thu theo VP Gửi (mới)" at bounding box center [78, 153] width 91 height 10
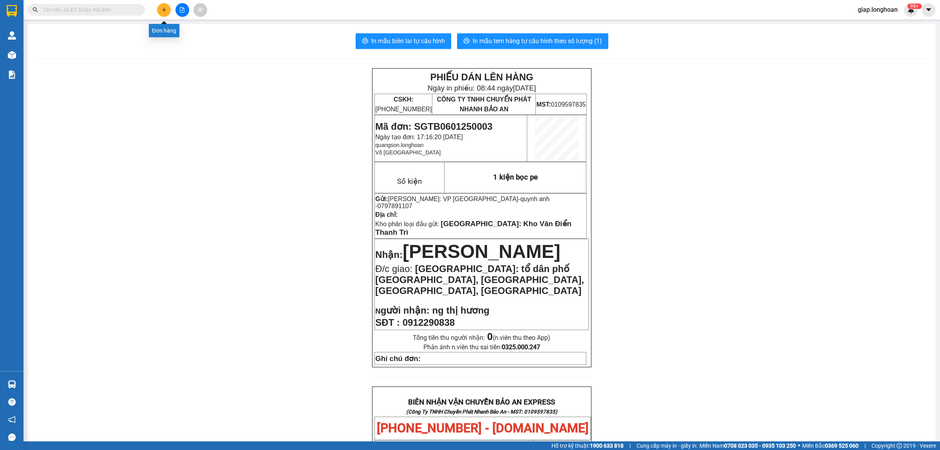
click at [162, 9] on icon "plus" at bounding box center [163, 9] width 5 height 5
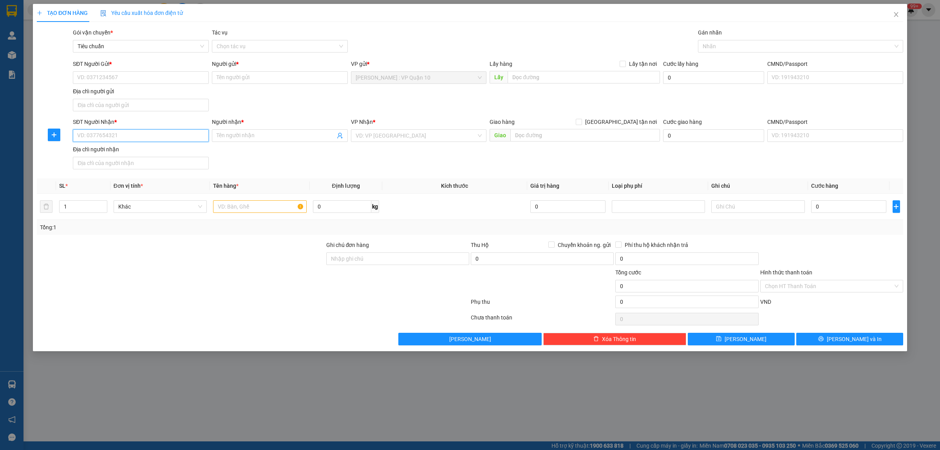
click at [123, 136] on input "SĐT Người Nhận *" at bounding box center [141, 135] width 136 height 13
click at [91, 151] on div "0946080609 - CHỊ HUYỀN" at bounding box center [141, 152] width 127 height 9
type input "0946080609"
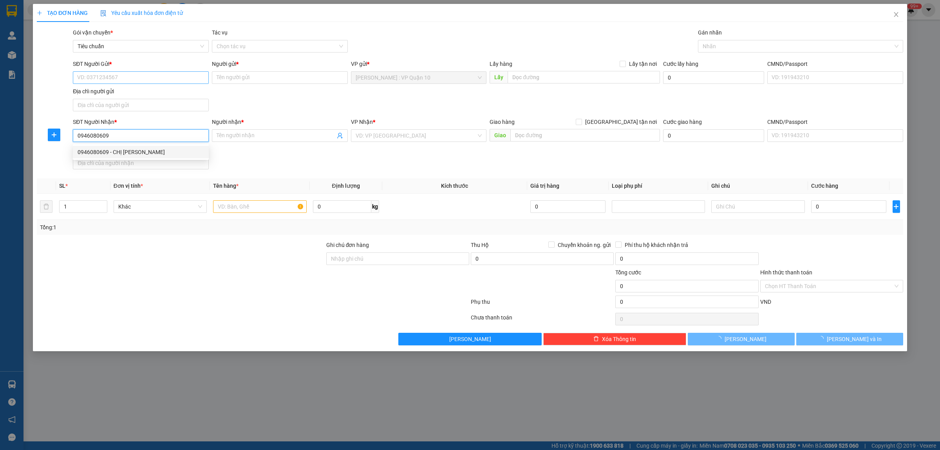
type input "CHỊ HUYỀN"
type input "Quảng Trị - TP Đông Hà QL 1A"
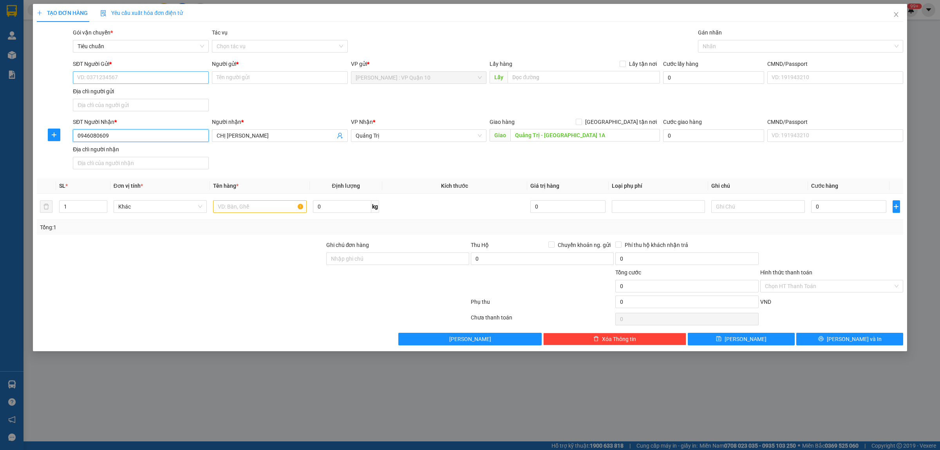
type input "0946080609"
click at [136, 79] on input "SĐT Người Gửi *" at bounding box center [141, 77] width 136 height 13
click at [119, 92] on div "0903787127 - TRUNG" at bounding box center [141, 93] width 127 height 9
type input "0903787127"
type input "TRUNG"
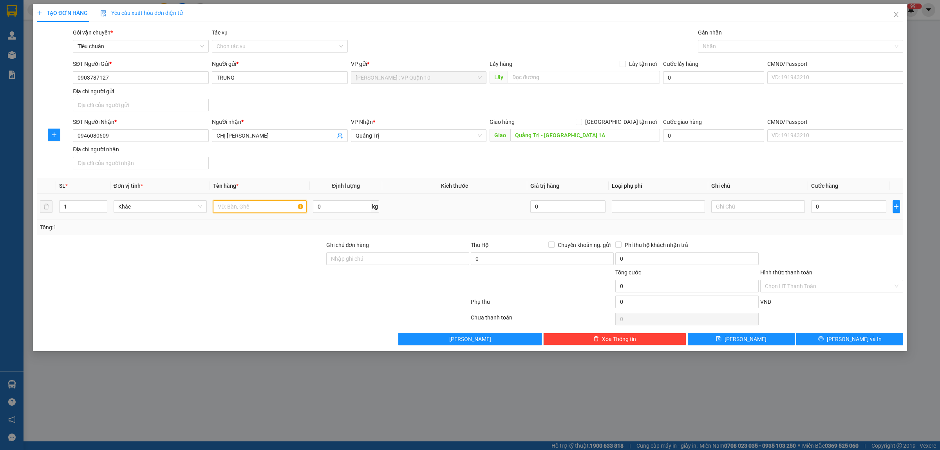
click at [241, 206] on input "text" at bounding box center [259, 206] width 93 height 13
type input "1 thùng giấy"
click at [833, 205] on input "0" at bounding box center [848, 206] width 75 height 13
type input "10"
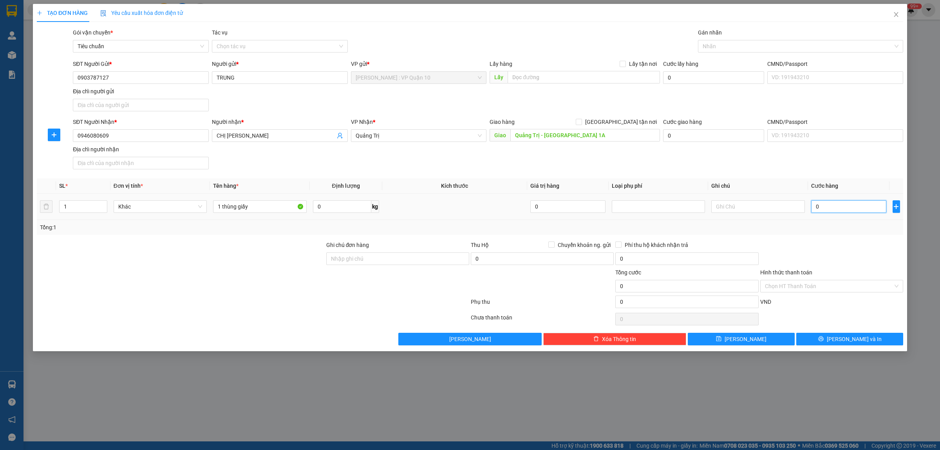
type input "10"
type input "130"
type input "1.300"
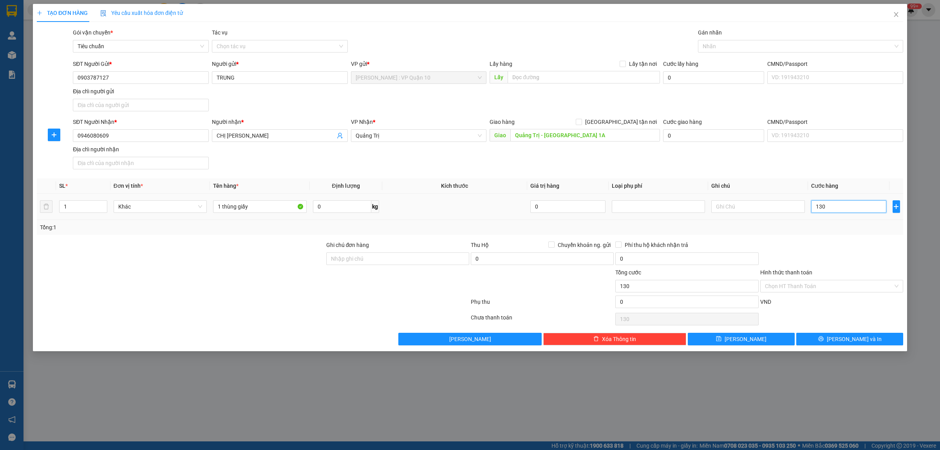
type input "1.300"
type input "13.000"
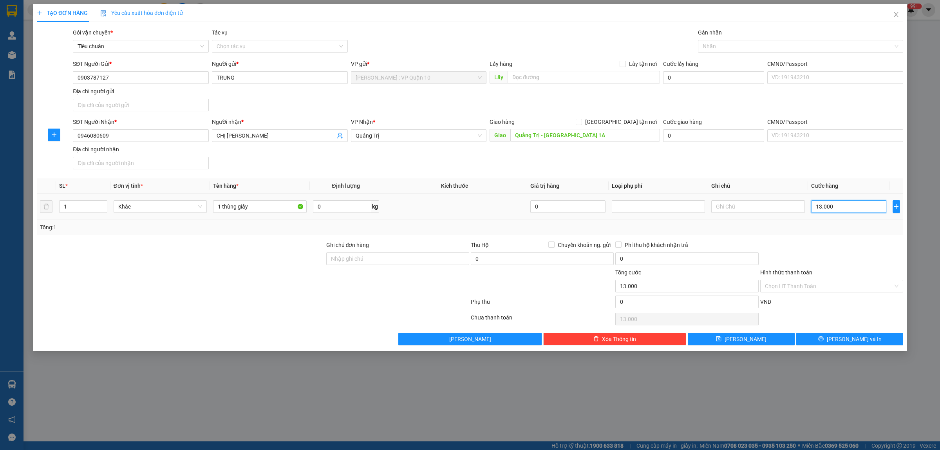
type input "130.000"
click at [733, 47] on div at bounding box center [797, 46] width 194 height 9
type input "130.000"
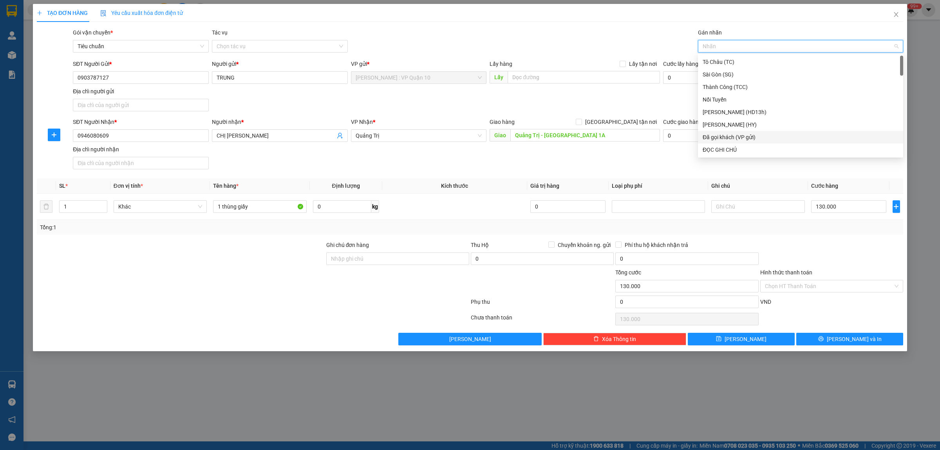
drag, startPoint x: 730, startPoint y: 138, endPoint x: 726, endPoint y: 136, distance: 4.2
click at [730, 138] on div "Đã gọi khách (VP gửi)" at bounding box center [801, 137] width 196 height 9
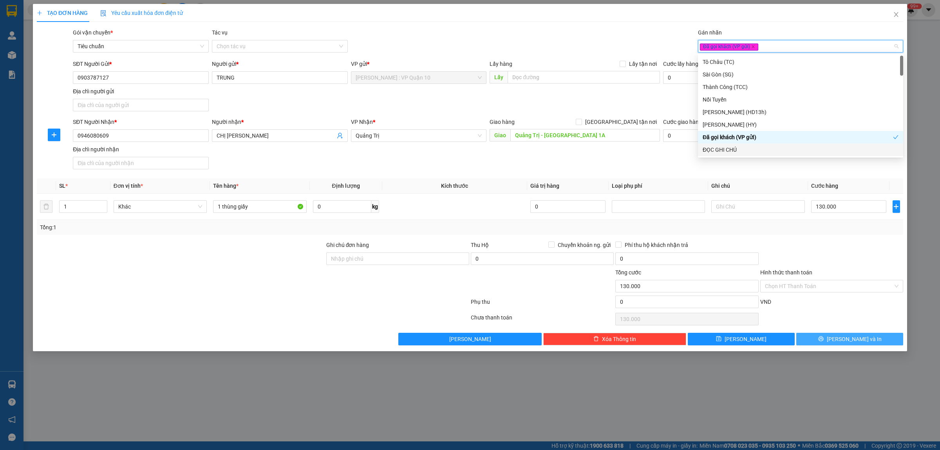
click at [849, 342] on span "[PERSON_NAME] và In" at bounding box center [854, 339] width 55 height 9
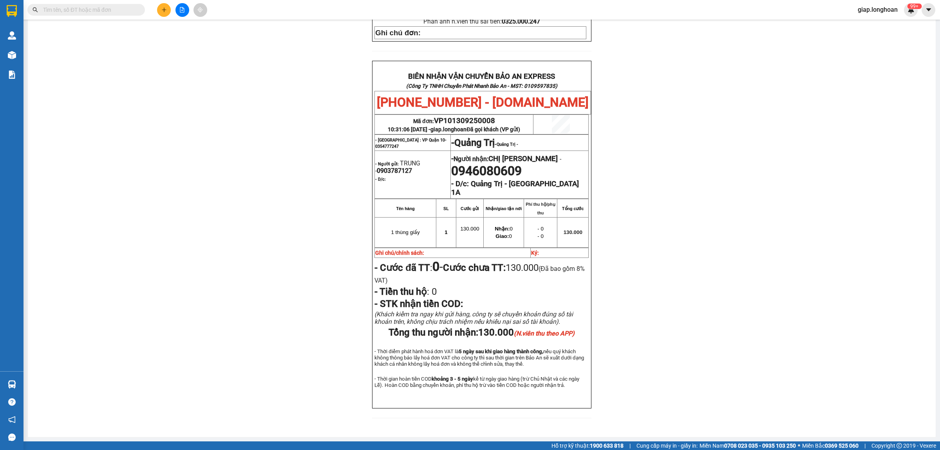
scroll to position [319, 0]
click at [673, 222] on div "PHIẾU DÁN LÊN HÀNG Ngày in phiếu: 10:31 ngày 13-09-2025 CSKH: 1900.06.88.33 CÔN…" at bounding box center [481, 104] width 889 height 648
click at [307, 320] on div "PHIẾU DÁN LÊN HÀNG Ngày in phiếu: 10:31 ngày 13-09-2025 CSKH: 1900.06.88.33 CÔN…" at bounding box center [481, 104] width 889 height 648
click at [240, 273] on div "PHIẾU DÁN LÊN HÀNG Ngày in phiếu: 10:31 ngày 13-09-2025 CSKH: 1900.06.88.33 CÔN…" at bounding box center [481, 104] width 889 height 648
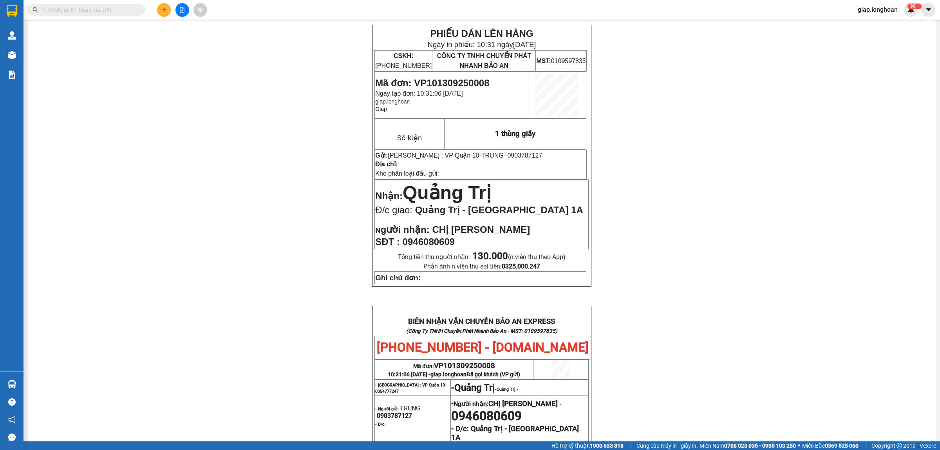
scroll to position [0, 0]
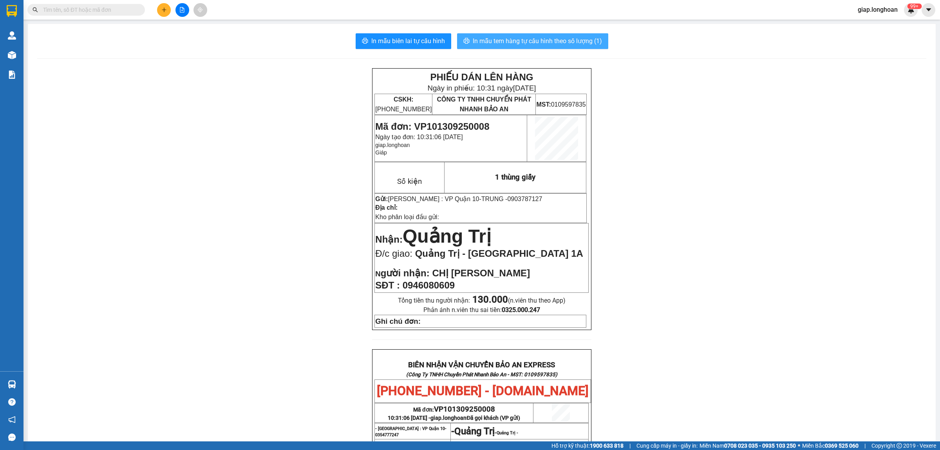
click at [526, 38] on span "In mẫu tem hàng tự cấu hình theo số lượng (1)" at bounding box center [537, 41] width 129 height 10
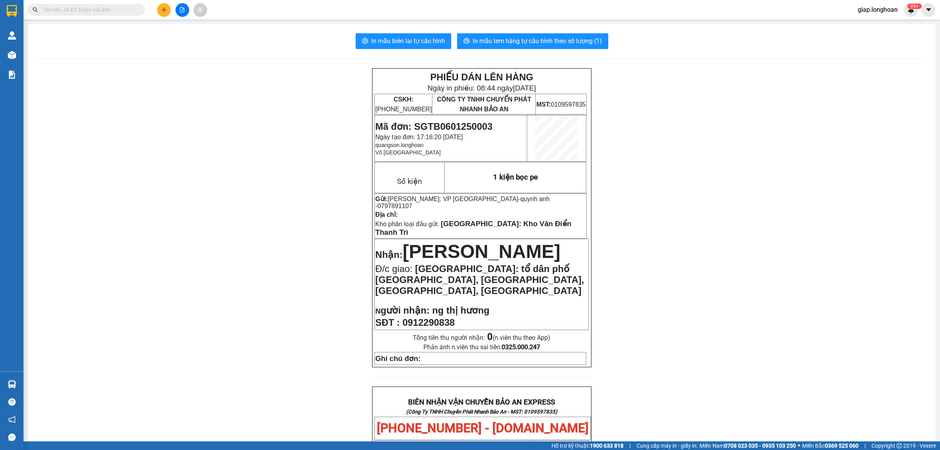
click at [298, 181] on div "PHIẾU DÁN LÊN HÀNG Ngày in phiếu: 08:44 [DATE] CSKH: [PHONE_NUMBER] CÔNG TY TNH…" at bounding box center [481, 426] width 889 height 717
click at [163, 9] on icon "plus" at bounding box center [163, 9] width 5 height 5
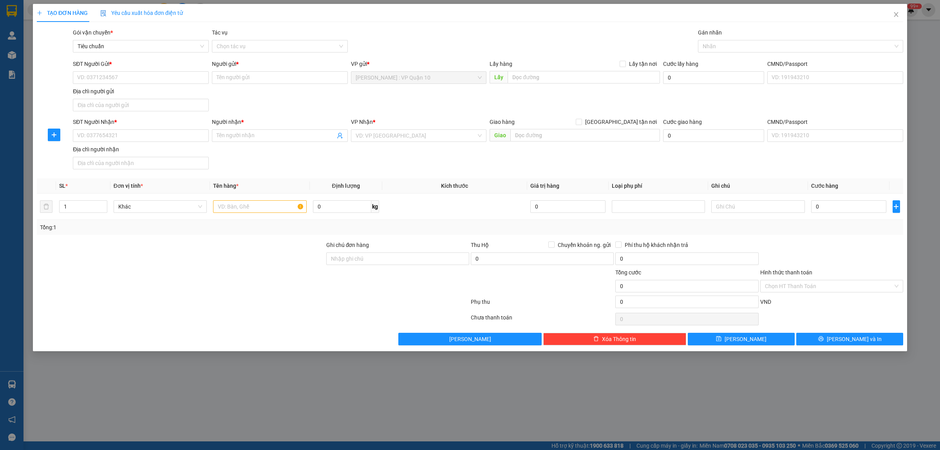
click at [260, 291] on div at bounding box center [181, 281] width 290 height 27
click at [382, 132] on input "search" at bounding box center [416, 136] width 121 height 12
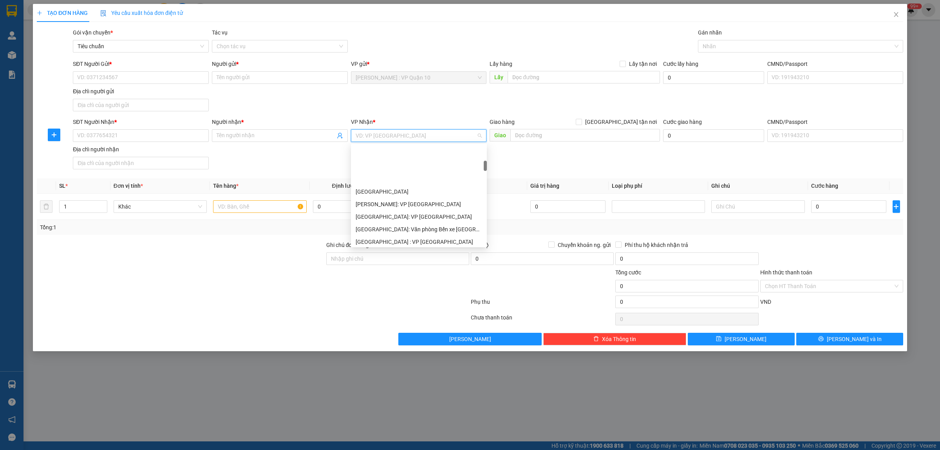
scroll to position [196, 0]
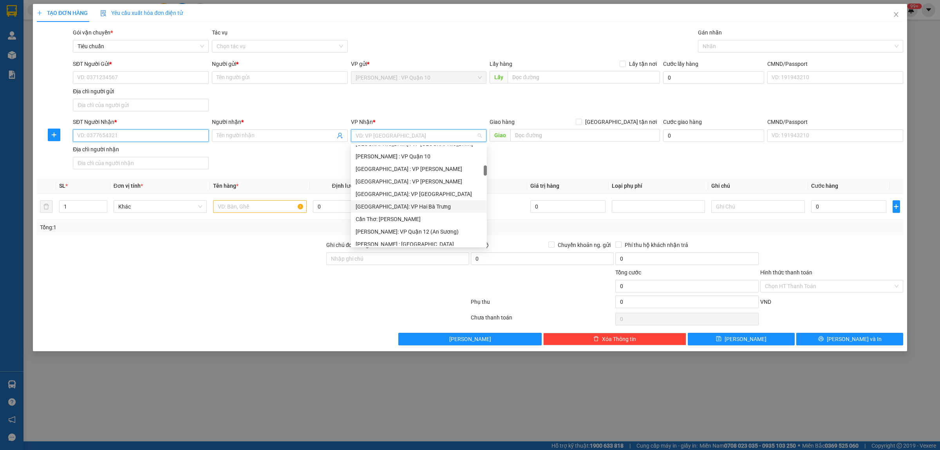
click at [115, 134] on input "SĐT Người Nhận *" at bounding box center [141, 135] width 136 height 13
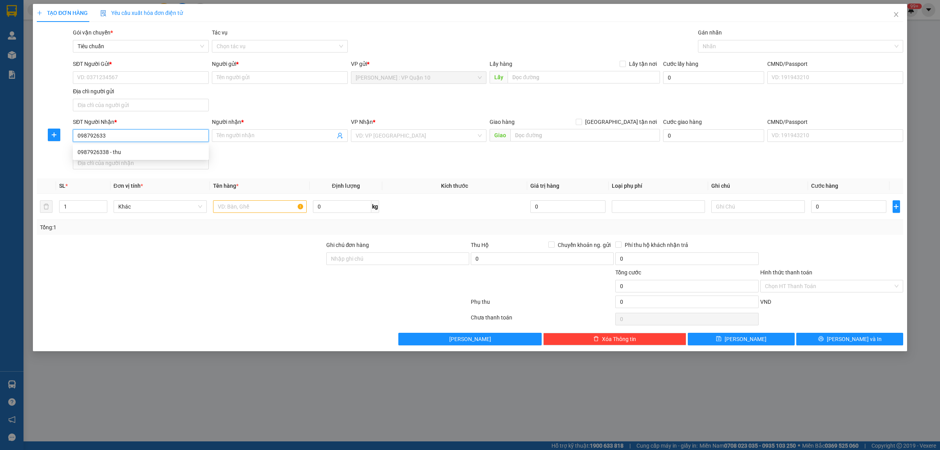
type input "0987926338"
click at [100, 148] on div "0987926338 - thu" at bounding box center [141, 152] width 127 height 9
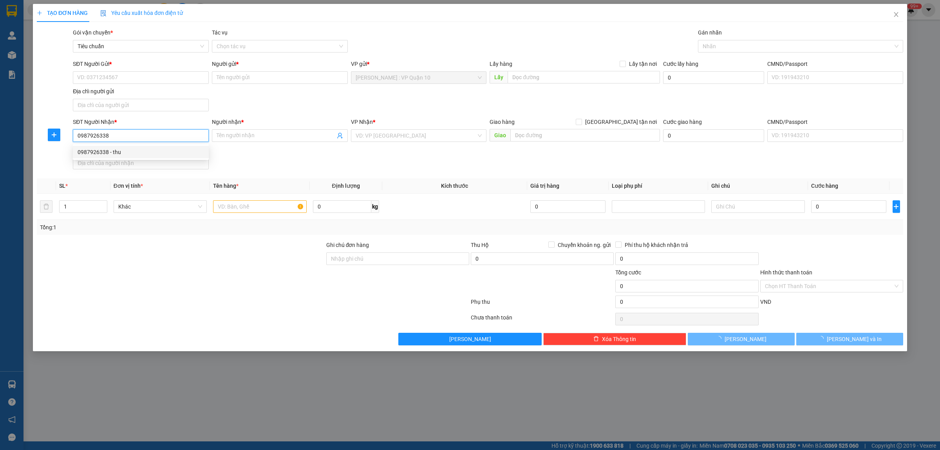
type input "thu"
checkbox input "true"
type input "[GEOGRAPHIC_DATA] - h1 chung cư ecopark [GEOGRAPHIC_DATA] - p, [GEOGRAPHIC_DATA…"
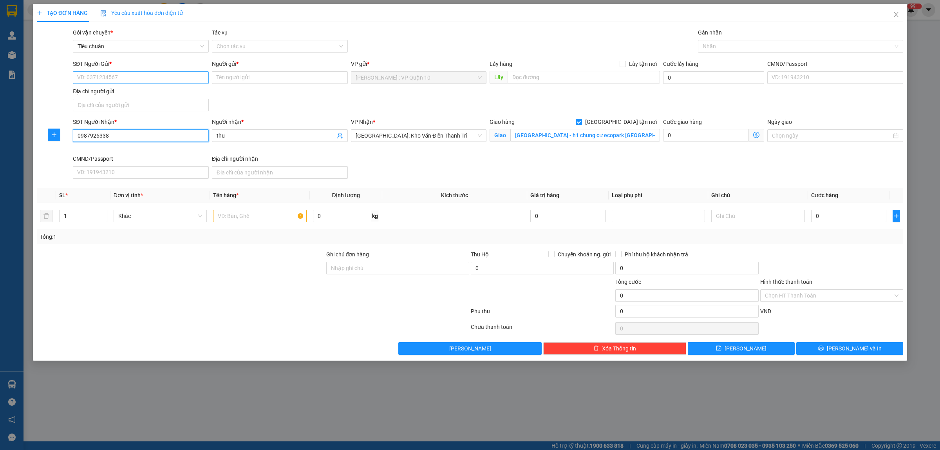
type input "0987926338"
click at [140, 82] on input "SĐT Người Gửi *" at bounding box center [141, 77] width 136 height 13
drag, startPoint x: 115, startPoint y: 92, endPoint x: 158, endPoint y: 140, distance: 64.1
click at [114, 92] on div "0937886267 - hoàng" at bounding box center [141, 93] width 127 height 9
type input "0937886267"
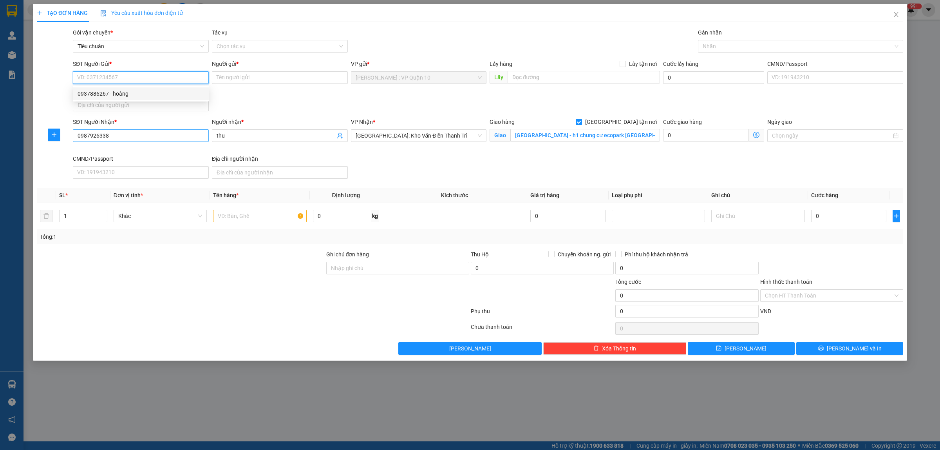
type input "hoàng"
click at [719, 42] on div at bounding box center [797, 46] width 194 height 9
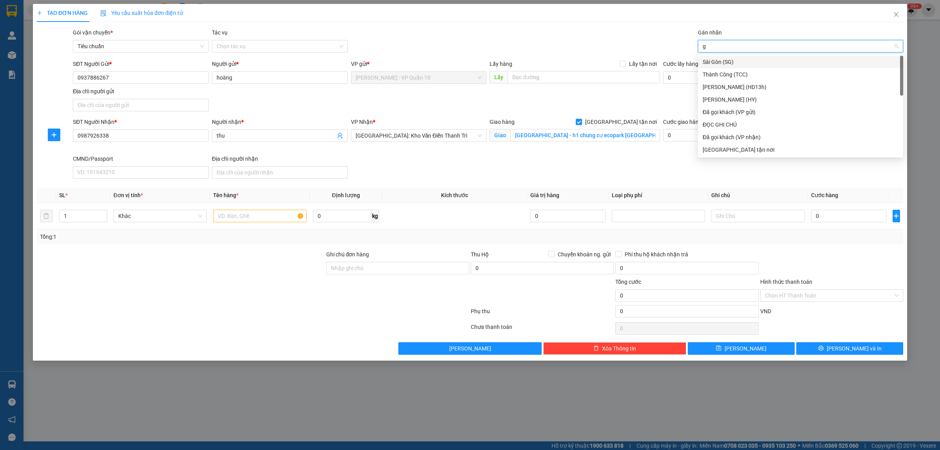
type input "gi"
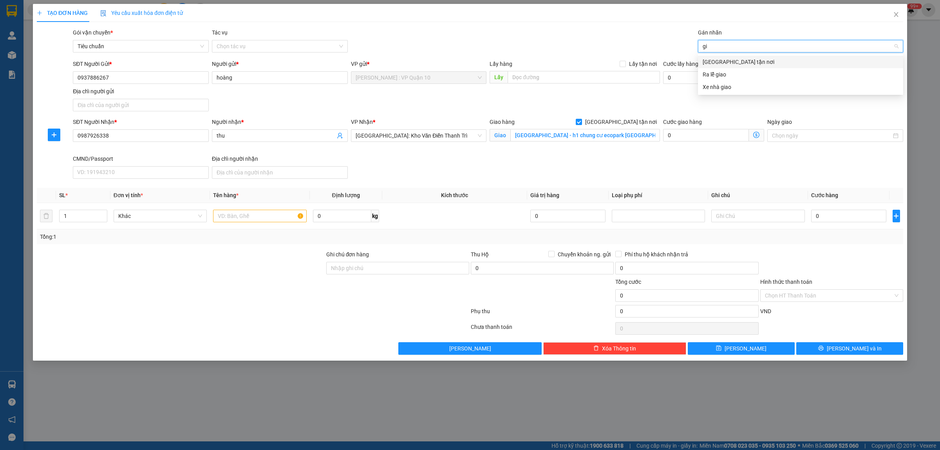
click at [726, 57] on div "[GEOGRAPHIC_DATA] tận nơi" at bounding box center [800, 62] width 205 height 13
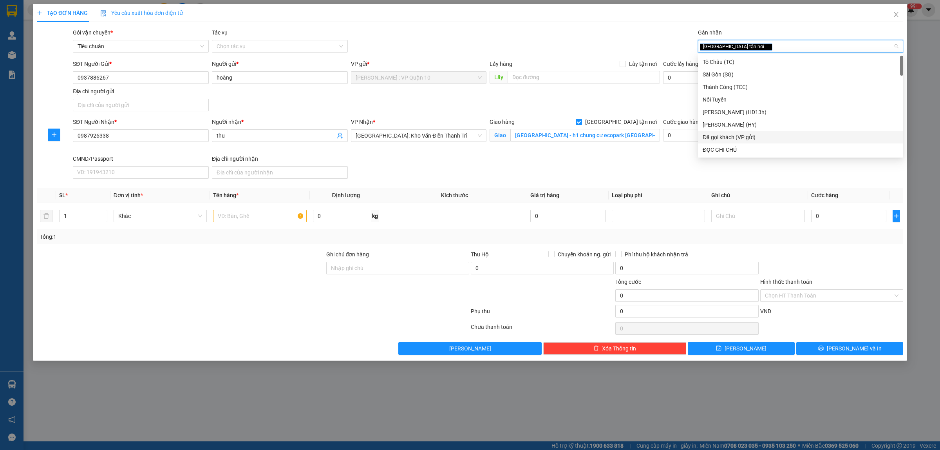
click at [757, 138] on div "Đã gọi khách (VP gửi)" at bounding box center [801, 137] width 196 height 9
click at [192, 282] on div at bounding box center [181, 290] width 290 height 27
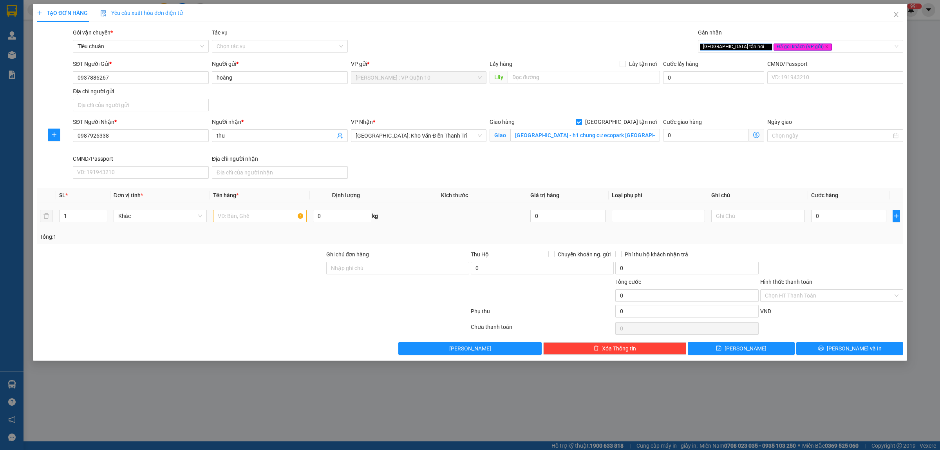
click at [229, 210] on div at bounding box center [259, 216] width 93 height 16
drag, startPoint x: 239, startPoint y: 225, endPoint x: 236, endPoint y: 216, distance: 8.7
click at [237, 220] on td at bounding box center [260, 216] width 100 height 26
click at [235, 216] on input "text" at bounding box center [259, 216] width 93 height 13
click at [232, 216] on input "text" at bounding box center [259, 216] width 93 height 13
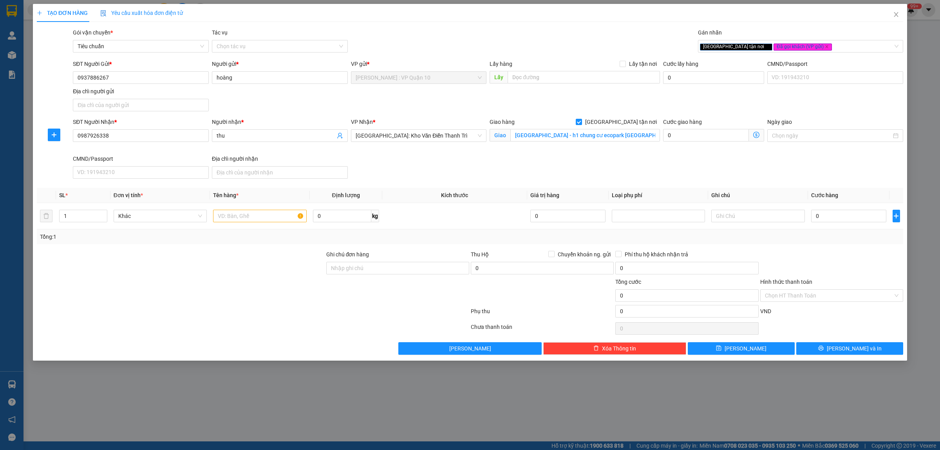
click at [264, 273] on div at bounding box center [181, 263] width 290 height 27
click at [248, 214] on input "text" at bounding box center [259, 216] width 93 height 13
type input "1 hộp giấy nhỏ bọc nilong bên ngoài"
click at [266, 276] on div at bounding box center [181, 263] width 290 height 27
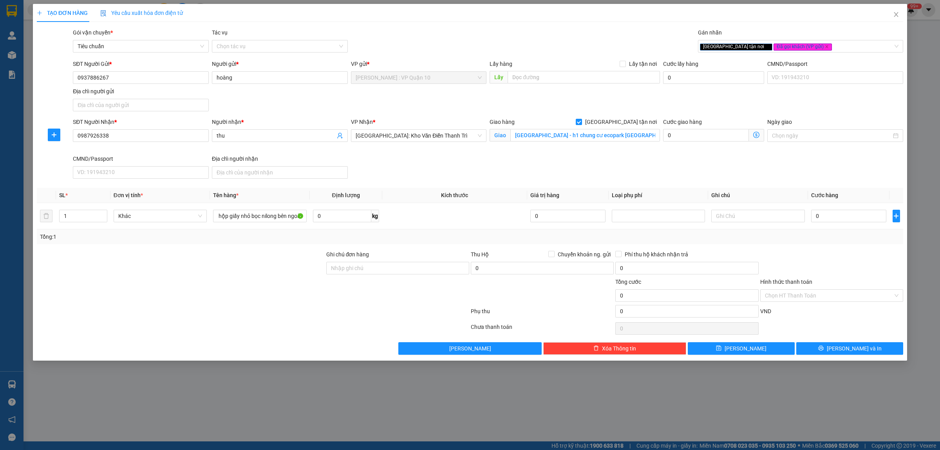
scroll to position [0, 0]
drag, startPoint x: 340, startPoint y: 269, endPoint x: 368, endPoint y: 275, distance: 29.0
click at [341, 269] on input "Ghi chú đơn hàng" at bounding box center [397, 268] width 143 height 13
drag, startPoint x: 337, startPoint y: 313, endPoint x: 369, endPoint y: 304, distance: 32.8
click at [337, 313] on div at bounding box center [253, 313] width 434 height 16
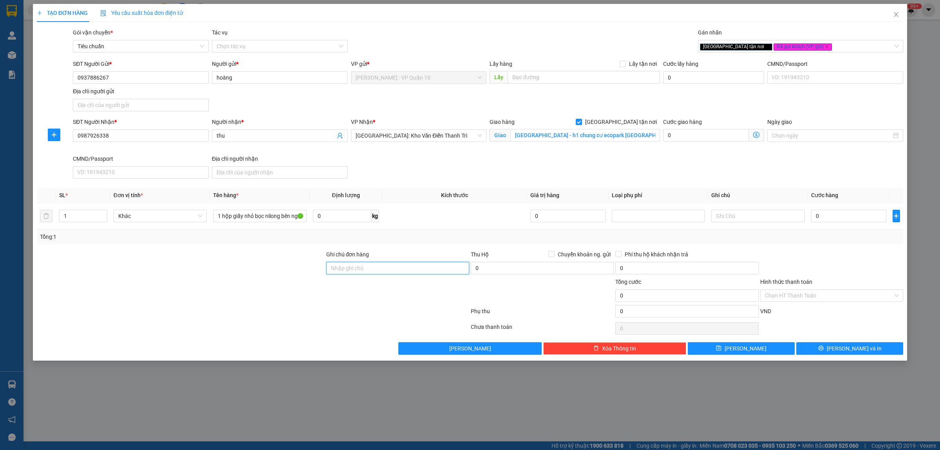
click at [413, 274] on input "Ghi chú đơn hàng" at bounding box center [397, 268] width 143 height 13
type input "hàng k bao bể vỡ hư hỏng"
drag, startPoint x: 552, startPoint y: 141, endPoint x: 556, endPoint y: 139, distance: 4.6
click at [552, 141] on input "HẢI DƯƠNG - h1 chung cư ecopark ba đường an dương vương - p, ngọc châu - hải dư…" at bounding box center [586, 135] width 150 height 13
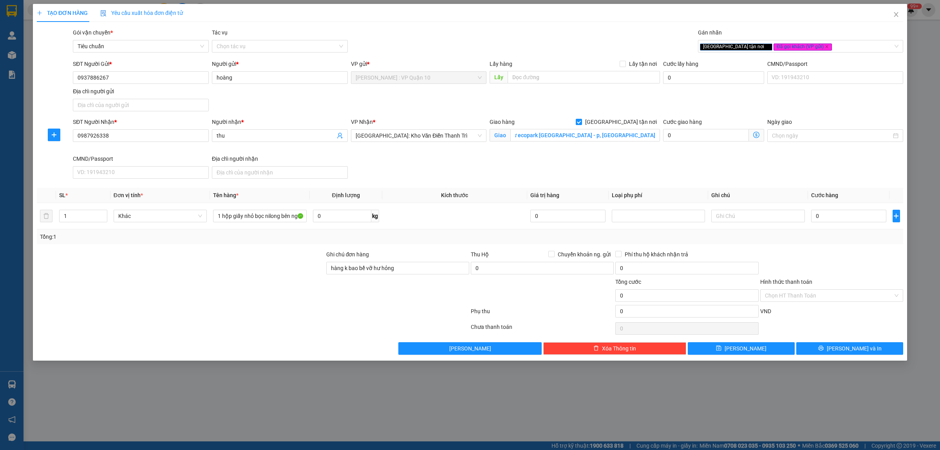
click at [523, 170] on div "SĐT Người Nhận * 0987926338 Người nhận * thu VP Nhận * Hà Nội: Kho Văn Điển Tha…" at bounding box center [488, 150] width 834 height 64
click at [597, 139] on input "HẢI DƯƠNG - h1 chung cư ecopark ba đường an dương vương - p, ngọc châu - hải dư…" at bounding box center [586, 135] width 150 height 13
click at [842, 245] on div "Transit Pickup Surcharge Ids Transit Deliver Surcharge Ids Transit Deliver Surc…" at bounding box center [470, 191] width 867 height 326
click at [836, 219] on input "0" at bounding box center [848, 216] width 75 height 13
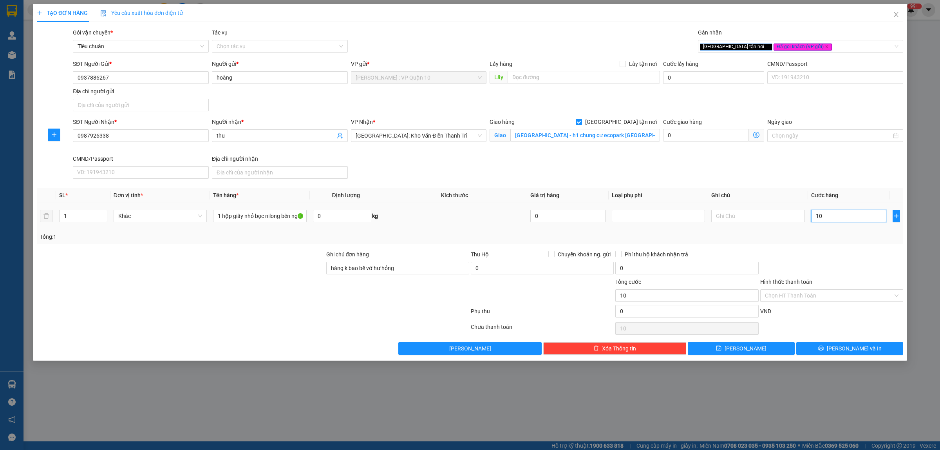
type input "10"
type input "130"
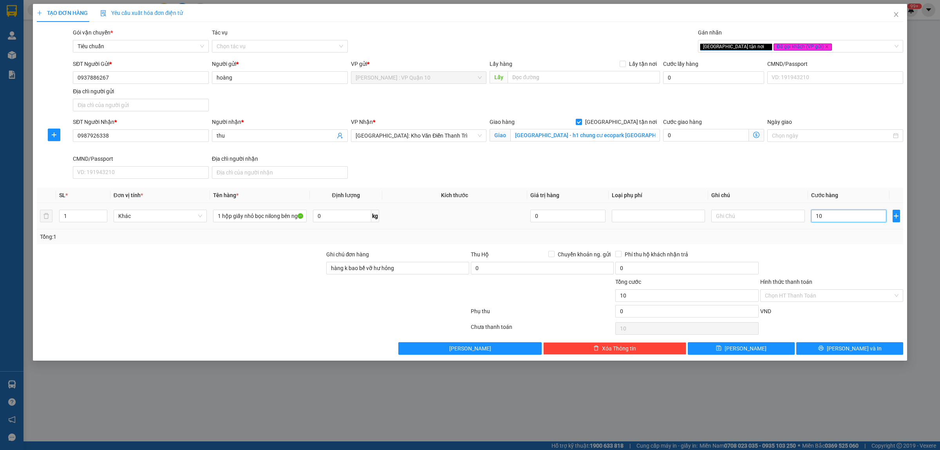
type input "130"
type input "1.300"
type input "13.000"
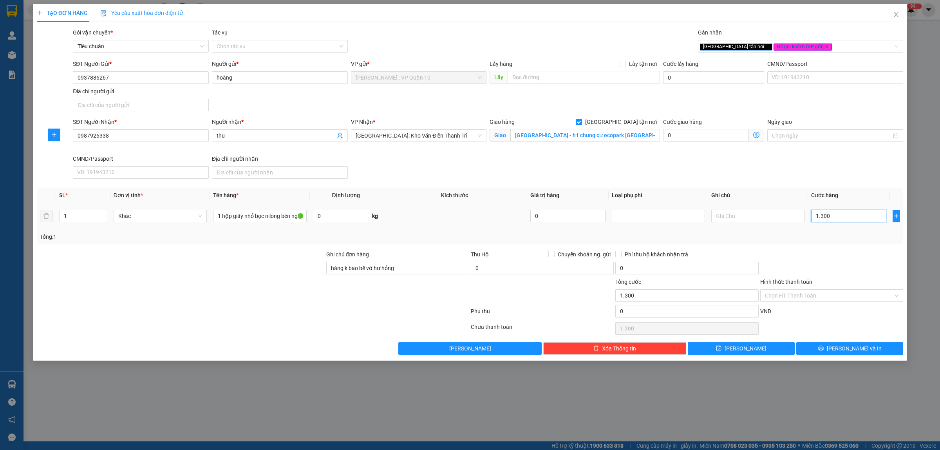
type input "13.000"
type input "130.000"
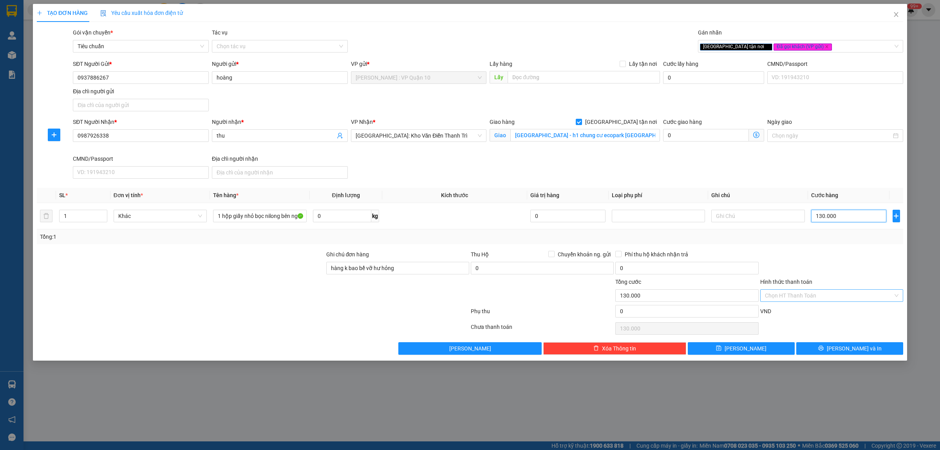
type input "130.000"
click at [784, 296] on input "Hình thức thanh toán" at bounding box center [829, 296] width 128 height 12
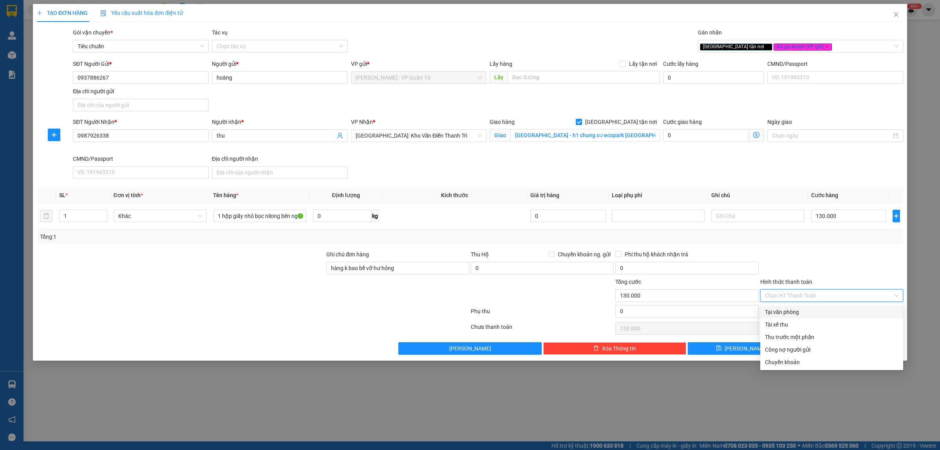
drag, startPoint x: 792, startPoint y: 310, endPoint x: 808, endPoint y: 315, distance: 17.1
click at [794, 315] on div "Tại văn phòng" at bounding box center [832, 312] width 134 height 9
type input "0"
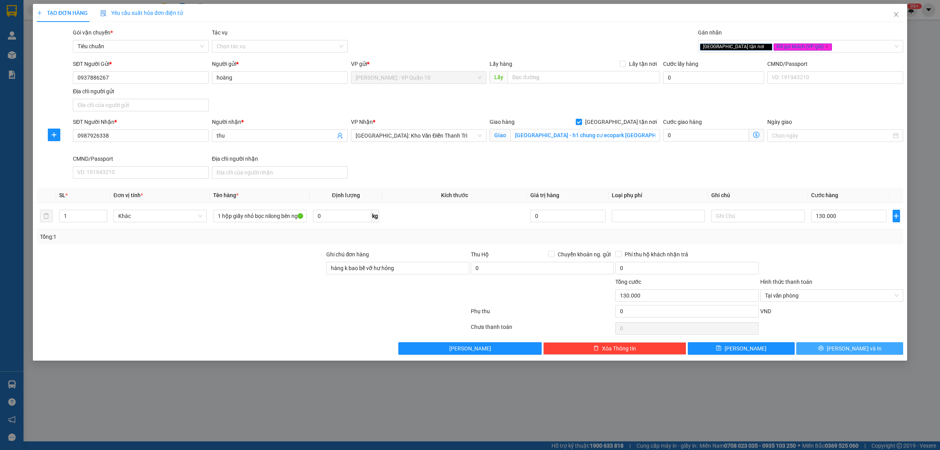
click at [824, 351] on icon "printer" at bounding box center [820, 348] width 5 height 5
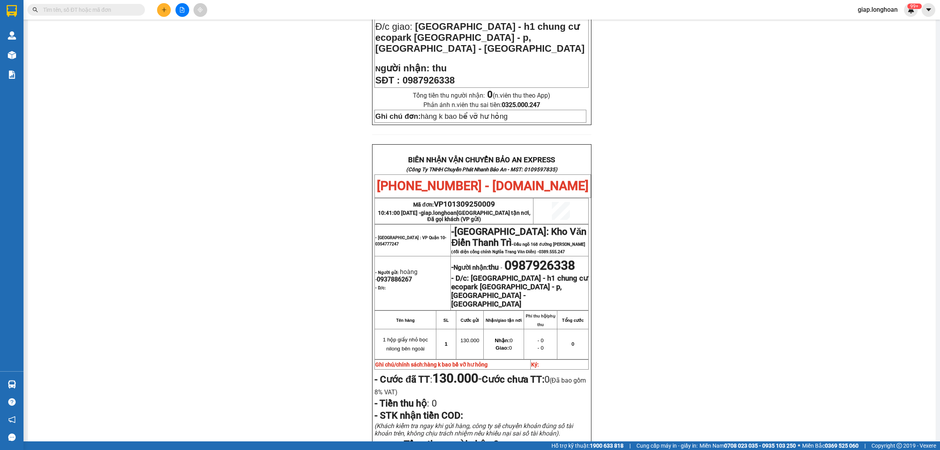
scroll to position [338, 0]
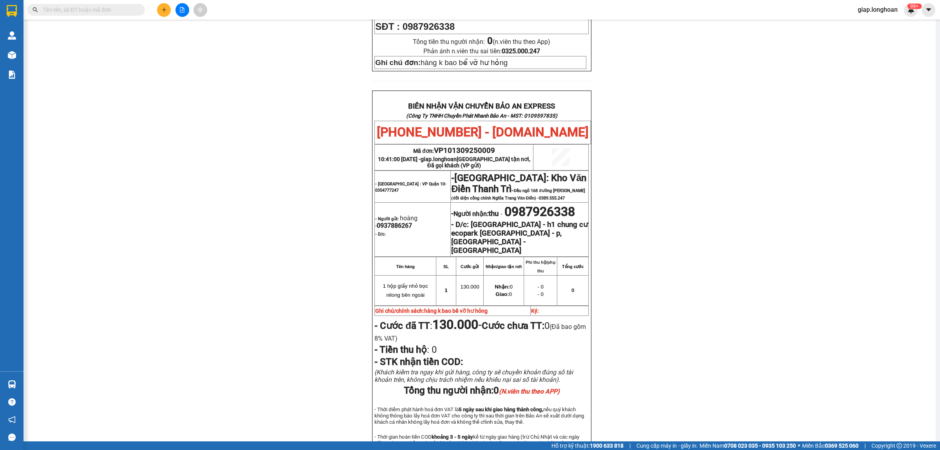
click at [809, 247] on div "PHIẾU DÁN LÊN HÀNG Ngày in phiếu: 10:41 ngày 13-09-2025 CSKH: 1900.06.88.33 CÔN…" at bounding box center [481, 107] width 889 height 755
click at [184, 240] on div "PHIẾU DÁN LÊN HÀNG Ngày in phiếu: 10:41 ngày 13-09-2025 CSKH: 1900.06.88.33 CÔN…" at bounding box center [481, 107] width 889 height 755
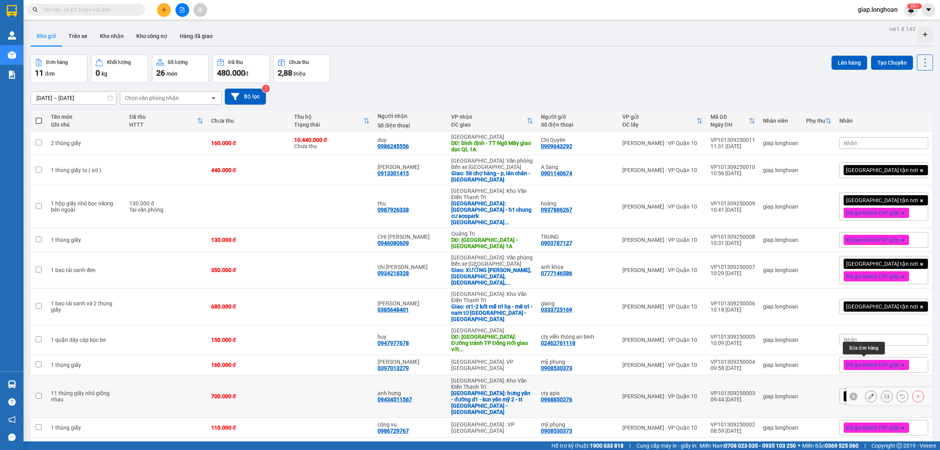
click at [866, 389] on button at bounding box center [871, 396] width 11 height 14
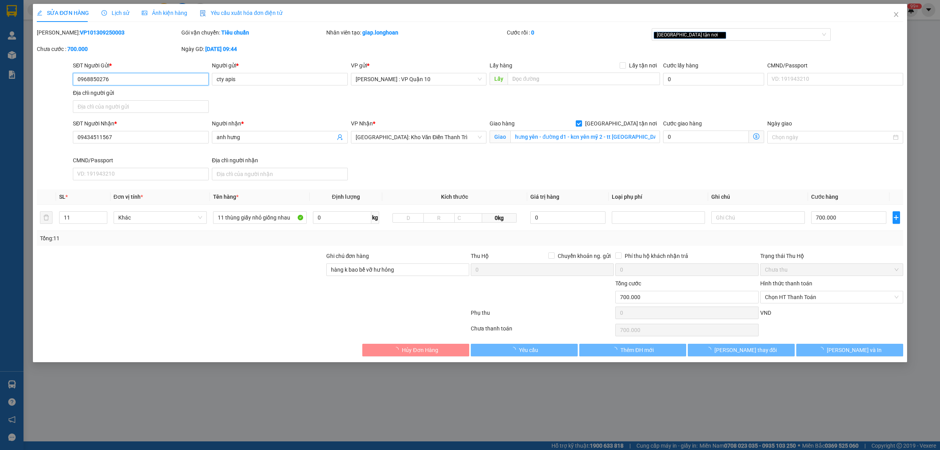
type input "0968850276"
type input "cty apis"
type input "09434511567"
type input "anh hưng"
checkbox input "true"
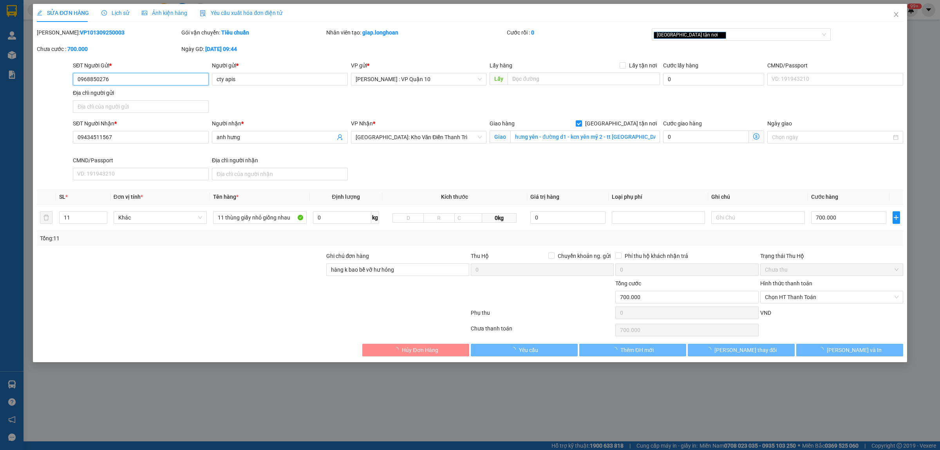
type input "hưng yên - đường d1 - kcn yên mỹ 2 - tt [GEOGRAPHIC_DATA] - [GEOGRAPHIC_DATA]"
type input "hàng k bao bể vỡ hư hỏng"
type input "700.000"
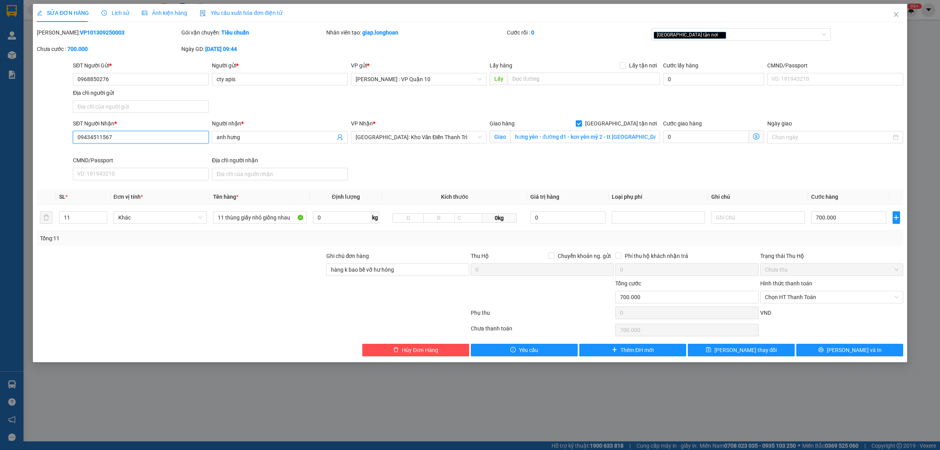
click at [117, 139] on input "09434511567" at bounding box center [141, 137] width 136 height 13
drag, startPoint x: 120, startPoint y: 134, endPoint x: 73, endPoint y: 134, distance: 47.0
click at [73, 134] on input "09434511567" at bounding box center [141, 137] width 136 height 13
click at [269, 136] on input "anh hưng" at bounding box center [276, 137] width 119 height 9
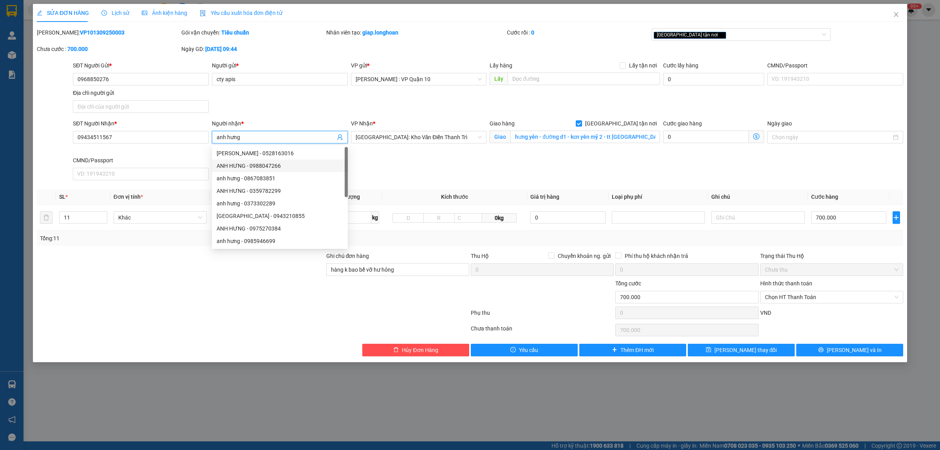
paste input "09434511567"
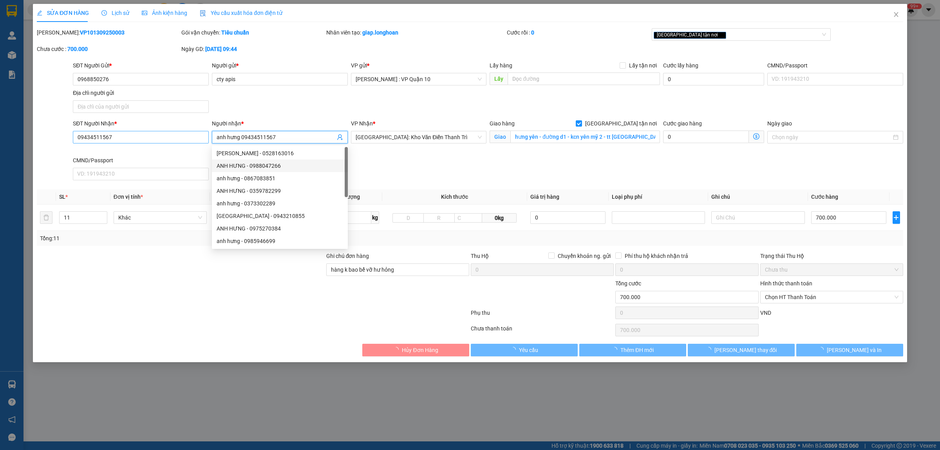
type input "anh hưng 09434511567"
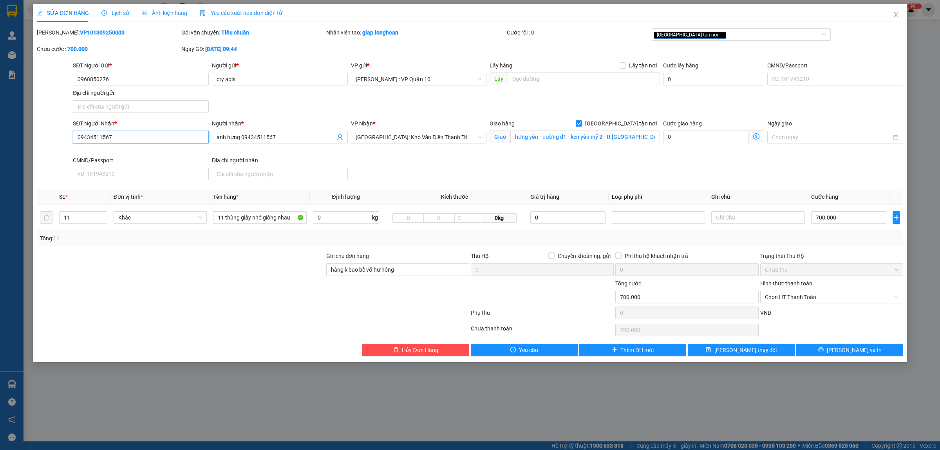
click at [130, 140] on input "09434511567" at bounding box center [141, 137] width 136 height 13
type input "0"
paste input "0943451567"
type input "0943451567"
drag, startPoint x: 412, startPoint y: 271, endPoint x: 413, endPoint y: 275, distance: 4.8
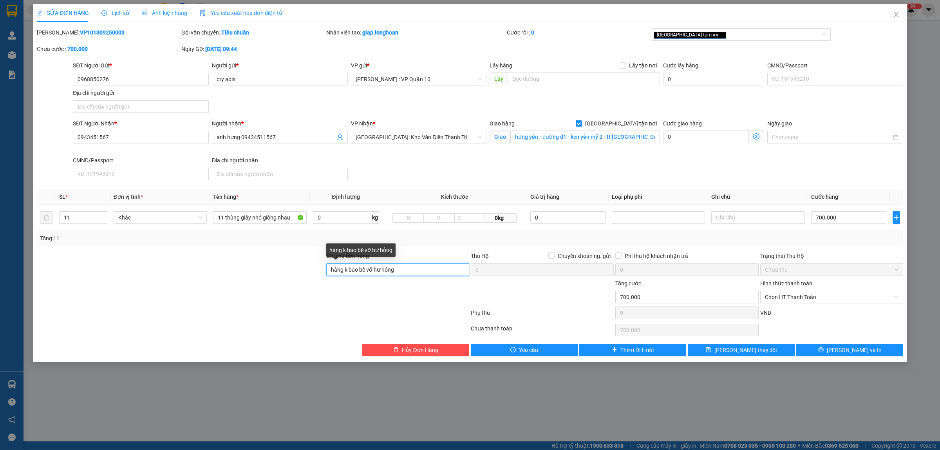
click at [413, 274] on input "hàng k bao bể vỡ hư hỏng" at bounding box center [397, 269] width 143 height 13
type input "hàng k bao bể vỡ hư hỏng ( gọi số trên ÁP )"
click at [755, 351] on span "[PERSON_NAME] thay đổi" at bounding box center [746, 350] width 63 height 9
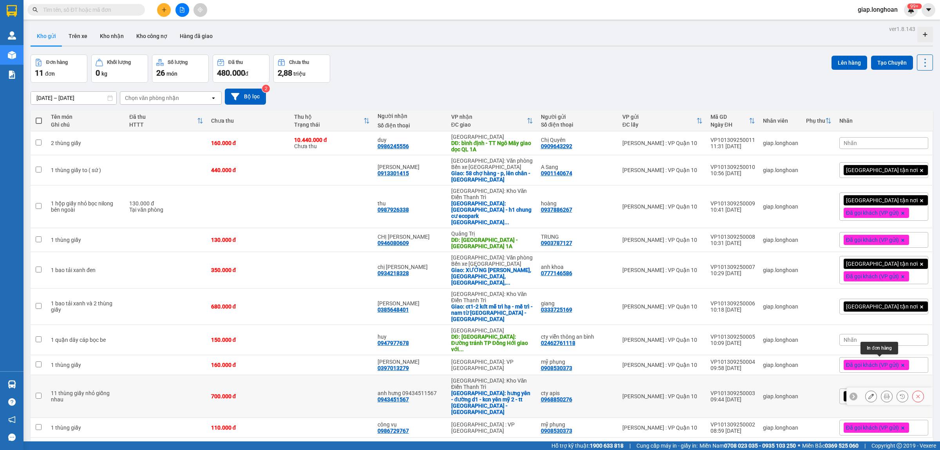
drag, startPoint x: 876, startPoint y: 363, endPoint x: 871, endPoint y: 363, distance: 5.5
click at [882, 389] on button at bounding box center [887, 396] width 11 height 14
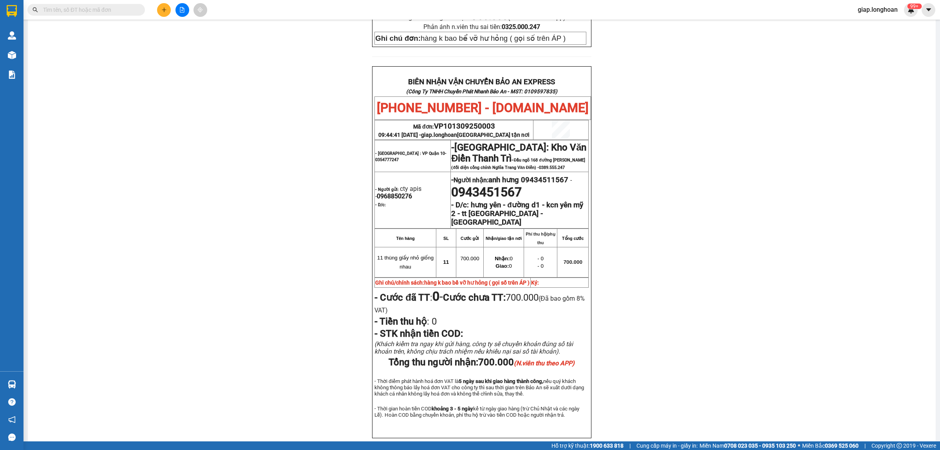
scroll to position [379, 0]
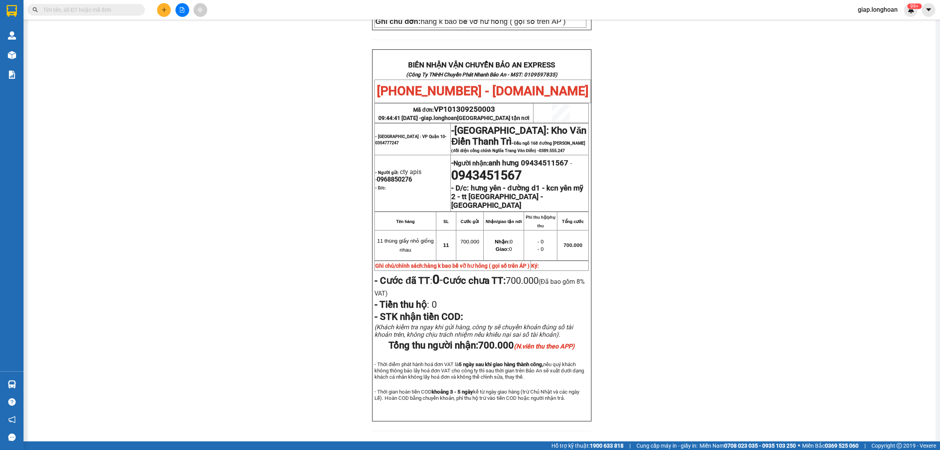
click at [92, 8] on input "text" at bounding box center [89, 9] width 92 height 9
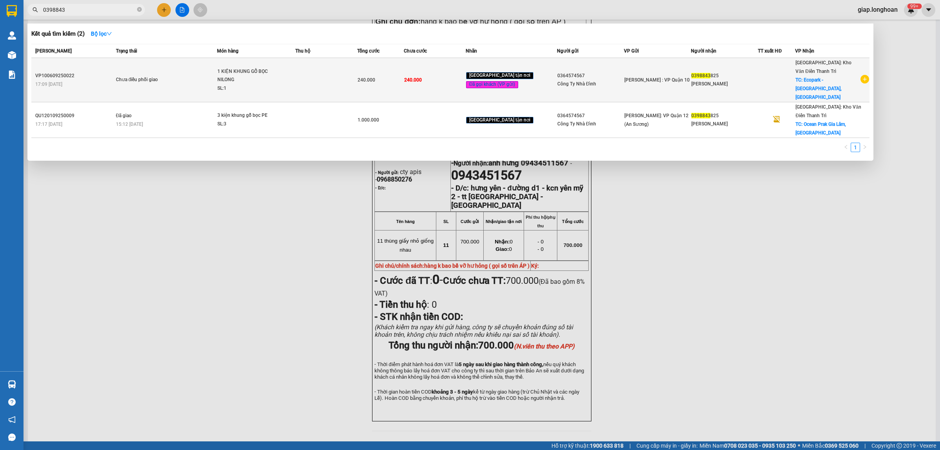
type input "0398843"
drag, startPoint x: 317, startPoint y: 72, endPoint x: 320, endPoint y: 80, distance: 8.4
click at [320, 80] on td at bounding box center [326, 80] width 62 height 44
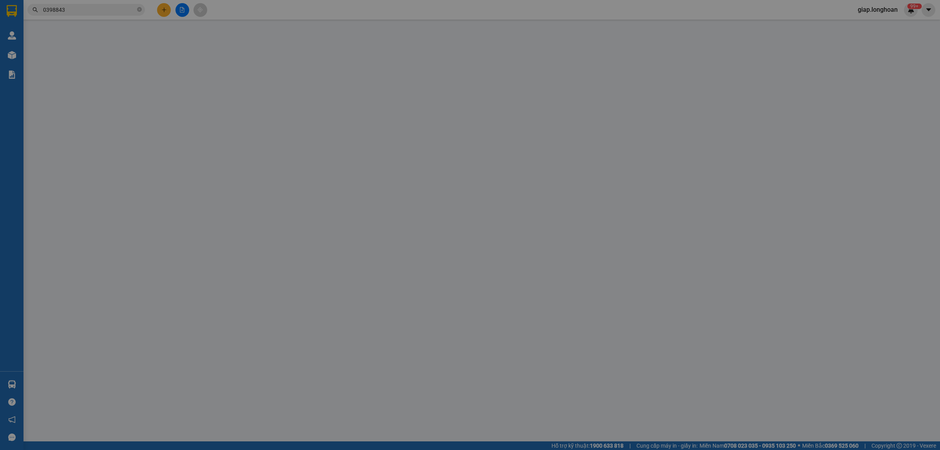
type input "0364574567"
type input "Công Ty Nhà Đỉnh"
type input "0398843825"
type input "[PERSON_NAME]"
checkbox input "true"
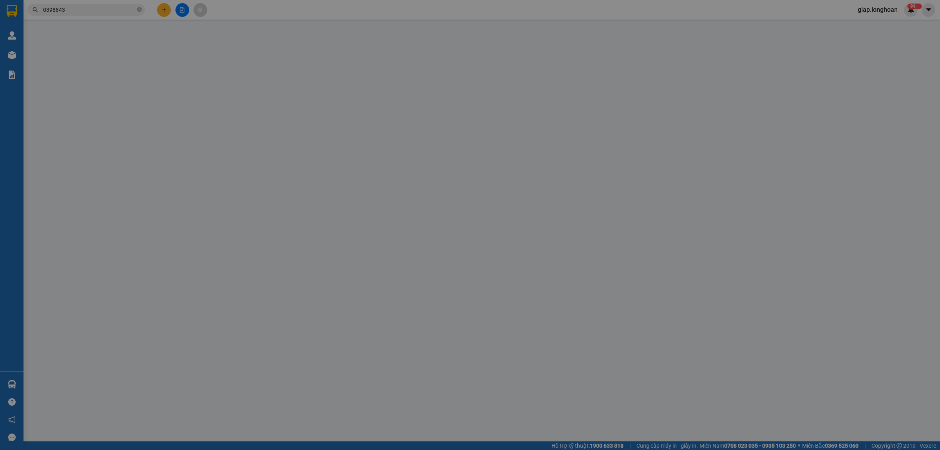
type input "Ecopark - [GEOGRAPHIC_DATA], [GEOGRAPHIC_DATA]"
type input "hàng k bao bể vỡ hư hỏng"
type input "240.000"
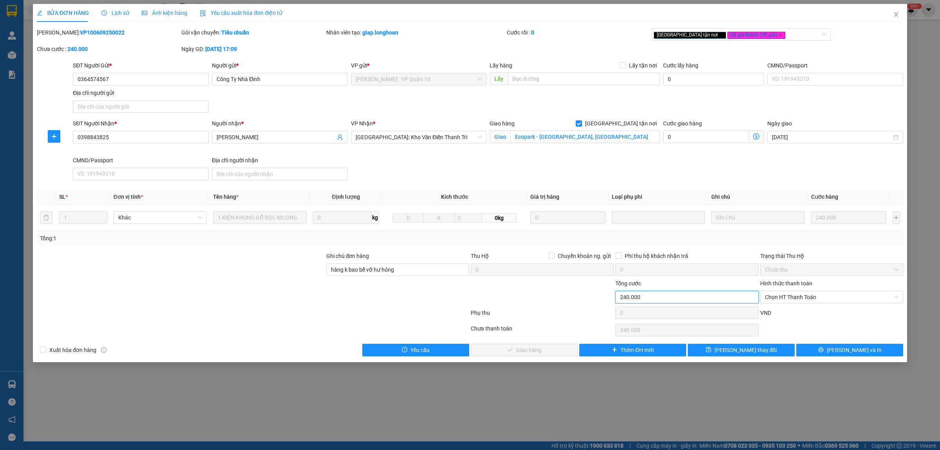
click at [643, 296] on input "240.000" at bounding box center [687, 297] width 143 height 13
click at [222, 306] on div at bounding box center [181, 292] width 290 height 27
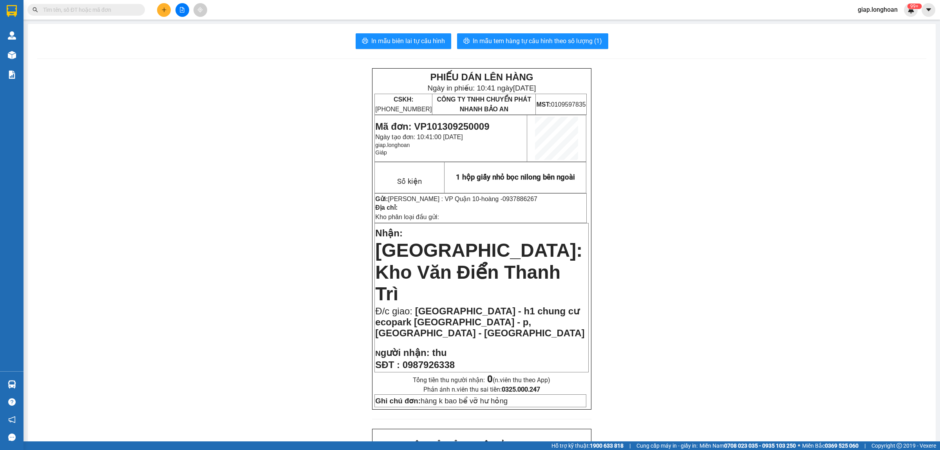
scroll to position [338, 0]
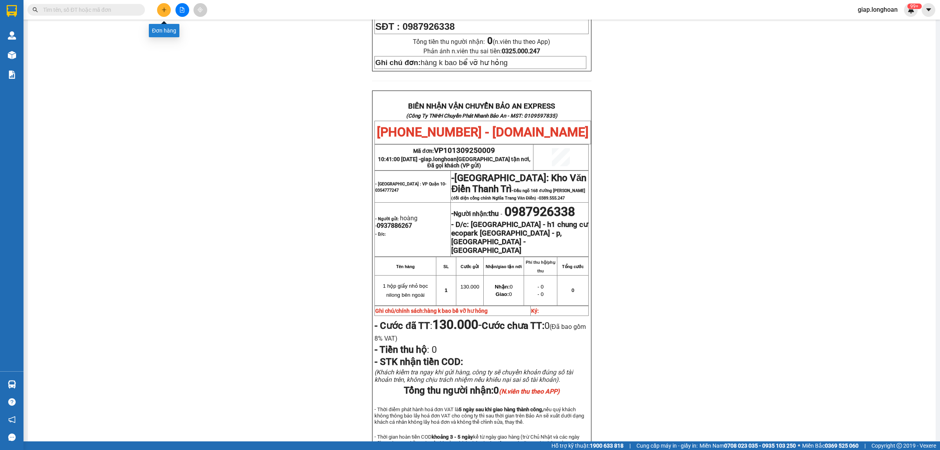
click at [161, 11] on button at bounding box center [164, 10] width 14 height 14
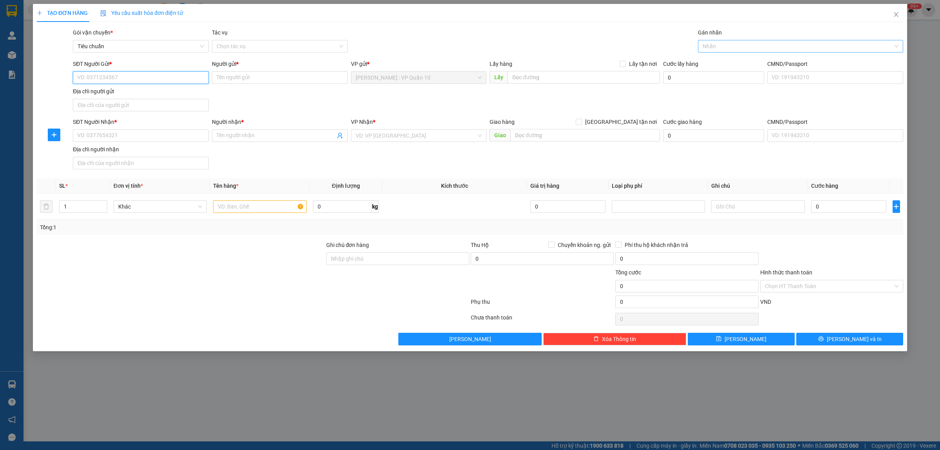
click at [723, 46] on div at bounding box center [797, 46] width 194 height 9
click at [215, 264] on div at bounding box center [181, 254] width 290 height 27
click at [719, 47] on div at bounding box center [797, 46] width 194 height 9
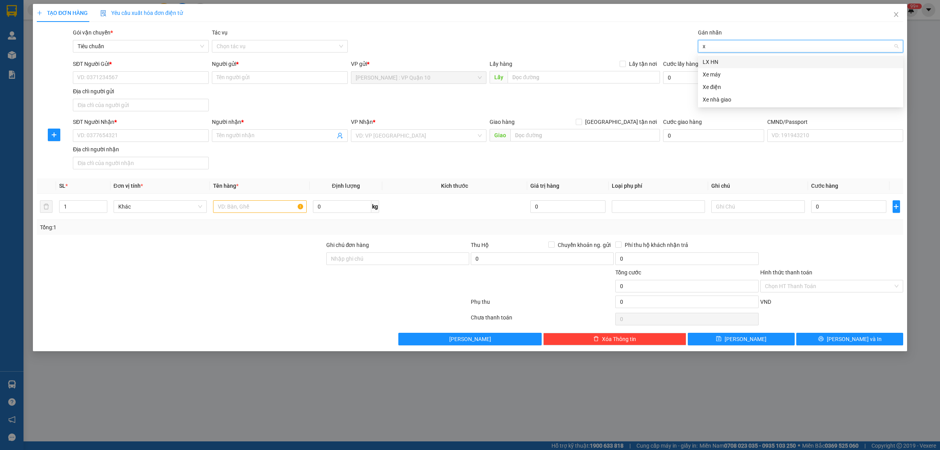
type input "xe"
click at [713, 61] on div "Xe máy" at bounding box center [801, 62] width 196 height 9
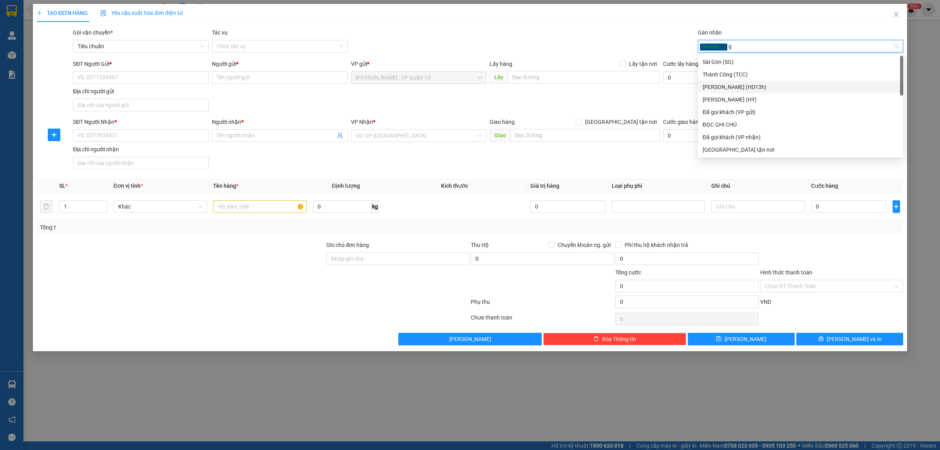
type input "gi"
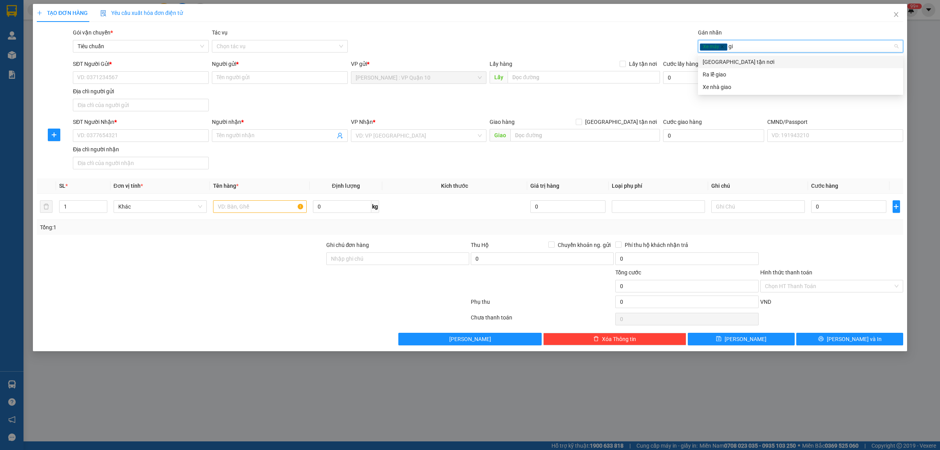
click at [719, 60] on div "[GEOGRAPHIC_DATA] tận nơi" at bounding box center [801, 62] width 196 height 9
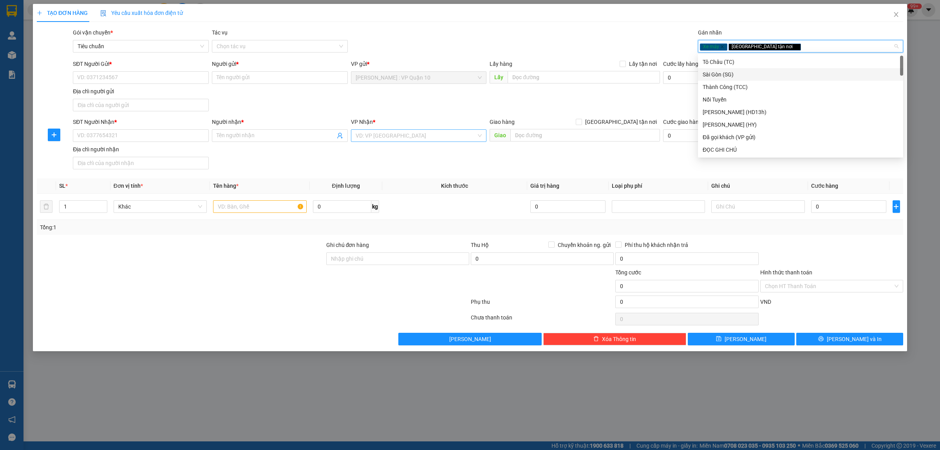
click at [369, 139] on input "search" at bounding box center [416, 136] width 121 height 12
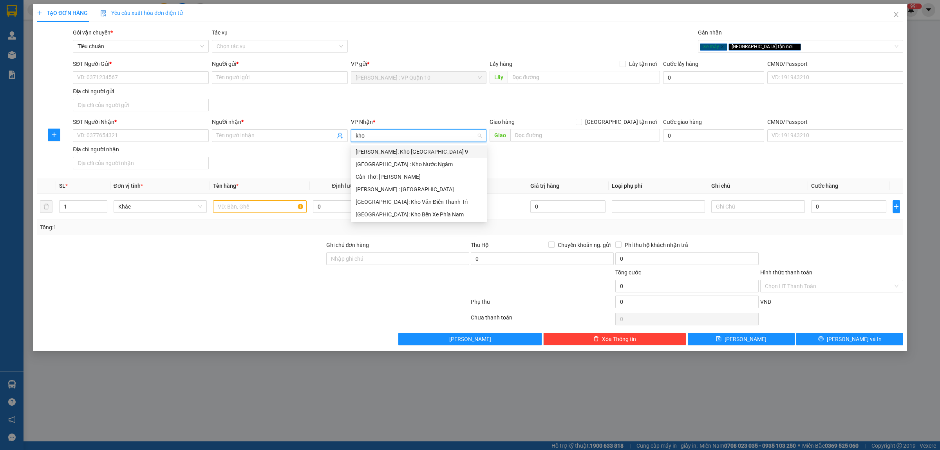
type input "kho"
click at [404, 174] on div "Cần Thơ: [PERSON_NAME]" at bounding box center [419, 176] width 127 height 9
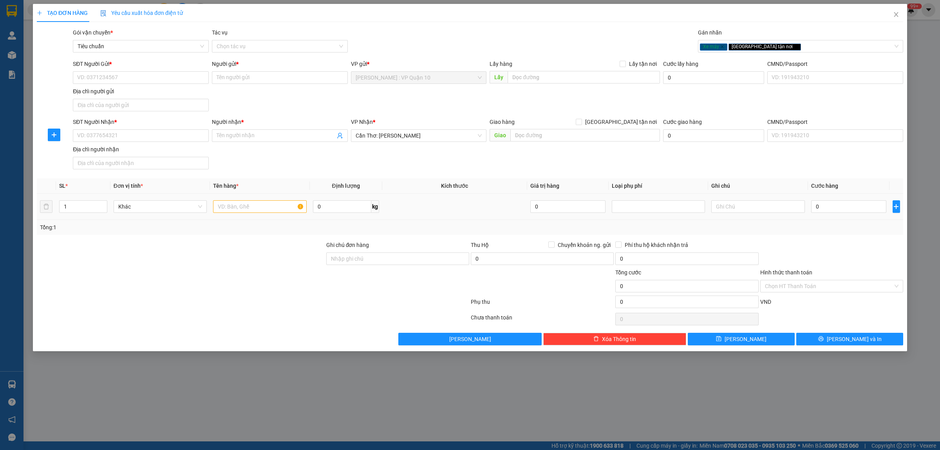
click at [234, 199] on div at bounding box center [259, 207] width 93 height 16
drag, startPoint x: 228, startPoint y: 206, endPoint x: 226, endPoint y: 212, distance: 5.8
click at [228, 207] on input "text" at bounding box center [259, 206] width 93 height 13
type input "1 con xe máy ga biển"
click at [145, 136] on input "SĐT Người Nhận *" at bounding box center [141, 135] width 136 height 13
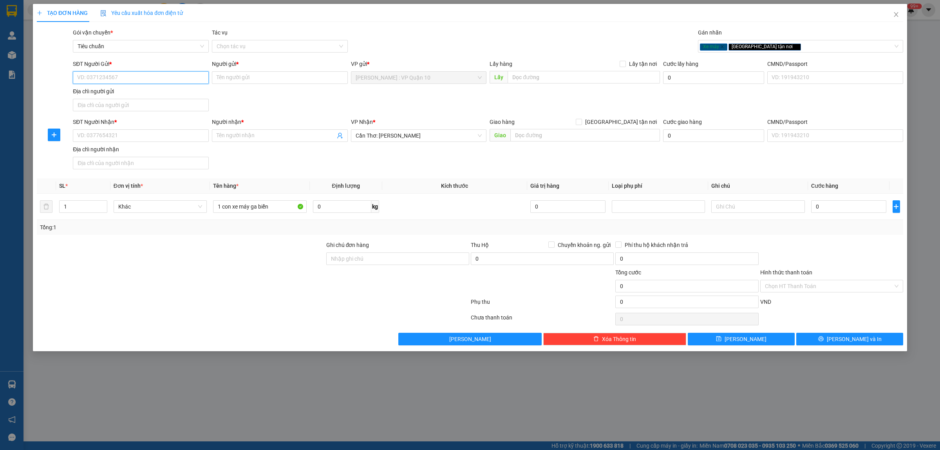
click at [114, 78] on input "SĐT Người Gửi *" at bounding box center [141, 77] width 136 height 13
type input "0938308208"
click at [229, 77] on input "Người gửi *" at bounding box center [280, 77] width 136 height 13
type input "chị thủy bích"
click at [115, 136] on input "SĐT Người Nhận *" at bounding box center [141, 135] width 136 height 13
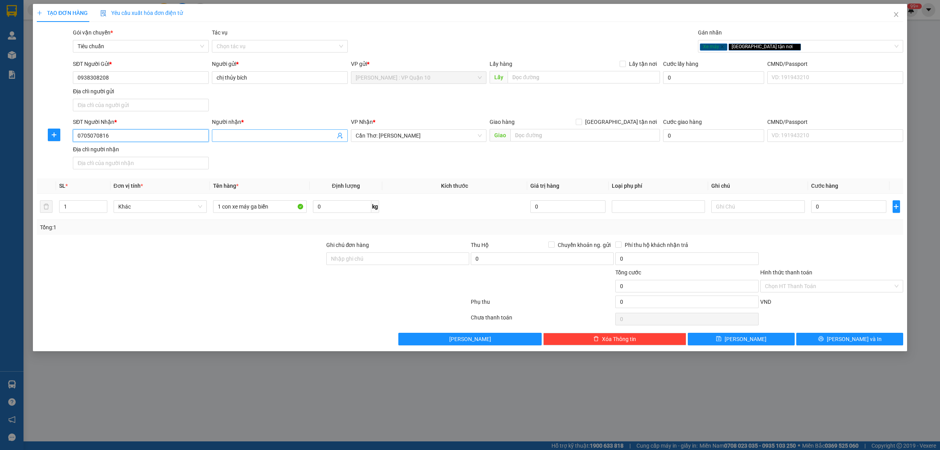
type input "0705070816"
click at [226, 136] on input "Người nhận *" at bounding box center [276, 135] width 119 height 9
type input "giao hào"
click at [519, 156] on div "SĐT Người Nhận * 0705070816 Người nhận * giao hào VP Nhận * Cần Thơ: Kho Ninh K…" at bounding box center [488, 145] width 834 height 55
click at [553, 139] on input "text" at bounding box center [586, 135] width 150 height 13
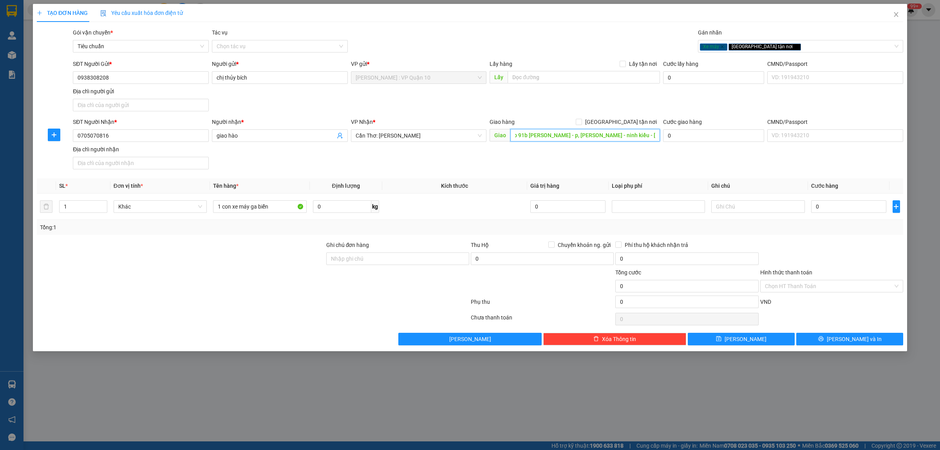
scroll to position [0, 51]
type input "cần thợ - cá cảnh tạo 91b [PERSON_NAME] - p, [PERSON_NAME] - ninh kiều - [GEOGR…"
drag, startPoint x: 619, startPoint y: 120, endPoint x: 608, endPoint y: 116, distance: 12.3
click at [581, 120] on input "[GEOGRAPHIC_DATA] tận nơi" at bounding box center [578, 121] width 5 height 5
checkbox input "true"
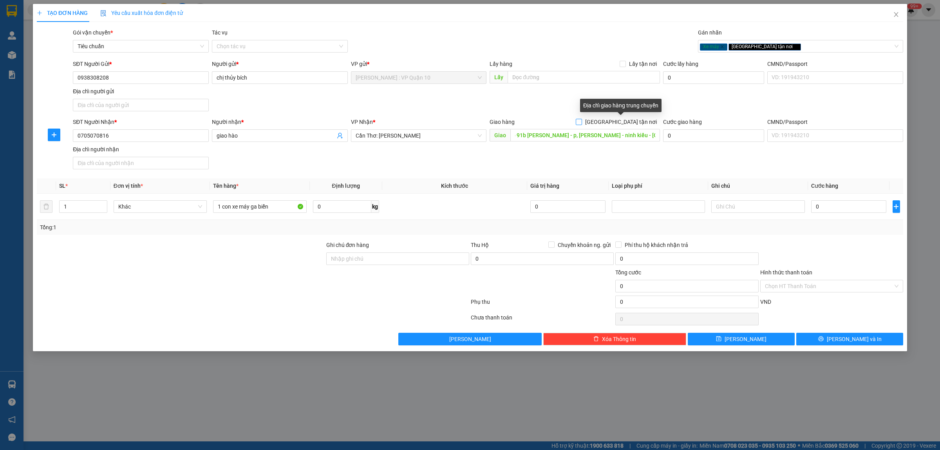
scroll to position [0, 0]
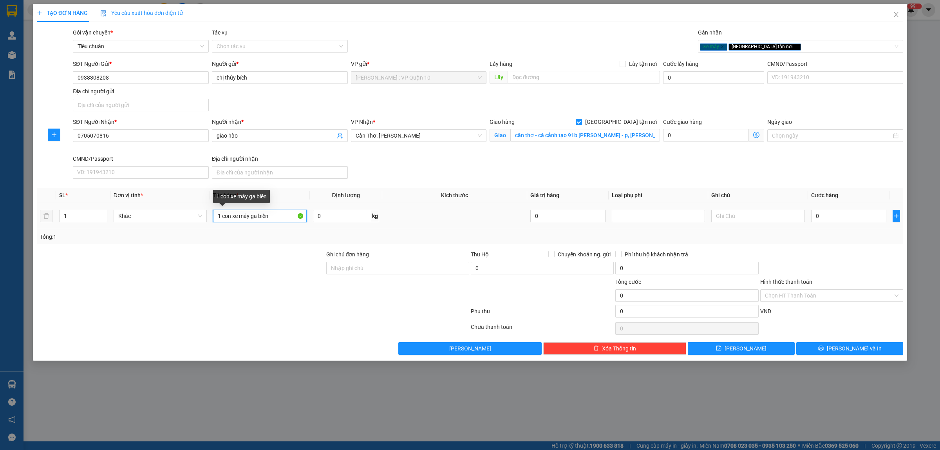
click at [278, 218] on input "1 con xe máy ga biển" at bounding box center [259, 216] width 93 height 13
type input "1 con xe máy ga biển 59TA - 221.75"
click at [294, 338] on div "Transit Pickup Surcharge Ids Transit Deliver Surcharge Ids Transit Deliver Surc…" at bounding box center [470, 191] width 867 height 326
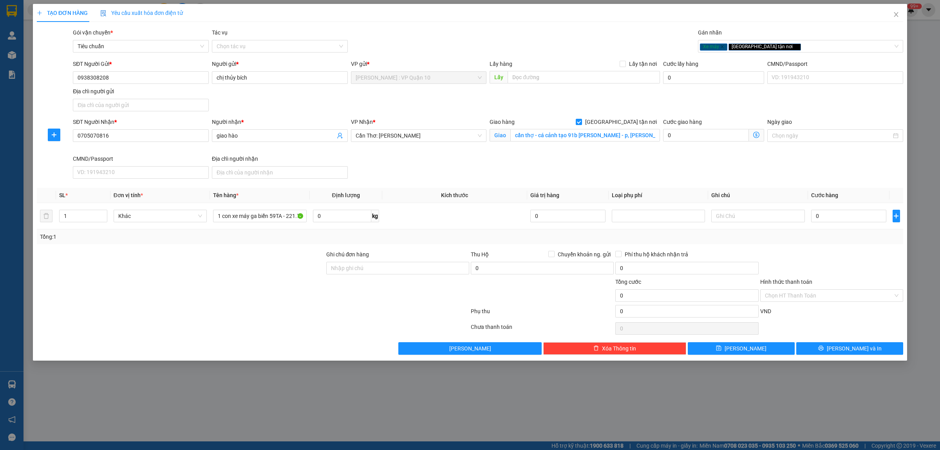
click at [313, 317] on div at bounding box center [253, 313] width 434 height 16
click at [371, 266] on input "Ghi chú đơn hàng" at bounding box center [397, 268] width 143 height 13
type input "CÓ CHÌA KHÓA VÀ CAVET ĐI KÈM"
click at [349, 320] on div at bounding box center [253, 313] width 434 height 16
click at [845, 253] on div at bounding box center [832, 263] width 145 height 27
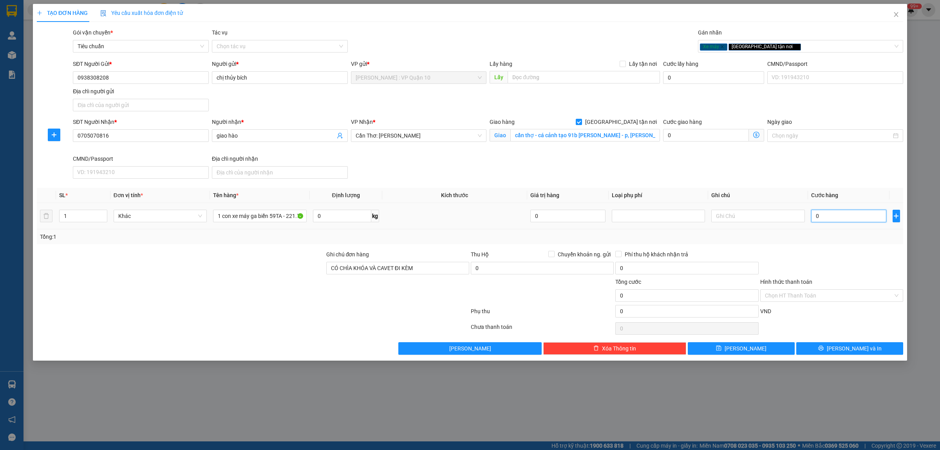
click at [836, 214] on input "0" at bounding box center [848, 216] width 75 height 13
type input "30"
type input "320"
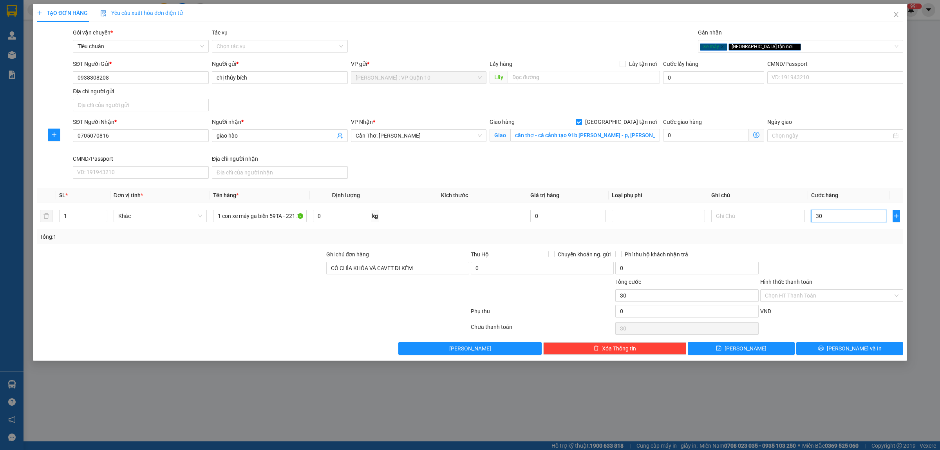
type input "320"
type input "3.200"
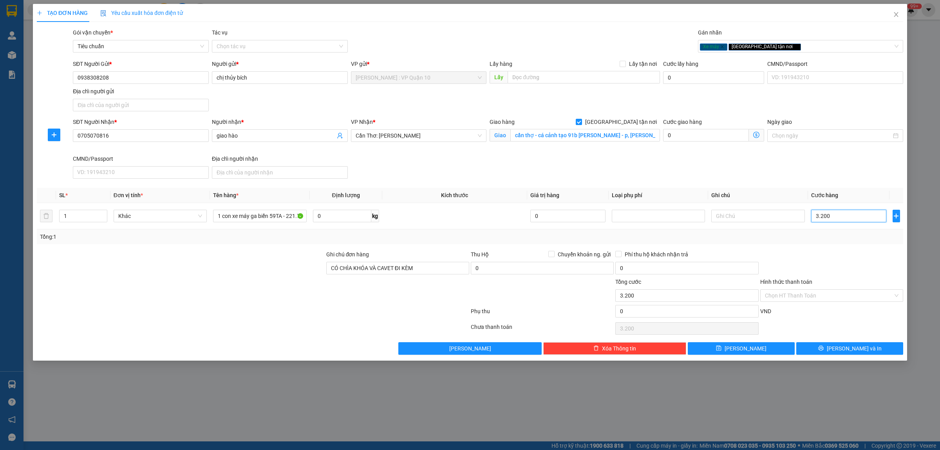
type input "32.000"
type input "320.000"
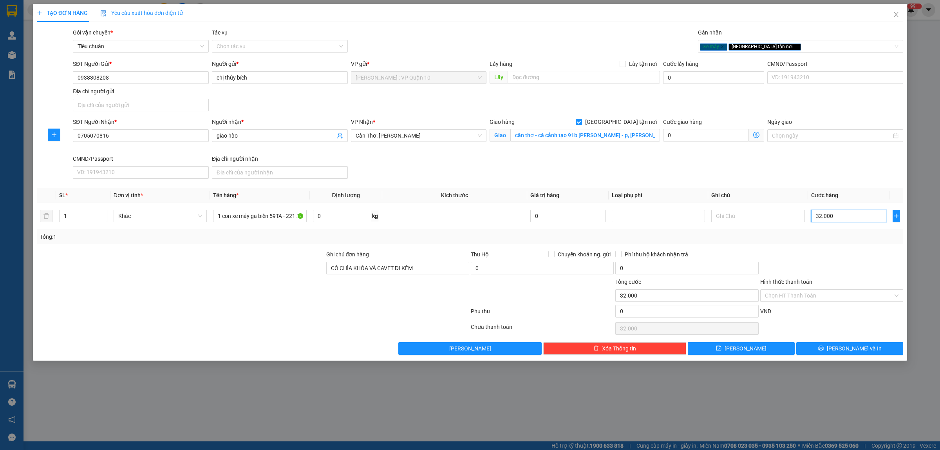
type input "320.000"
drag, startPoint x: 791, startPoint y: 290, endPoint x: 791, endPoint y: 310, distance: 19.2
click at [791, 291] on input "Hình thức thanh toán" at bounding box center [829, 296] width 128 height 12
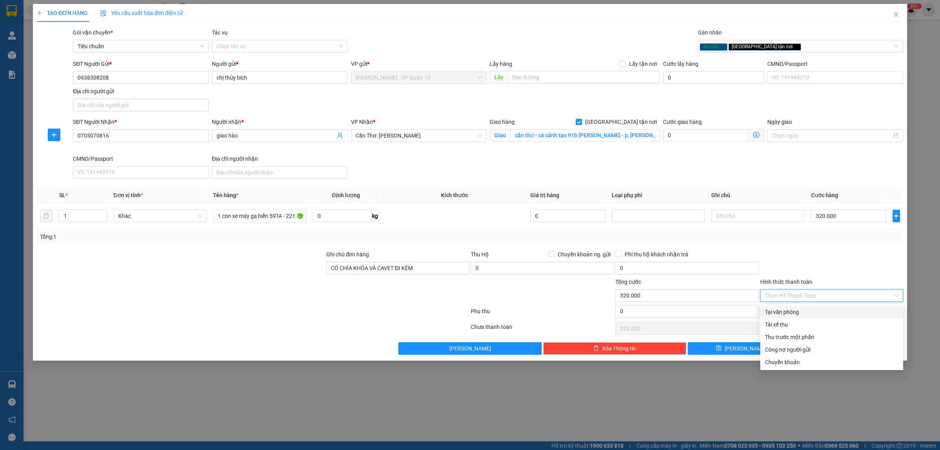
drag, startPoint x: 791, startPoint y: 311, endPoint x: 797, endPoint y: 335, distance: 25.6
click at [791, 312] on div "Tại văn phòng" at bounding box center [832, 312] width 134 height 9
type input "0"
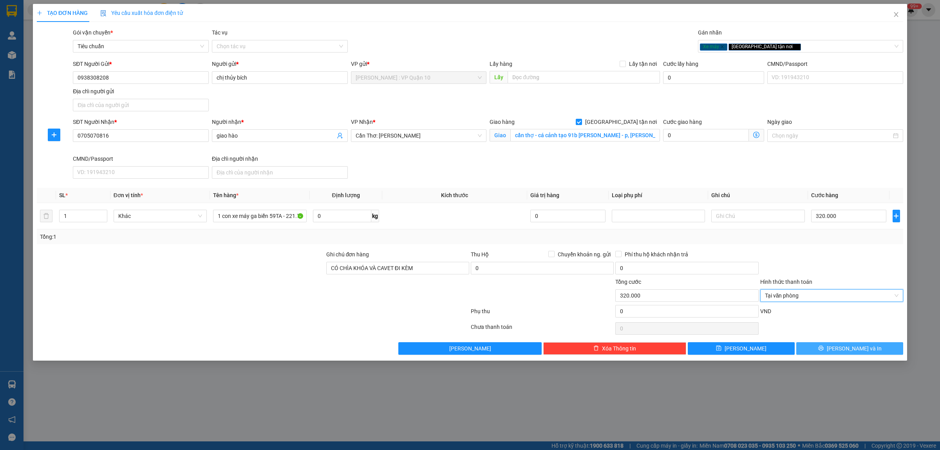
click at [824, 349] on icon "printer" at bounding box center [820, 347] width 5 height 5
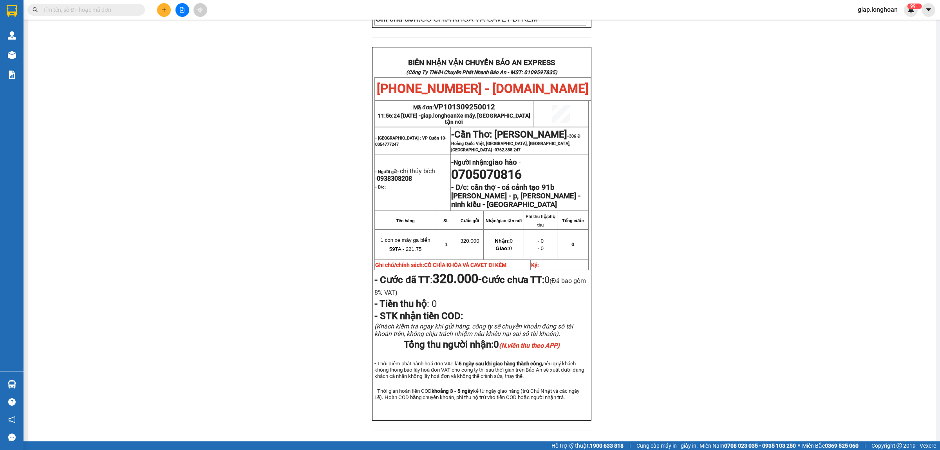
scroll to position [369, 0]
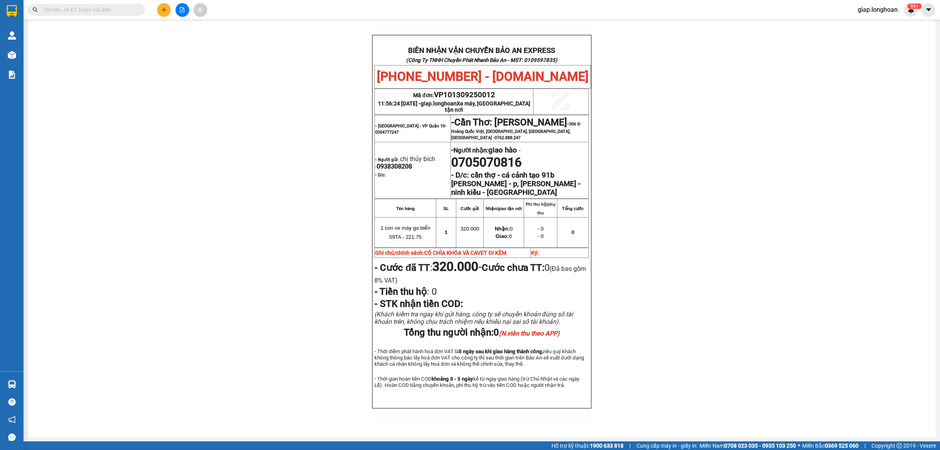
click at [276, 322] on div "PHIẾU DÁN LÊN HÀNG Ngày in phiếu: 11:56 [DATE] CSKH: [PHONE_NUMBER] CÔNG TY TNH…" at bounding box center [481, 68] width 889 height 717
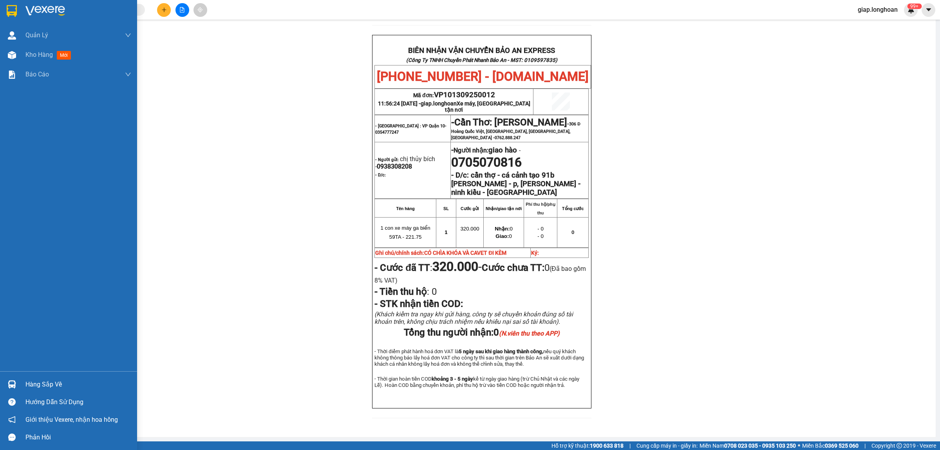
click at [47, 11] on img at bounding box center [45, 11] width 40 height 12
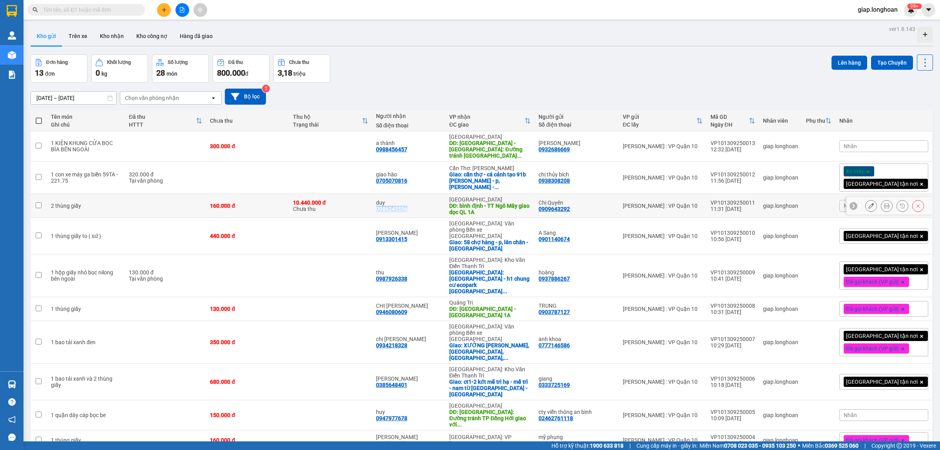
drag, startPoint x: 418, startPoint y: 204, endPoint x: 387, endPoint y: 205, distance: 31.4
click at [387, 205] on td "duy 0986245556" at bounding box center [409, 206] width 74 height 24
checkbox input "true"
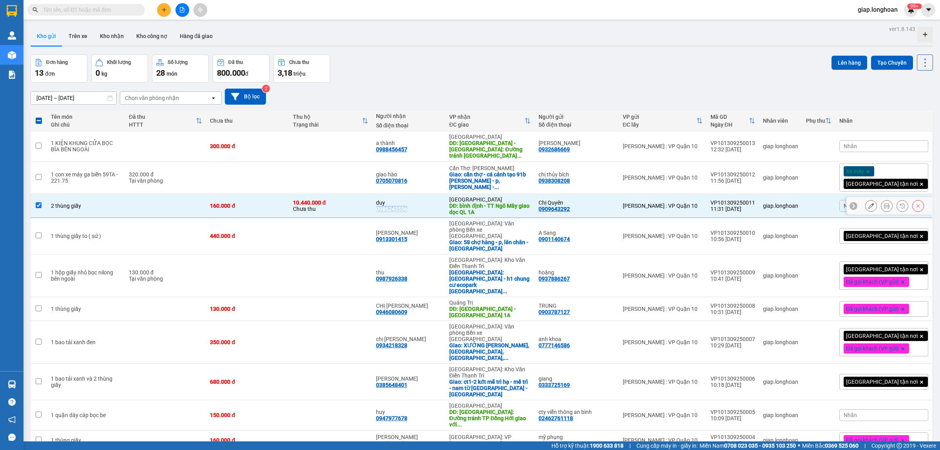
copy div "0986245556"
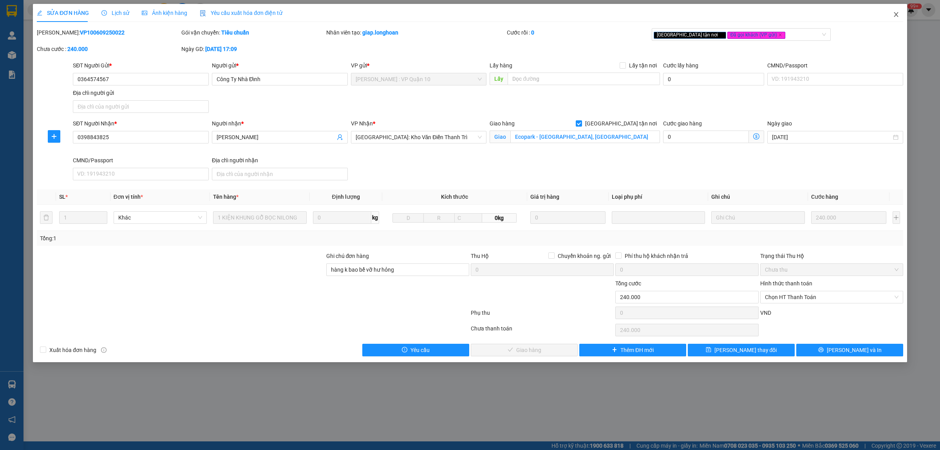
click at [894, 15] on icon "close" at bounding box center [896, 14] width 6 height 6
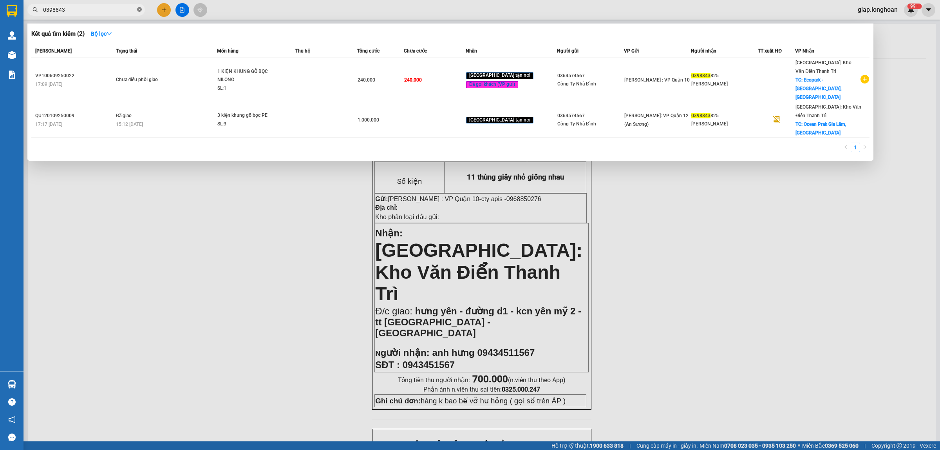
click at [140, 10] on icon "close-circle" at bounding box center [139, 9] width 5 height 5
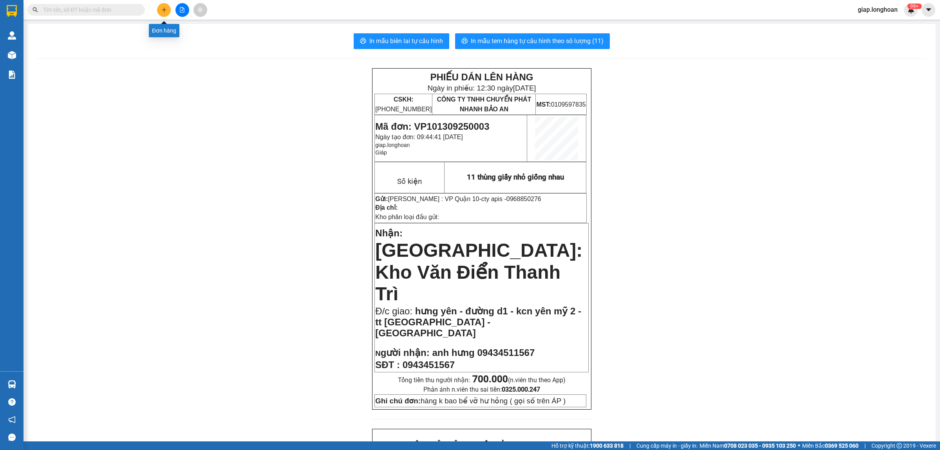
click at [164, 12] on icon "plus" at bounding box center [164, 9] width 0 height 4
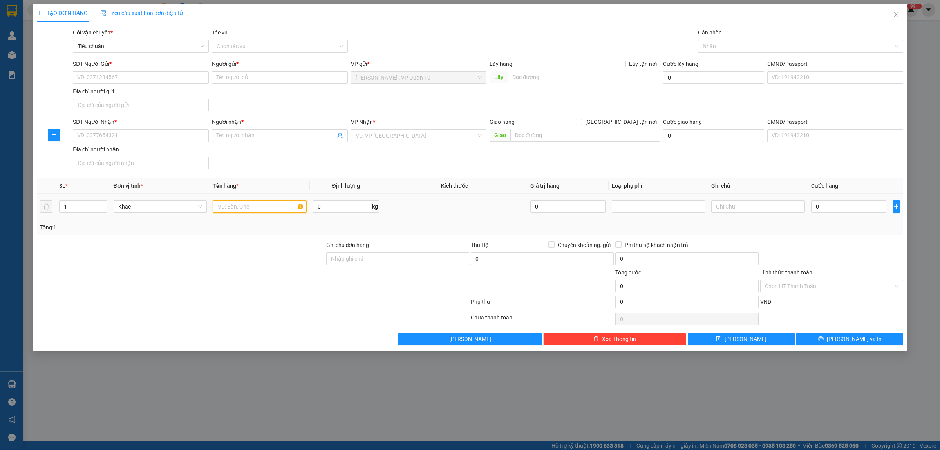
click at [226, 210] on input "text" at bounding box center [259, 206] width 93 height 13
type input "1 KIỆN KHUNG CỬA BỌC BÌA BÊN NGOÀI"
click at [253, 262] on div at bounding box center [181, 254] width 290 height 27
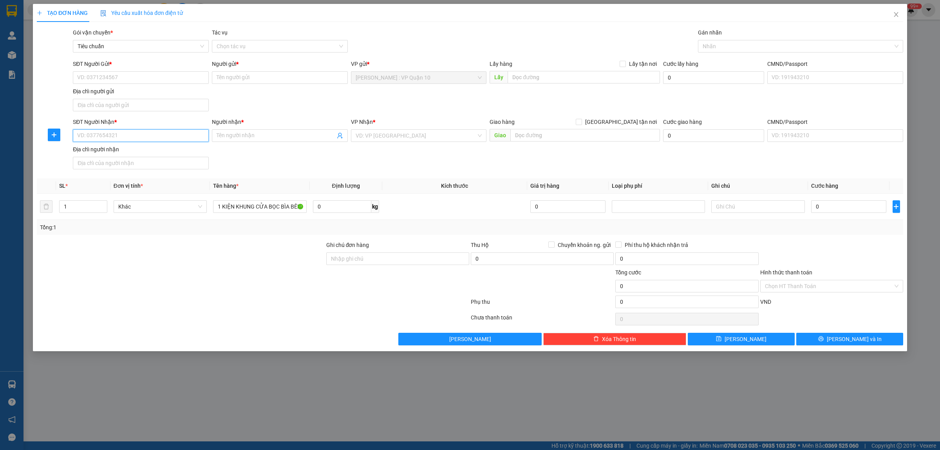
click at [115, 138] on input "SĐT Người Nhận *" at bounding box center [141, 135] width 136 height 13
type input "0988456457"
click at [95, 150] on div "0988456457 - a thành" at bounding box center [141, 152] width 127 height 9
type input "a thành"
type input "Quảng Bình - TP Quảng Bình: Đường tránh TP Đồng Hới giao với đường Hà Huy Tập"
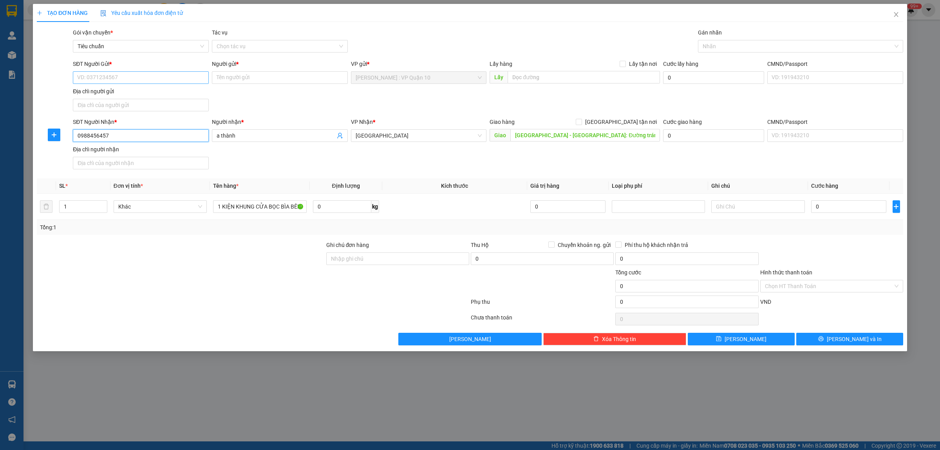
type input "0988456457"
click at [130, 73] on input "SĐT Người Gửi *" at bounding box center [141, 77] width 136 height 13
type input "0932686669"
click at [242, 81] on input "Người gửi *" at bounding box center [280, 77] width 136 height 13
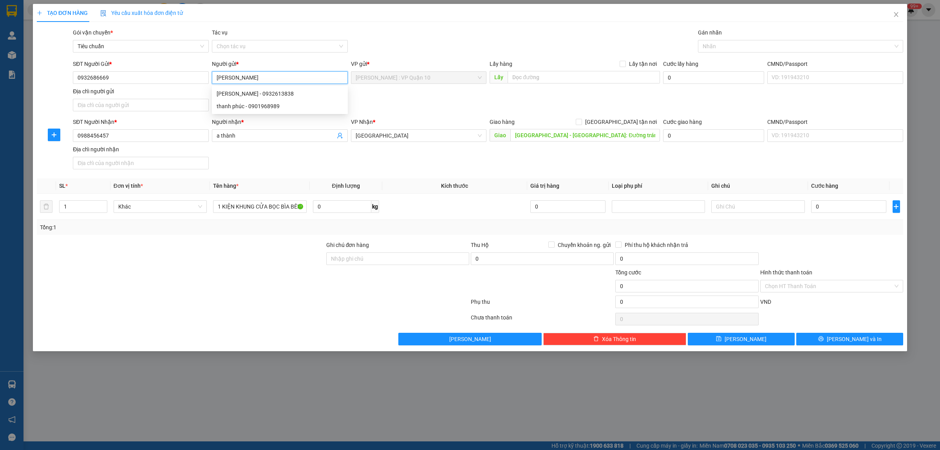
type input "[PERSON_NAME]"
click at [263, 287] on div at bounding box center [181, 281] width 290 height 27
click at [357, 263] on input "Ghi chú đơn hàng" at bounding box center [397, 258] width 143 height 13
type input "hàng k bao bể vỡ hư hỏng"
click at [229, 277] on div at bounding box center [181, 281] width 290 height 27
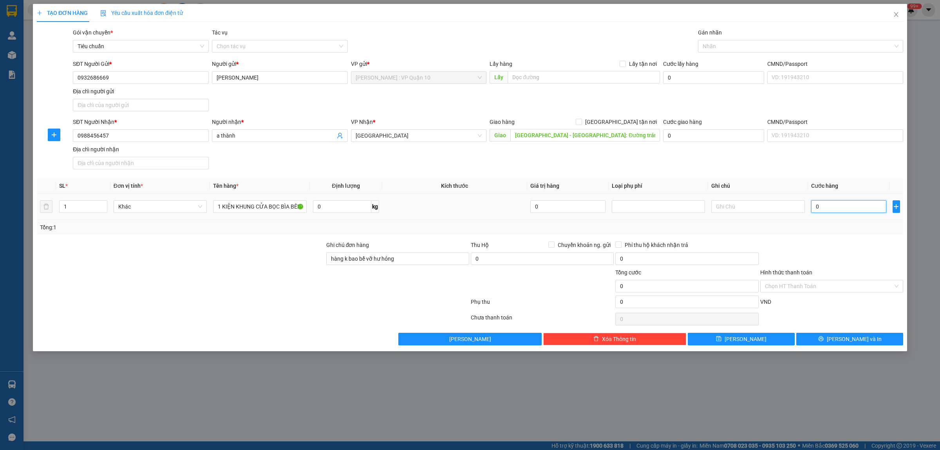
click at [845, 209] on input "0" at bounding box center [848, 206] width 75 height 13
type input "30"
type input "300"
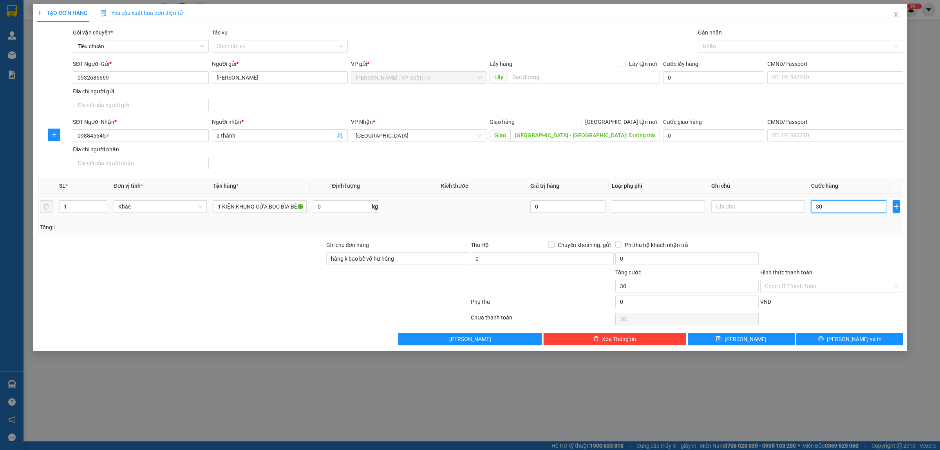
type input "300"
type input "3.000"
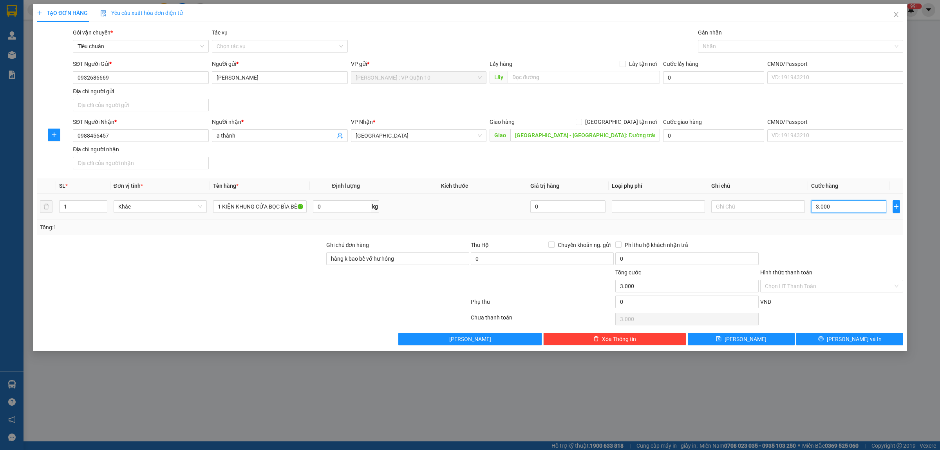
type input "30.000"
type input "300.000"
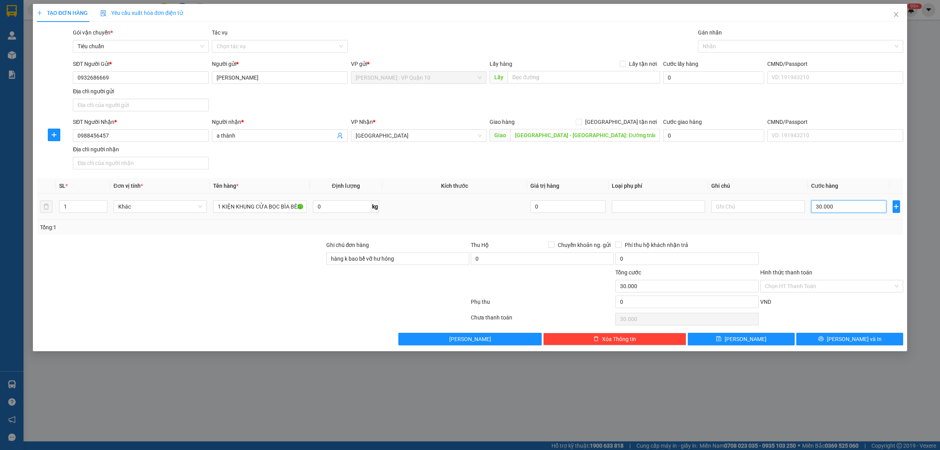
type input "300.000"
click at [841, 343] on button "[PERSON_NAME] và In" at bounding box center [850, 339] width 107 height 13
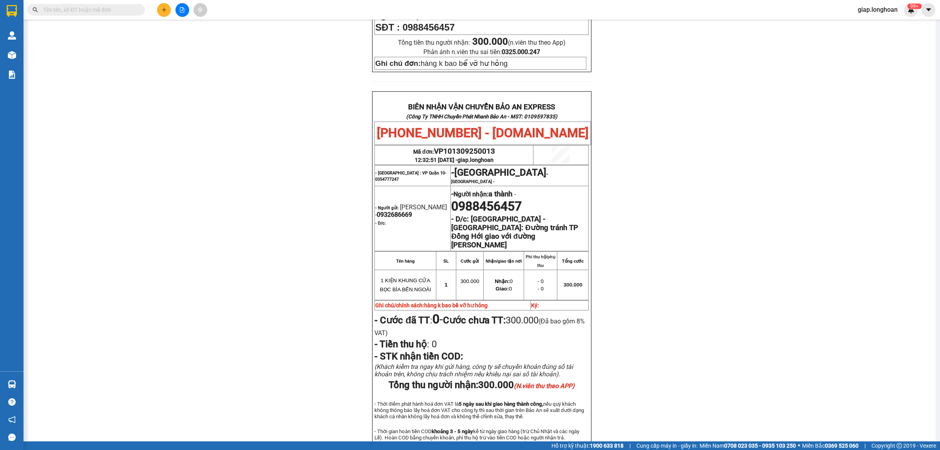
scroll to position [342, 0]
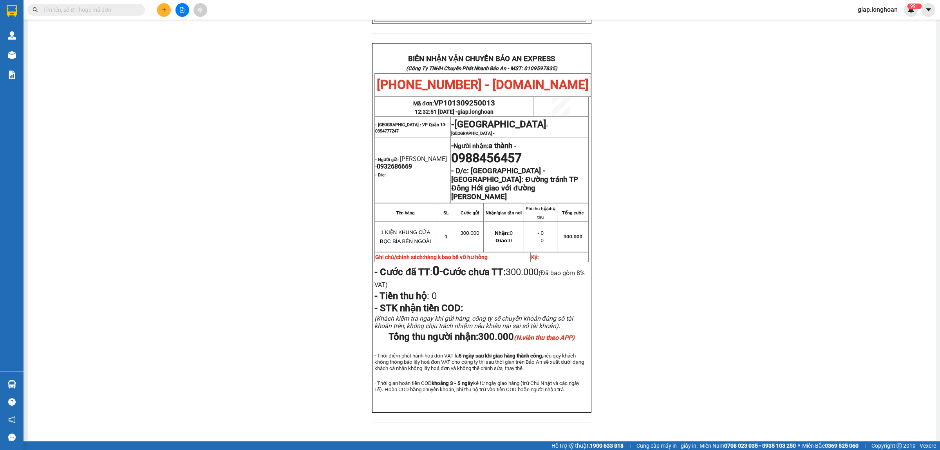
click at [156, 8] on div at bounding box center [182, 10] width 59 height 14
click at [161, 13] on button at bounding box center [164, 10] width 14 height 14
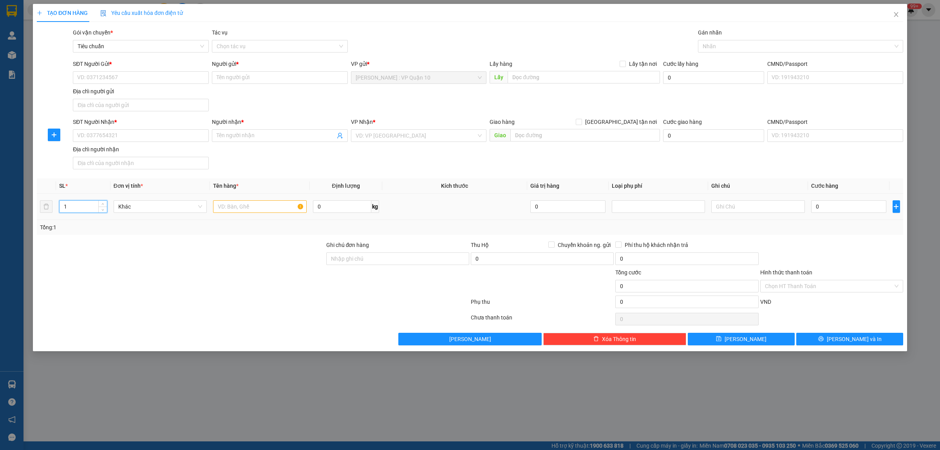
drag, startPoint x: 79, startPoint y: 204, endPoint x: 73, endPoint y: 201, distance: 6.5
click at [76, 202] on input "1" at bounding box center [83, 207] width 47 height 12
type input "2"
click at [232, 202] on input "text" at bounding box center [259, 206] width 93 height 13
type input "2 THÙNG GIẤY"
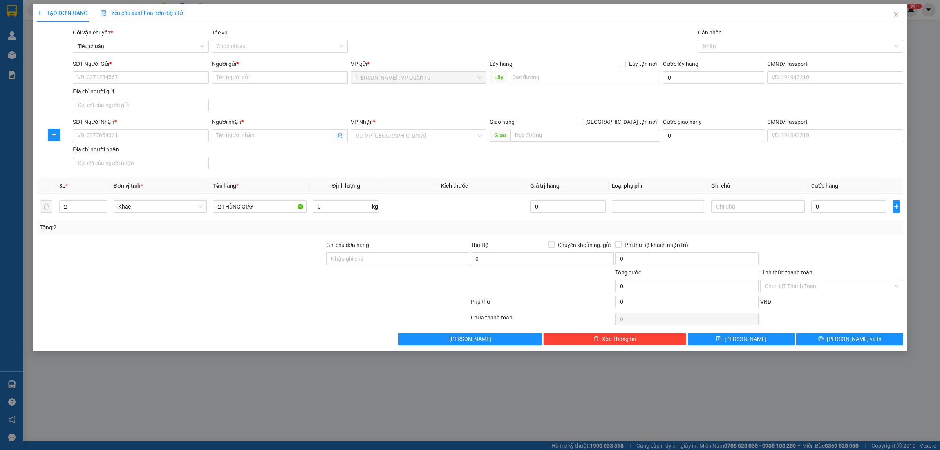
click at [255, 261] on div at bounding box center [181, 254] width 290 height 27
click at [228, 270] on div at bounding box center [181, 281] width 290 height 27
click at [349, 257] on input "Ghi chú đơn hàng" at bounding box center [397, 258] width 143 height 13
type input "hàng k bao bể vỡ hư hỏng"
click at [298, 293] on div at bounding box center [181, 281] width 290 height 27
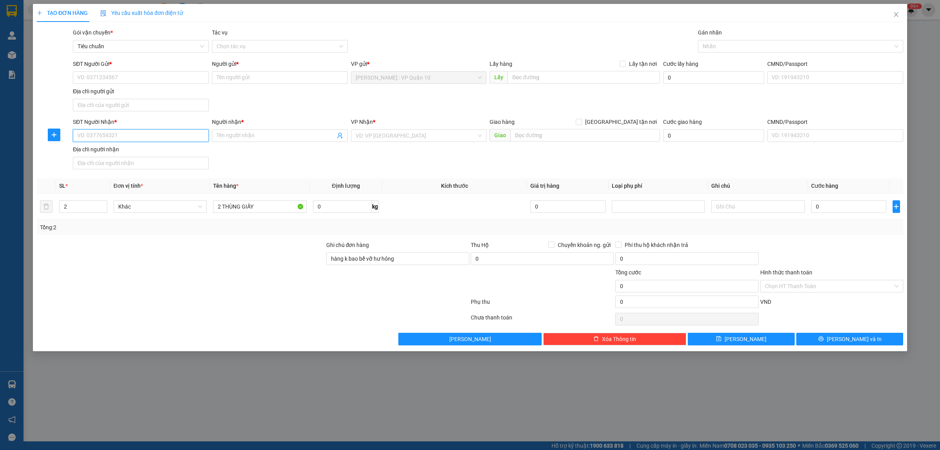
click at [96, 136] on input "SĐT Người Nhận *" at bounding box center [141, 135] width 136 height 13
paste input "0986245556"
type input "0986245556"
click at [95, 150] on div "0986245556 - duy" at bounding box center [141, 152] width 127 height 9
type input "duy"
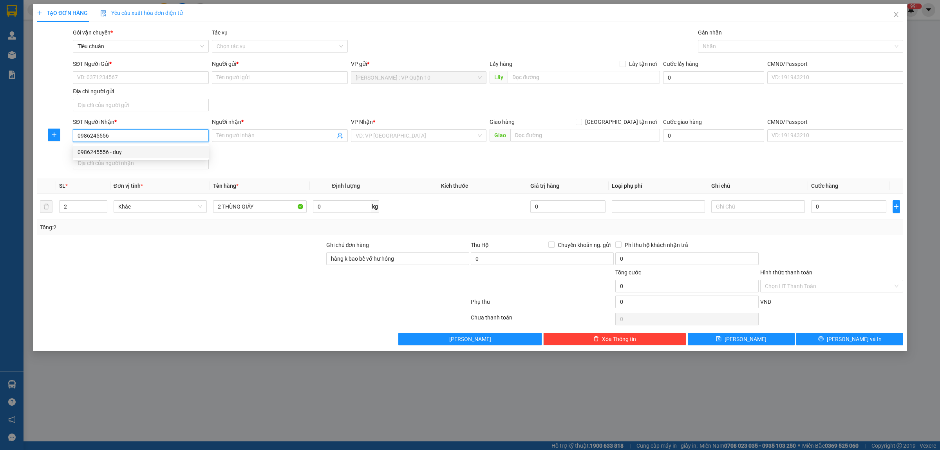
type input "bình định - TT Ngô Mây giao dọc QL 1A"
checkbox input "true"
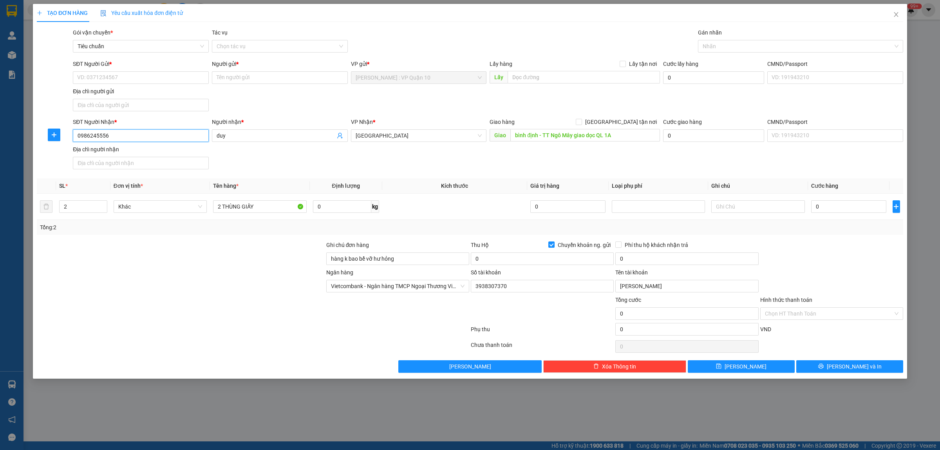
type input "3938307370"
type input "lâm quang hiếu"
type input "0986245556"
click at [125, 74] on input "SĐT Người Gửi *" at bounding box center [141, 77] width 136 height 13
click at [109, 92] on div "0909643292 - Chị Quyên" at bounding box center [141, 93] width 127 height 9
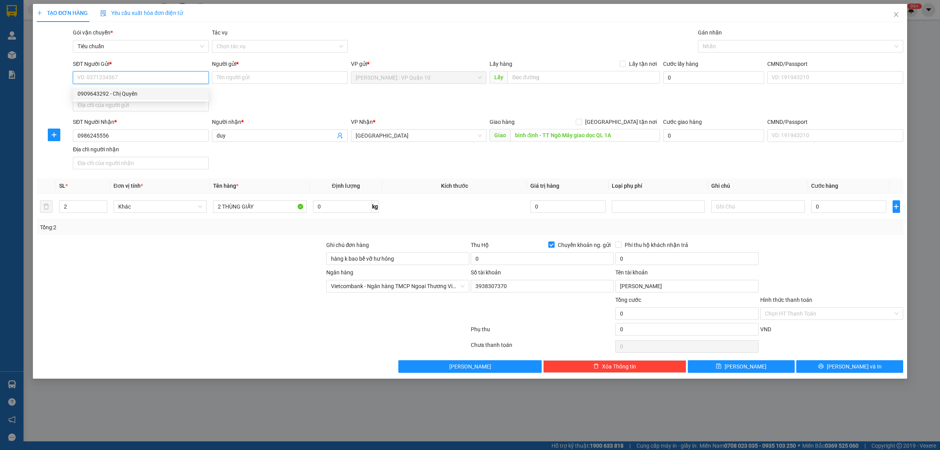
type input "0909643292"
type input "Chị Quyên"
click at [826, 256] on div at bounding box center [832, 254] width 145 height 27
click at [841, 204] on input "0" at bounding box center [848, 206] width 75 height 13
type input "10"
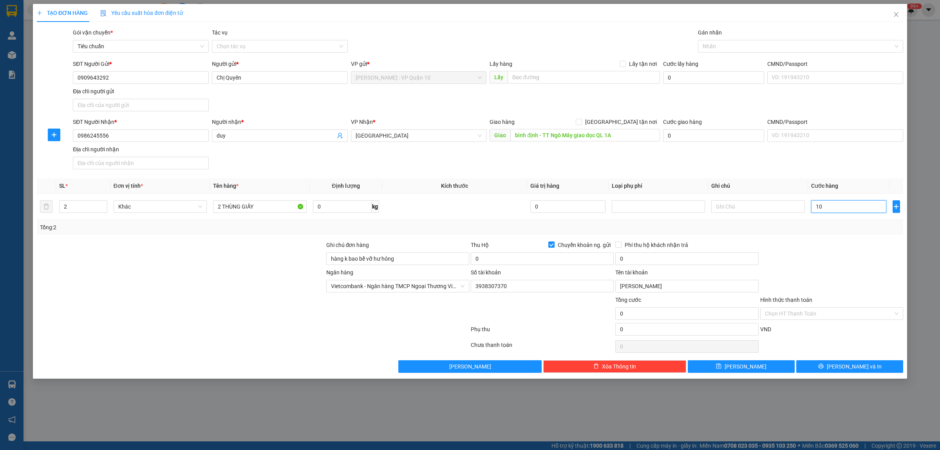
type input "10"
type input "130"
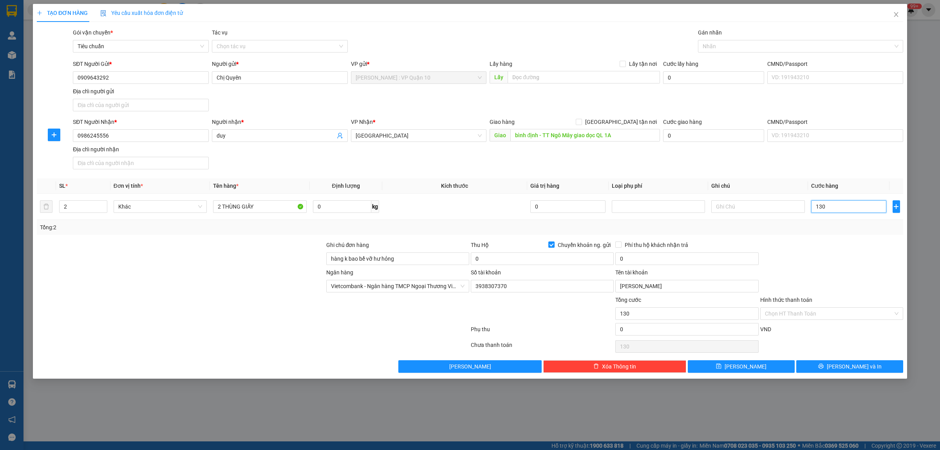
type input "1.300"
type input "13.000"
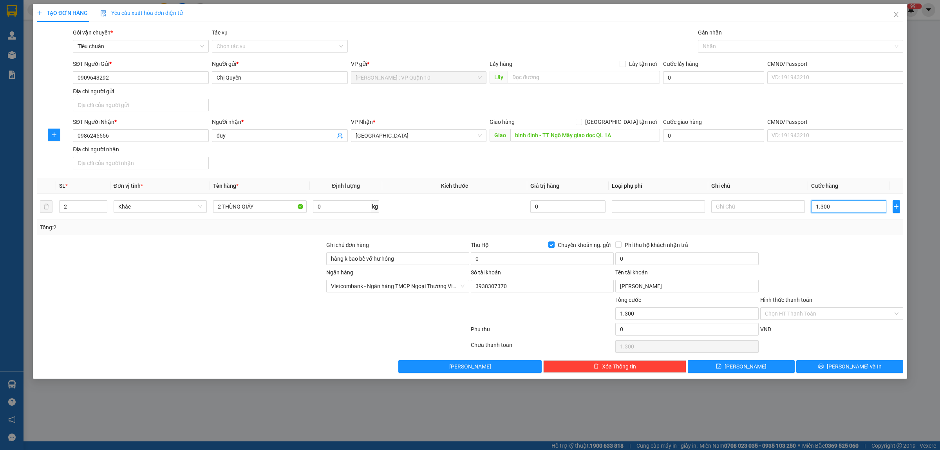
type input "13.000"
type input "130.000"
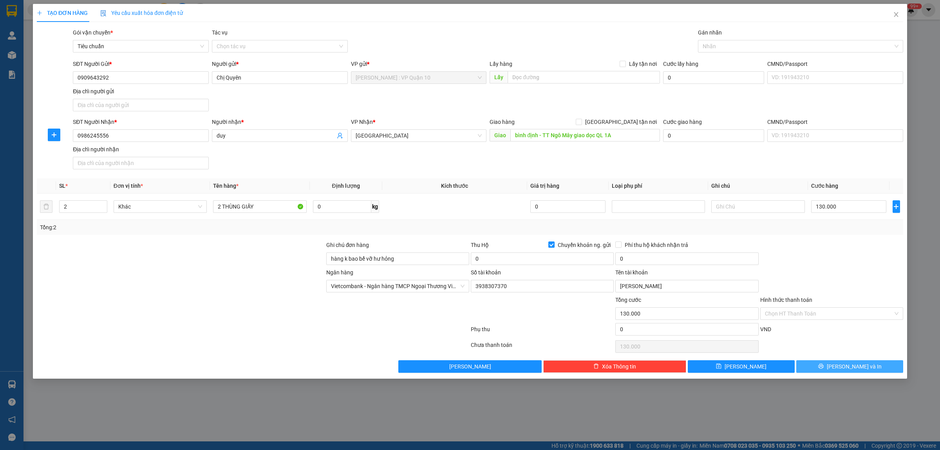
click at [824, 368] on icon "printer" at bounding box center [820, 366] width 5 height 5
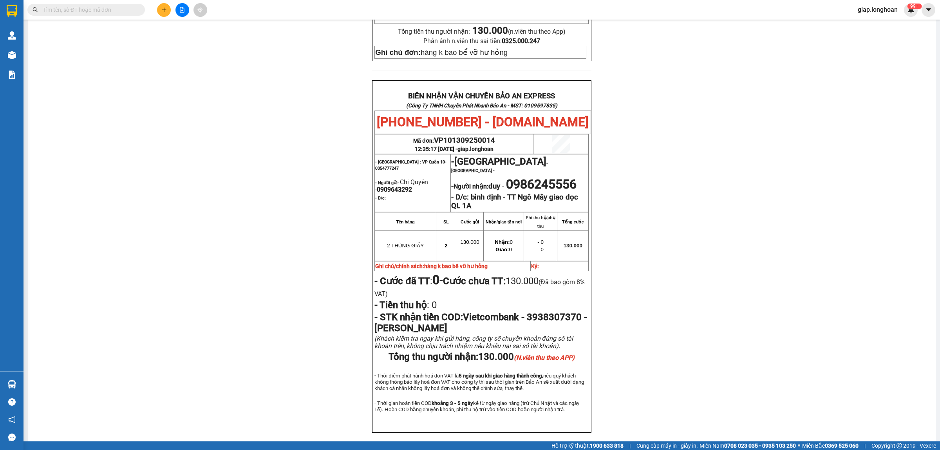
scroll to position [343, 0]
